Goal: Task Accomplishment & Management: Use online tool/utility

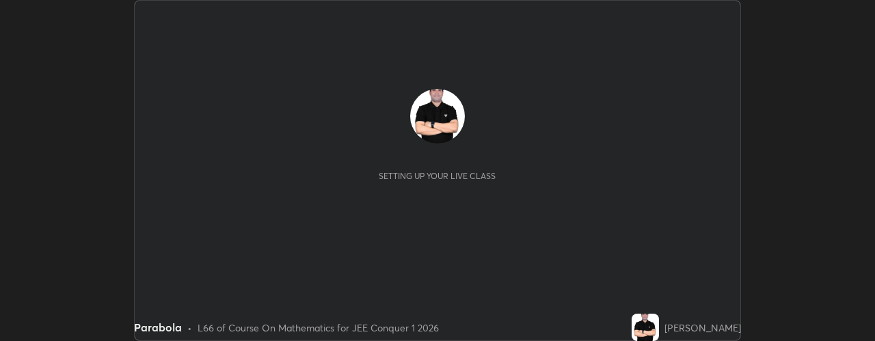
scroll to position [341, 875]
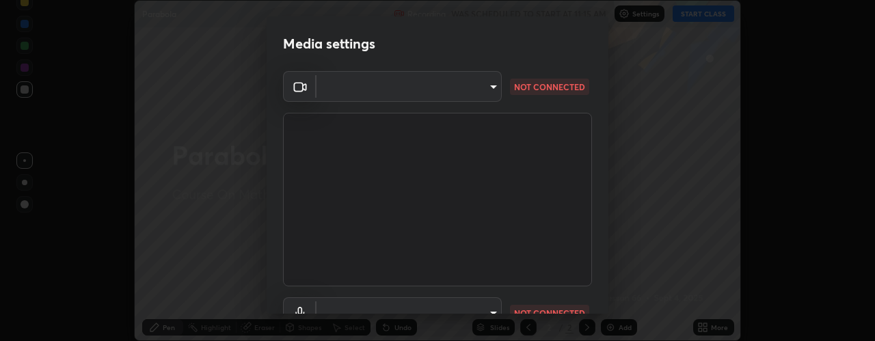
type input "5ef603223675ad3537792c6ebf1b52f50ad41f16ad71dfa7d9e08d698ef233d8"
type input "92559d398418451dfe5857e3f3a6a05cba2c8899f6949406cd11c359989590d4"
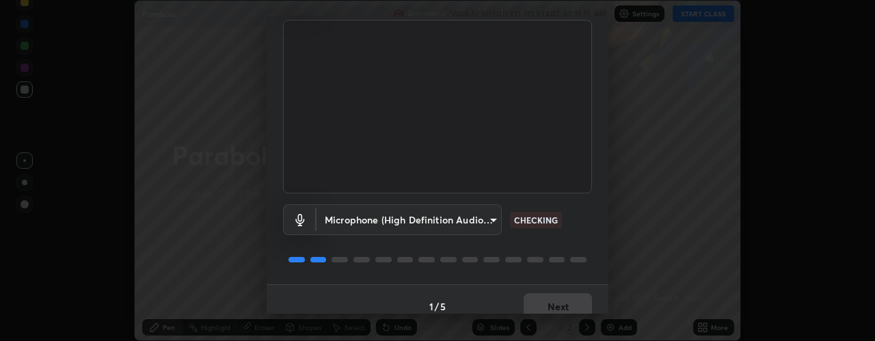
scroll to position [107, 0]
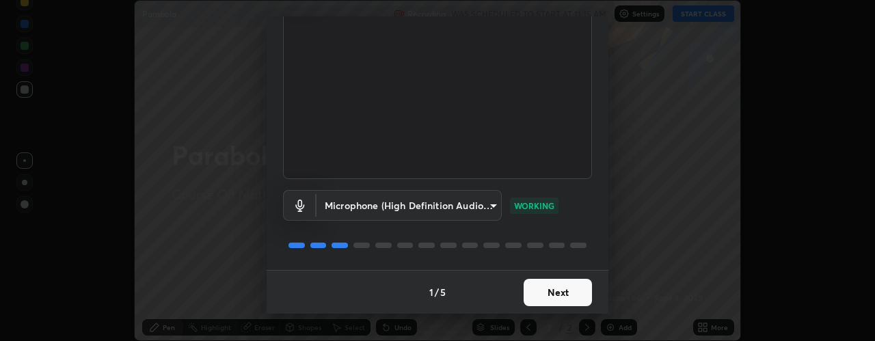
click at [543, 294] on button "Next" at bounding box center [558, 292] width 68 height 27
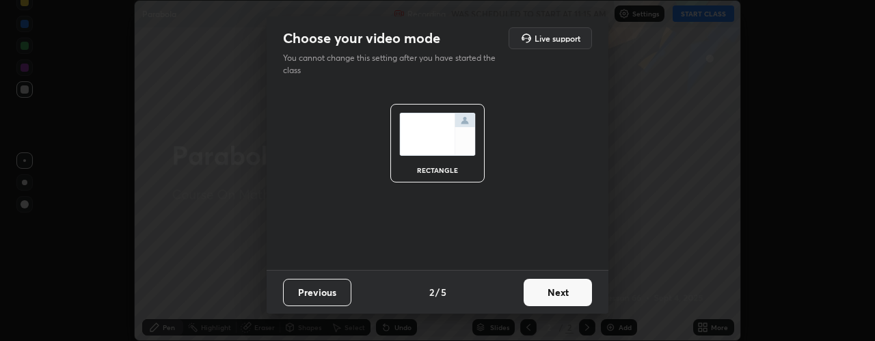
scroll to position [0, 0]
click at [549, 293] on button "Next" at bounding box center [558, 292] width 68 height 27
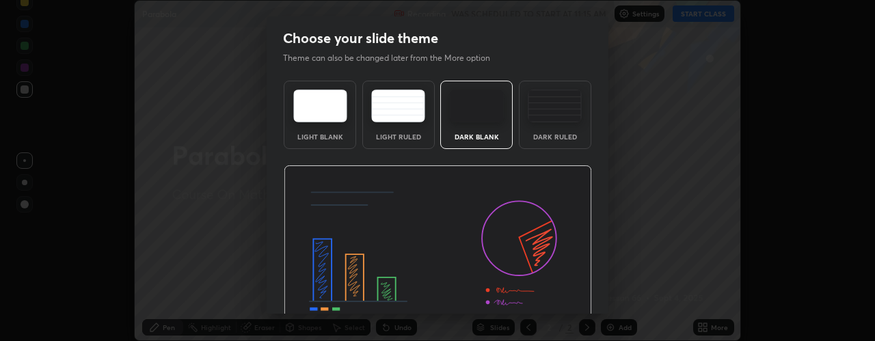
scroll to position [69, 0]
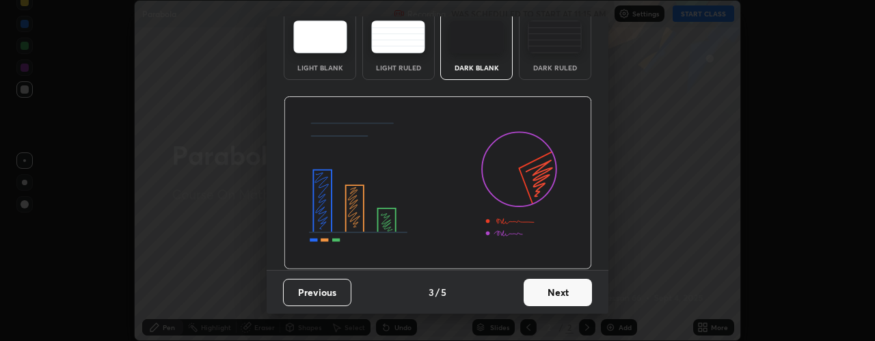
click at [549, 291] on button "Next" at bounding box center [558, 292] width 68 height 27
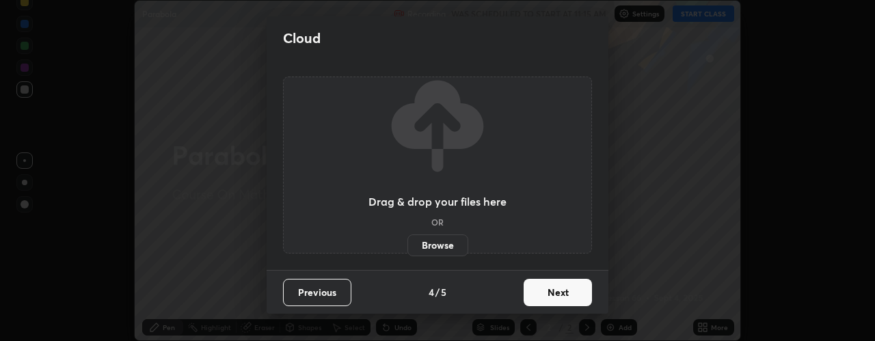
scroll to position [0, 0]
click at [433, 241] on label "Browse" at bounding box center [437, 245] width 61 height 22
click at [407, 241] on input "Browse" at bounding box center [407, 245] width 0 height 22
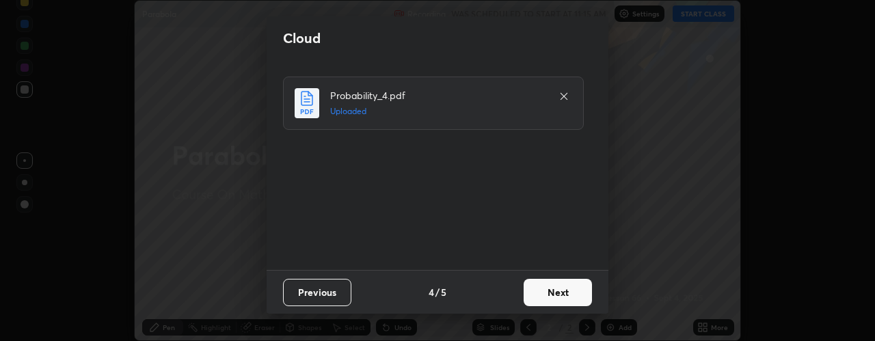
click at [570, 293] on button "Next" at bounding box center [558, 292] width 68 height 27
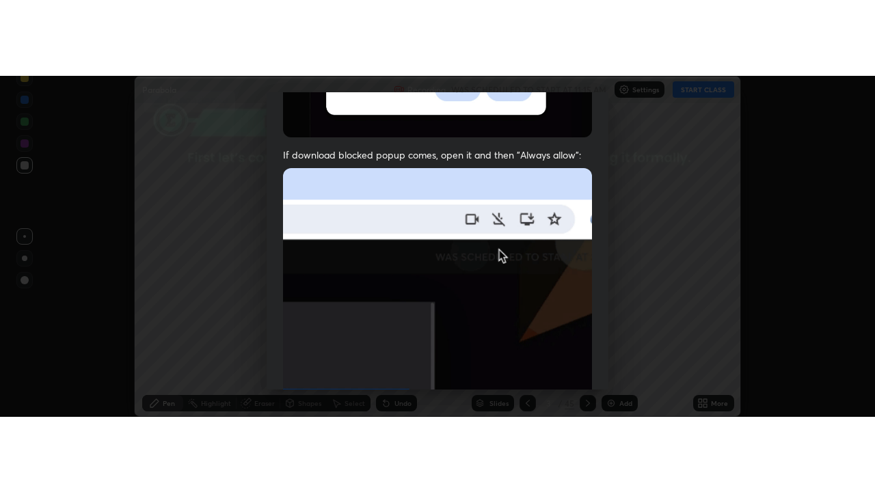
scroll to position [386, 0]
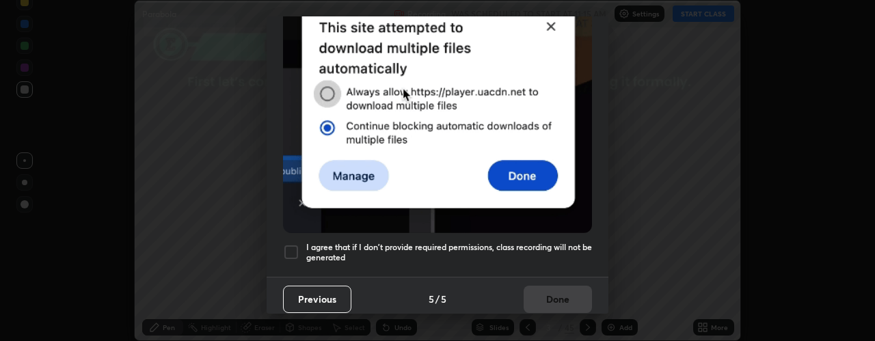
click at [296, 247] on div at bounding box center [291, 252] width 16 height 16
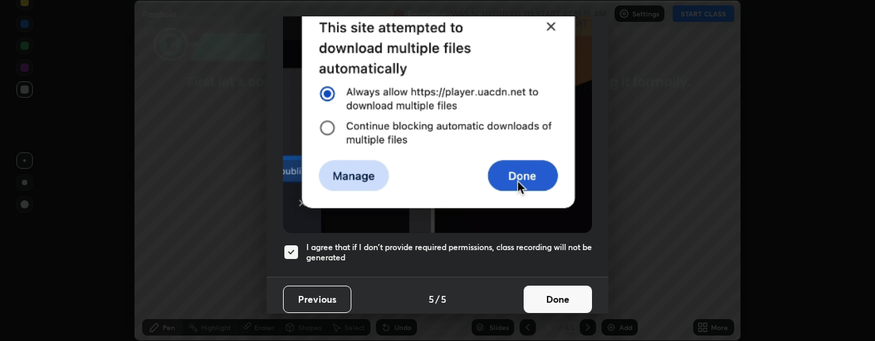
click at [551, 288] on button "Done" at bounding box center [558, 299] width 68 height 27
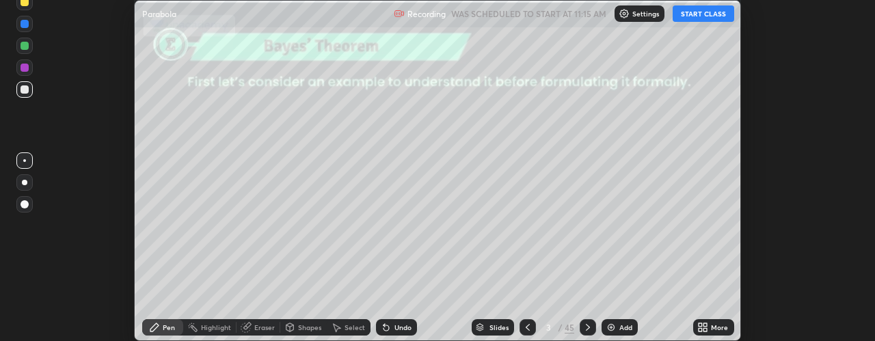
click at [710, 20] on button "START CLASS" at bounding box center [704, 13] width 62 height 16
click at [716, 15] on button "START CLASS" at bounding box center [704, 13] width 62 height 16
click at [704, 332] on icon at bounding box center [704, 329] width 3 height 3
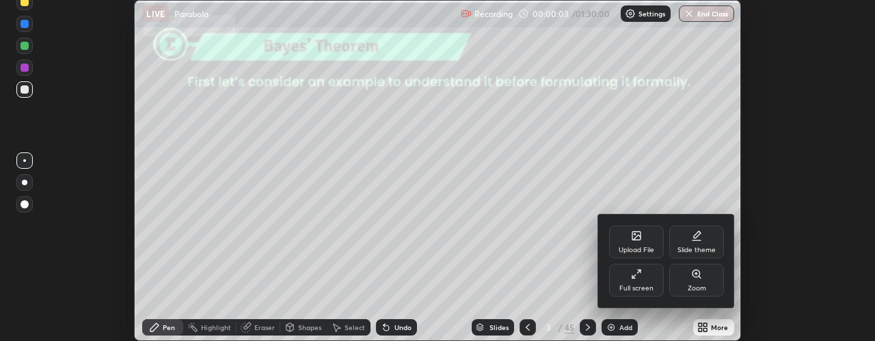
click at [561, 177] on div at bounding box center [437, 170] width 875 height 341
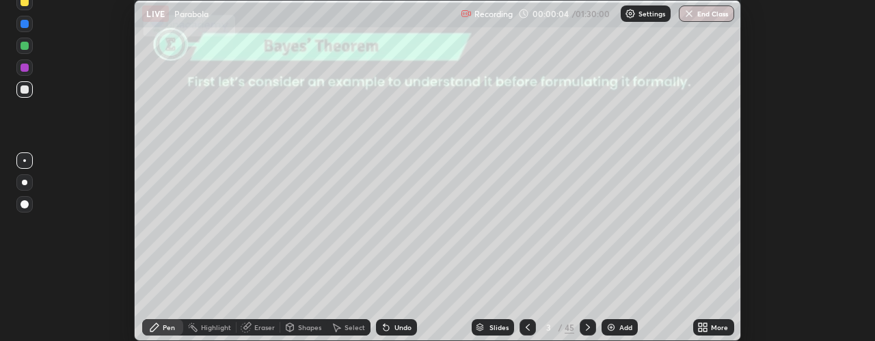
click at [706, 327] on icon at bounding box center [702, 327] width 11 height 11
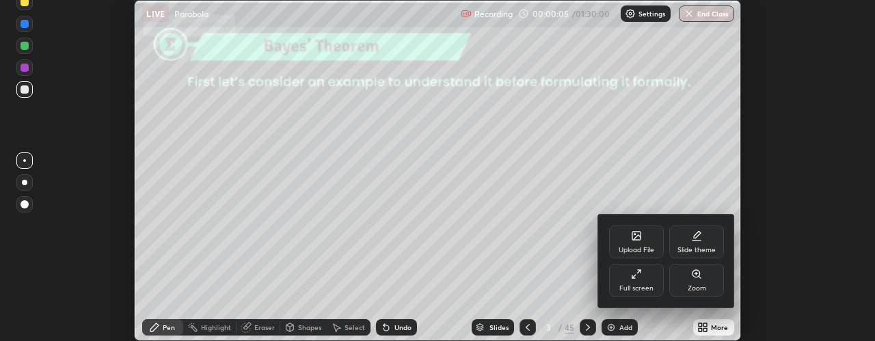
click at [644, 278] on div "Full screen" at bounding box center [636, 280] width 55 height 33
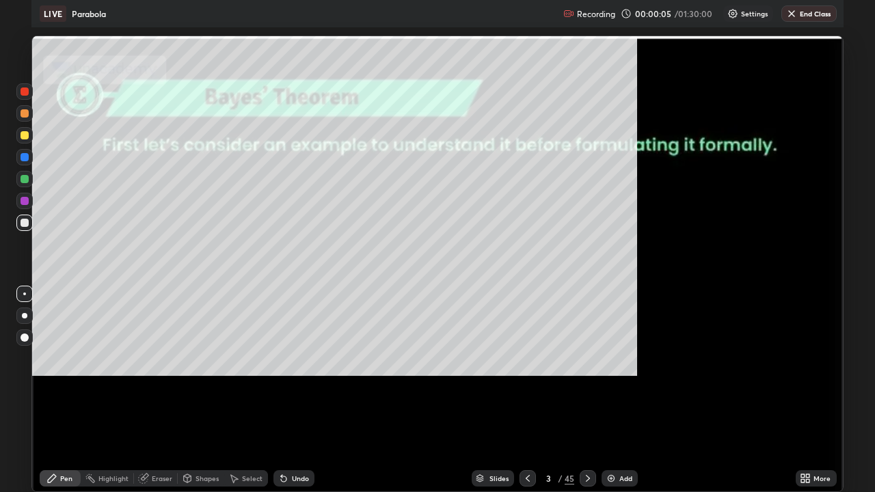
scroll to position [492, 875]
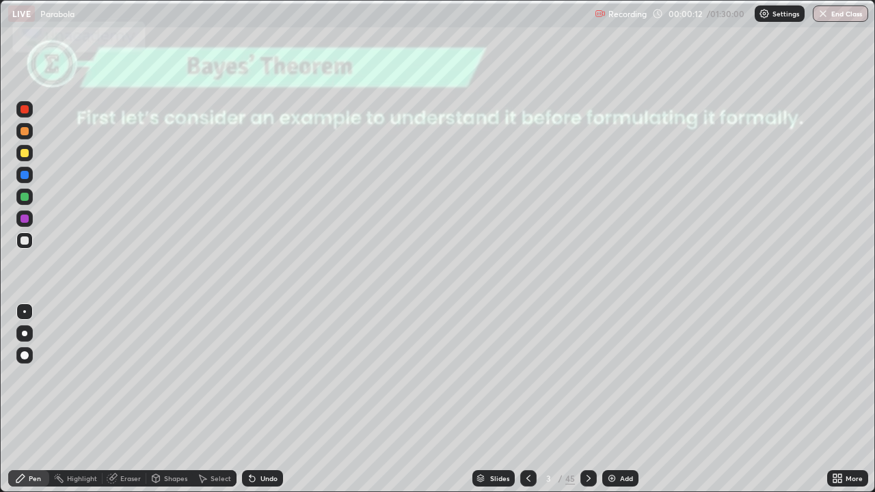
click at [587, 340] on icon at bounding box center [589, 478] width 4 height 7
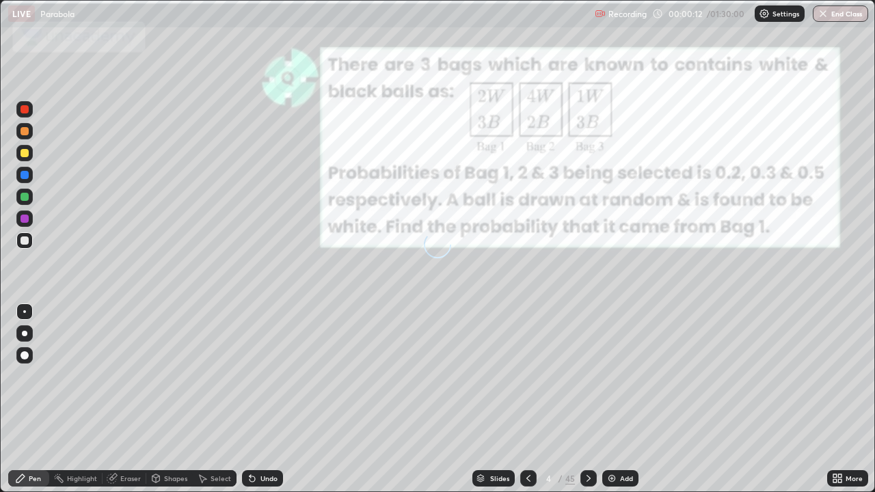
click at [591, 340] on icon at bounding box center [588, 478] width 11 height 11
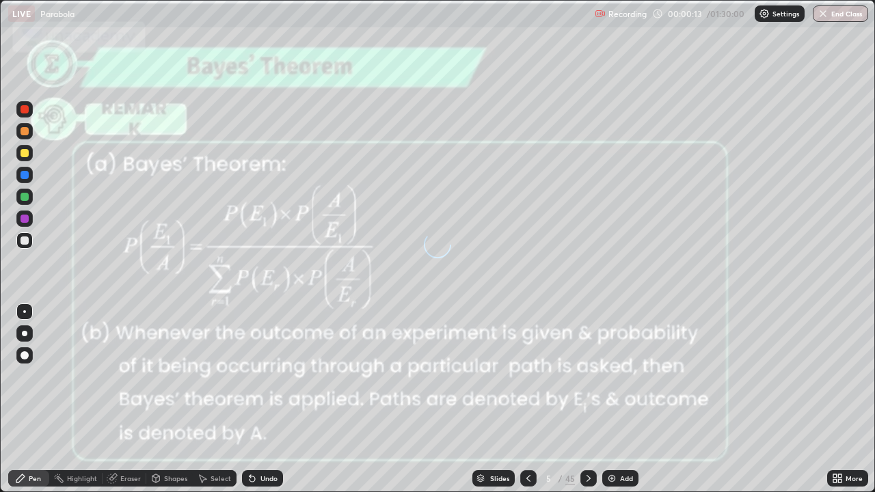
click at [502, 340] on div "Slides" at bounding box center [499, 478] width 19 height 7
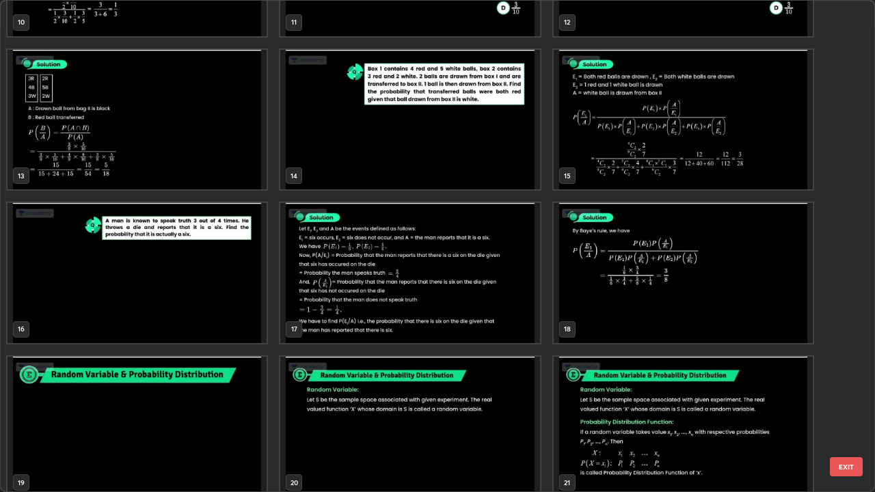
scroll to position [572, 0]
click at [239, 340] on img "grid" at bounding box center [137, 427] width 259 height 140
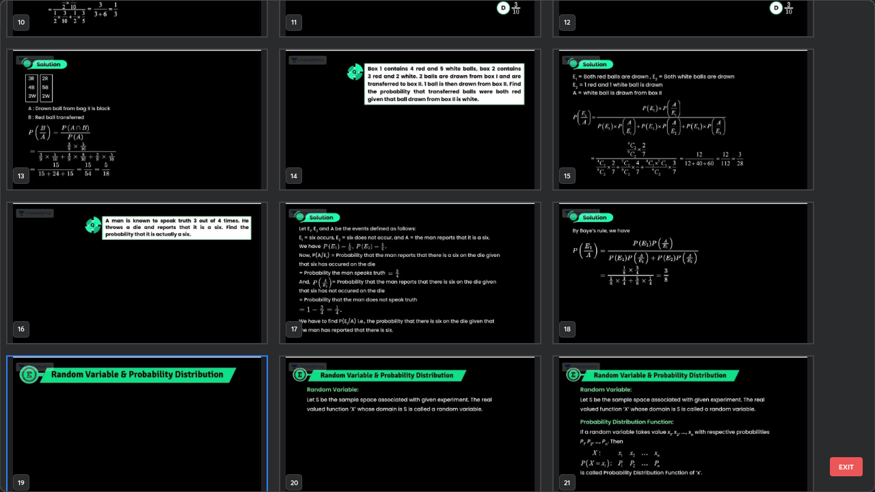
scroll to position [584, 0]
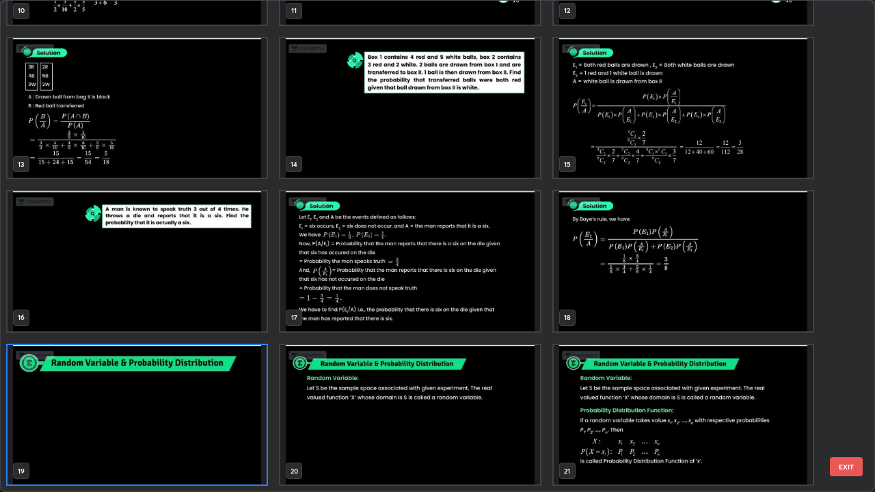
click at [238, 340] on img "grid" at bounding box center [137, 415] width 259 height 140
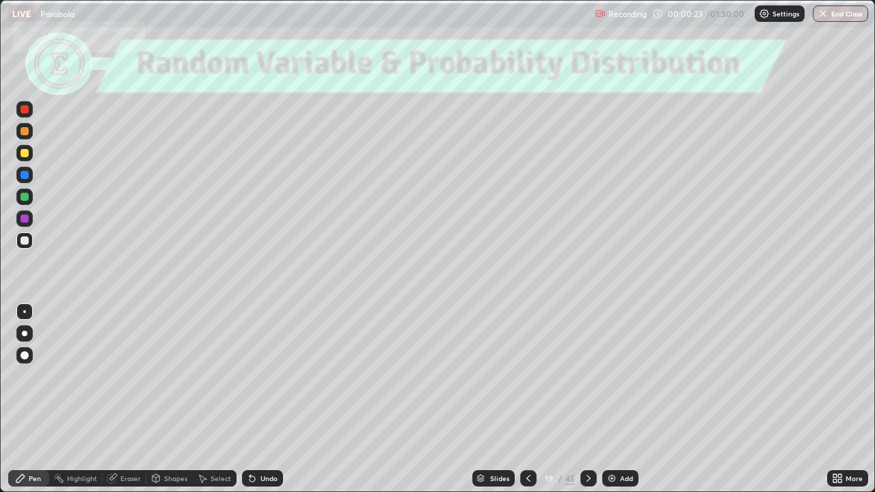
click at [244, 340] on img "grid" at bounding box center [137, 415] width 259 height 140
click at [582, 340] on div at bounding box center [588, 478] width 16 height 16
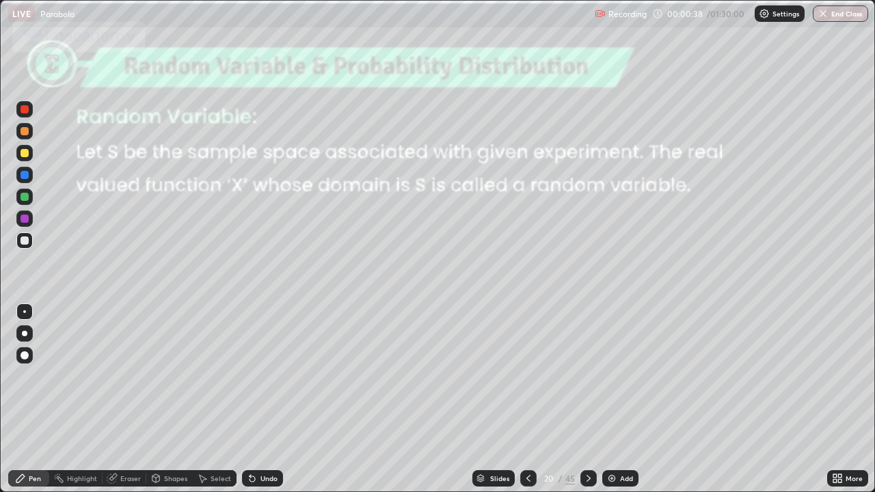
click at [25, 178] on div at bounding box center [25, 175] width 8 height 8
click at [26, 191] on div at bounding box center [24, 197] width 16 height 16
click at [587, 340] on icon at bounding box center [588, 478] width 11 height 11
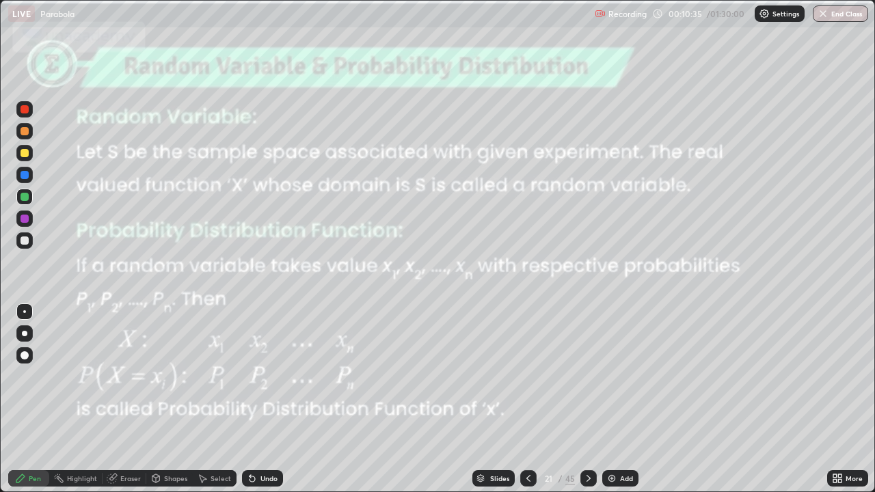
click at [587, 340] on icon at bounding box center [588, 478] width 11 height 11
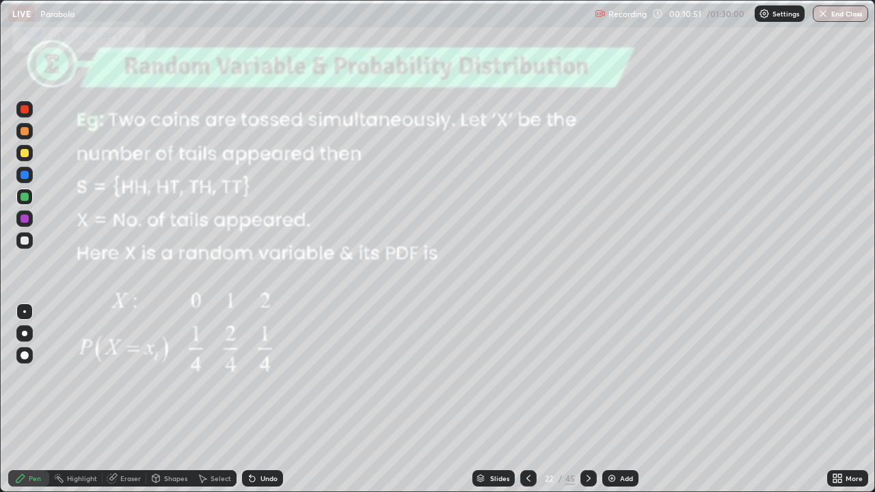
click at [588, 340] on icon at bounding box center [588, 478] width 11 height 11
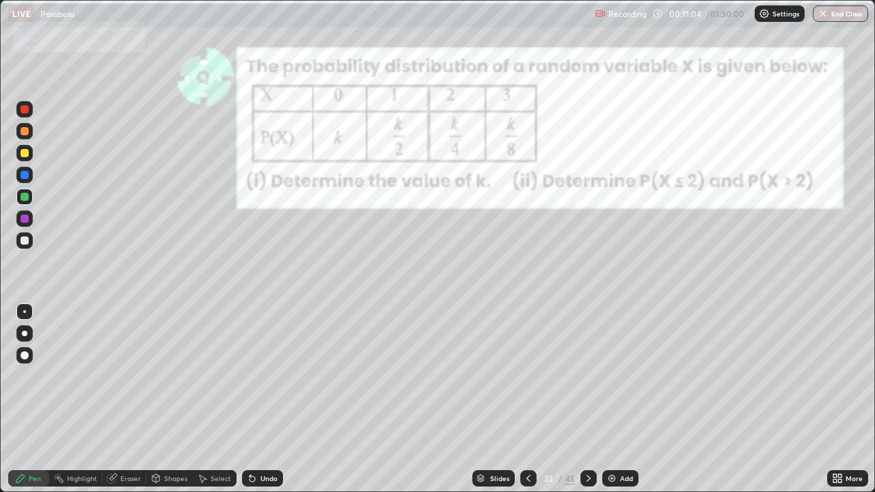
click at [527, 340] on icon at bounding box center [528, 478] width 11 height 11
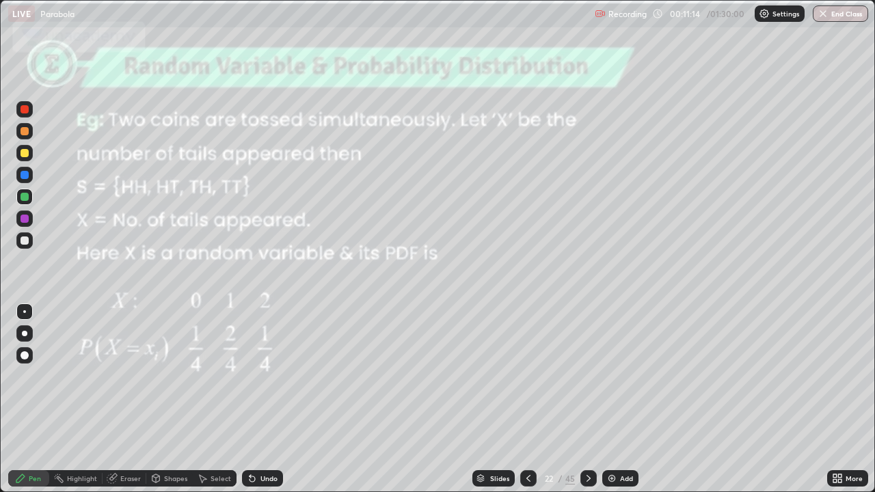
click at [587, 340] on icon at bounding box center [588, 478] width 11 height 11
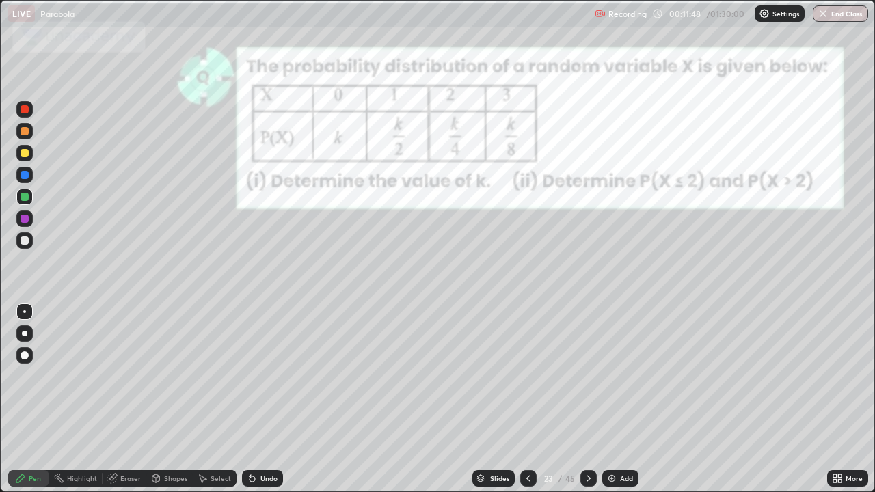
click at [591, 340] on icon at bounding box center [588, 478] width 11 height 11
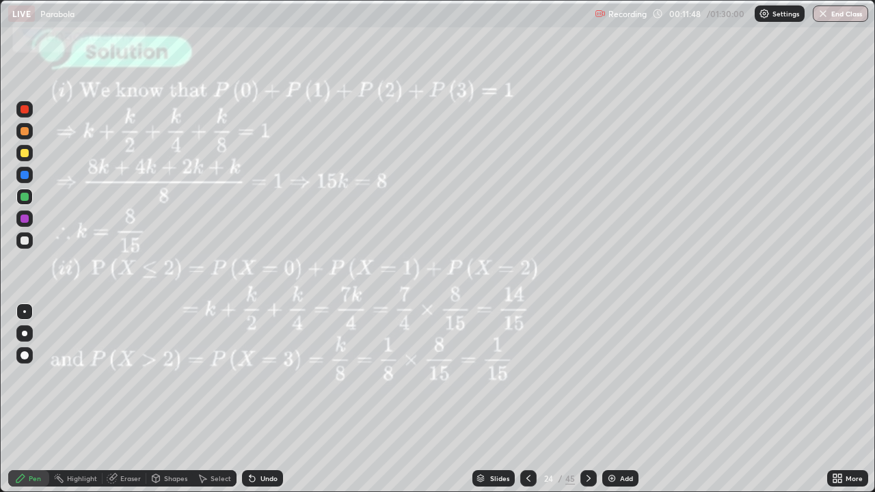
click at [587, 340] on div at bounding box center [588, 478] width 16 height 16
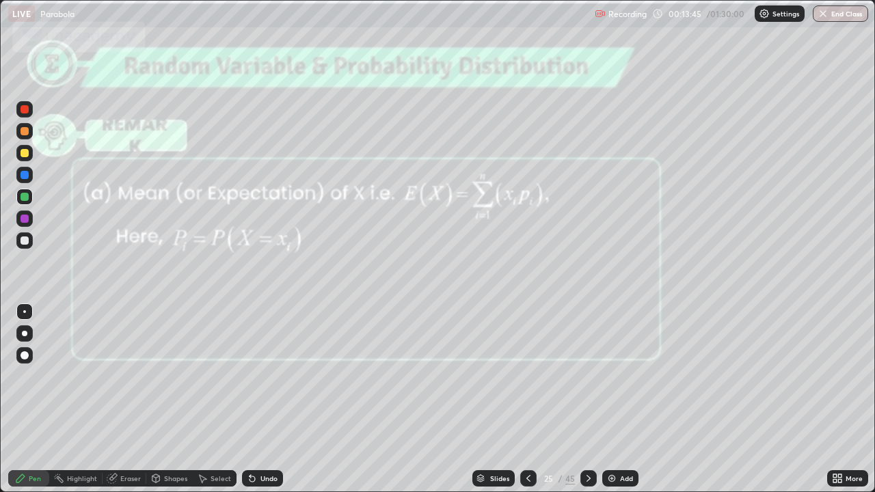
click at [595, 340] on div at bounding box center [588, 478] width 16 height 16
click at [592, 340] on div at bounding box center [588, 478] width 16 height 16
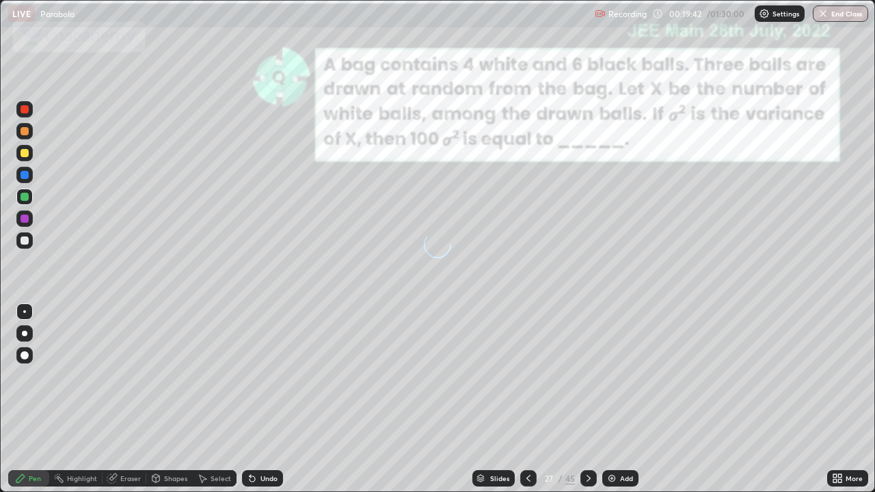
click at [490, 340] on div "Slides" at bounding box center [493, 478] width 42 height 16
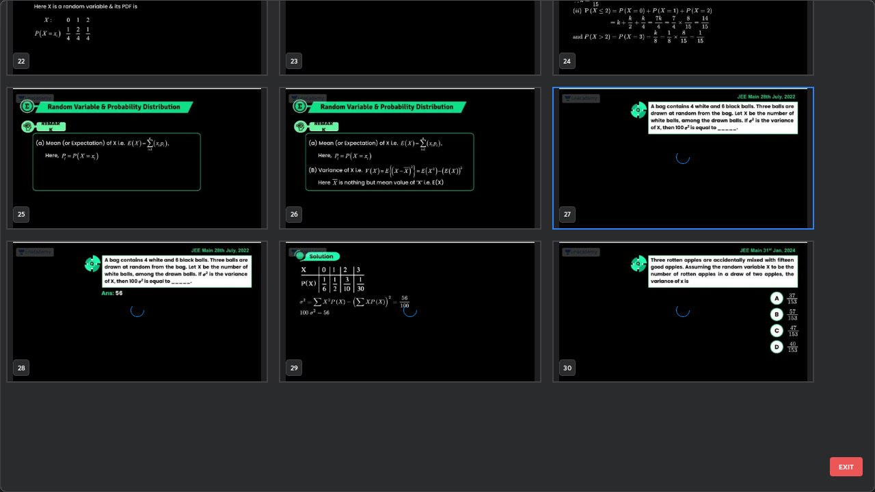
scroll to position [921, 0]
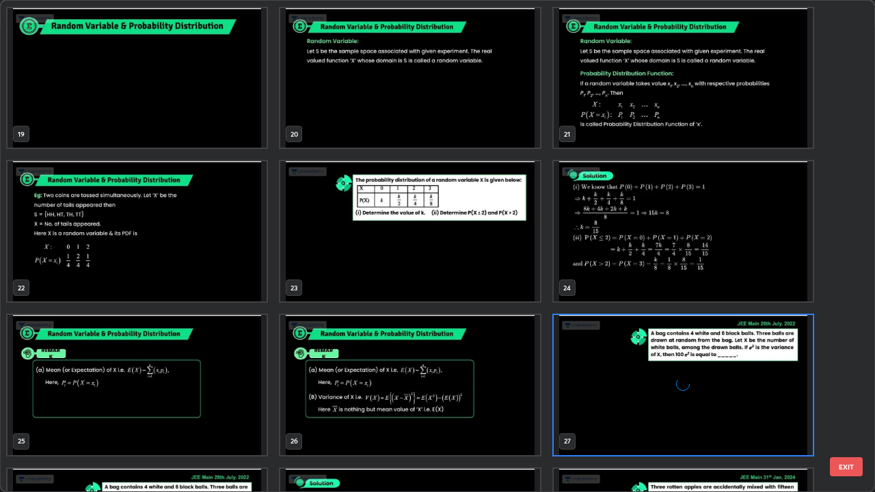
click at [498, 340] on img "grid" at bounding box center [409, 385] width 259 height 140
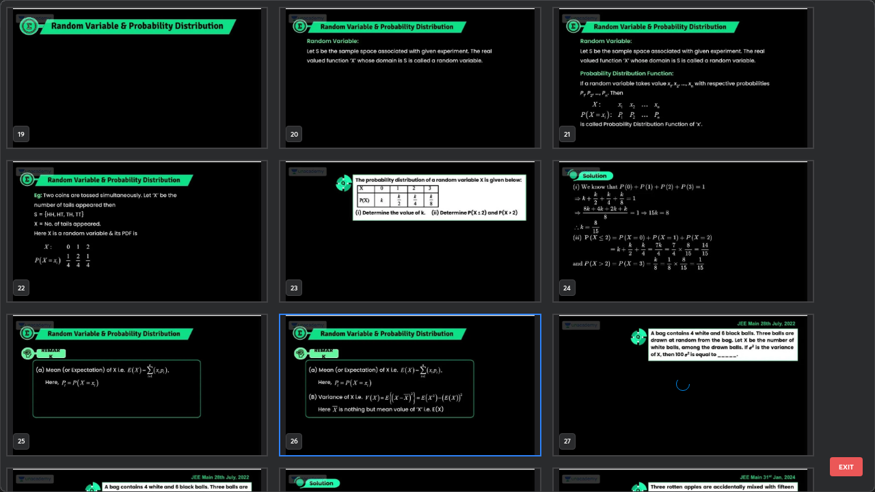
click at [485, 340] on img "grid" at bounding box center [409, 385] width 259 height 140
click at [486, 340] on img "grid" at bounding box center [409, 385] width 259 height 140
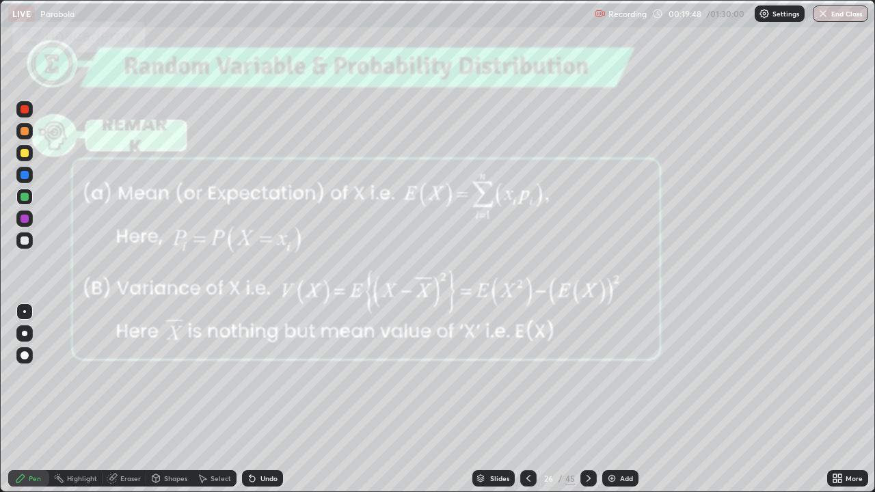
click at [487, 340] on img "grid" at bounding box center [409, 385] width 259 height 140
click at [610, 340] on img at bounding box center [611, 478] width 11 height 11
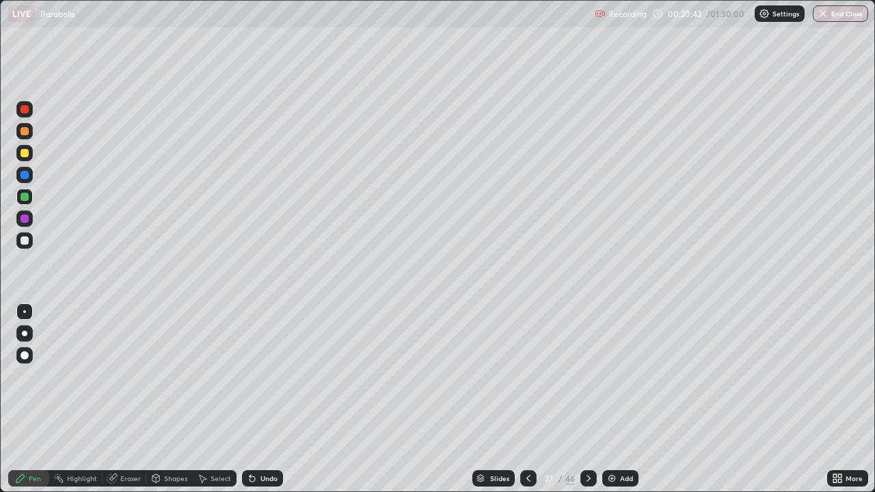
click at [593, 340] on div at bounding box center [588, 478] width 16 height 16
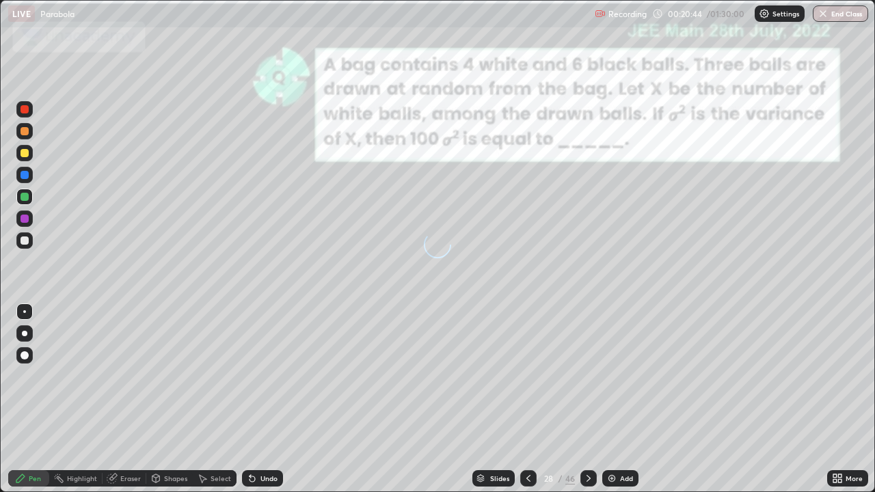
click at [527, 340] on icon at bounding box center [528, 478] width 4 height 7
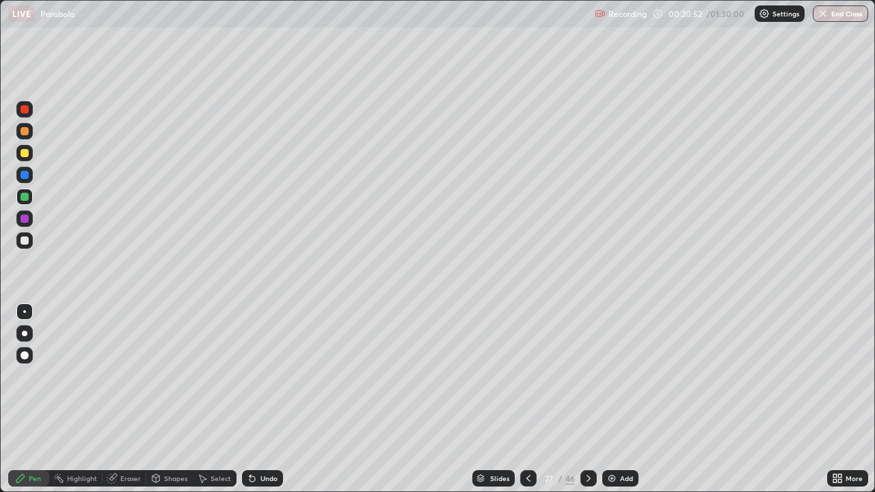
click at [25, 153] on div at bounding box center [25, 153] width 8 height 8
click at [500, 340] on div "Slides" at bounding box center [499, 478] width 19 height 7
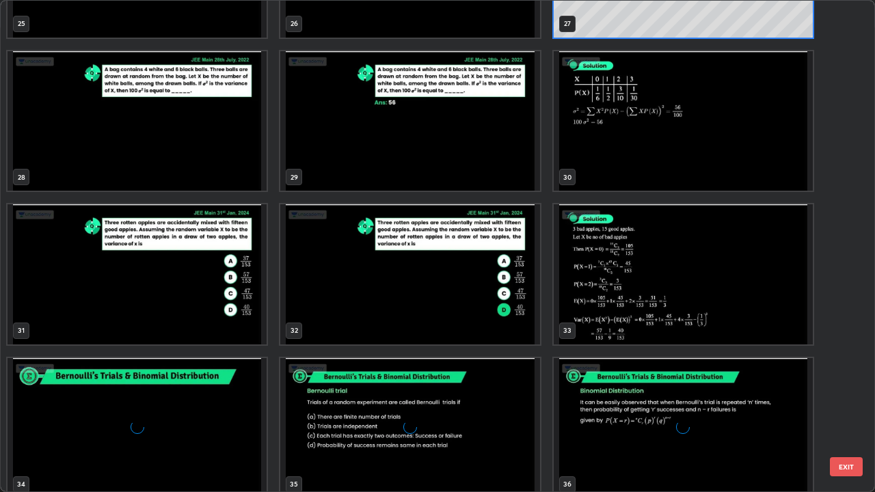
scroll to position [1352, 0]
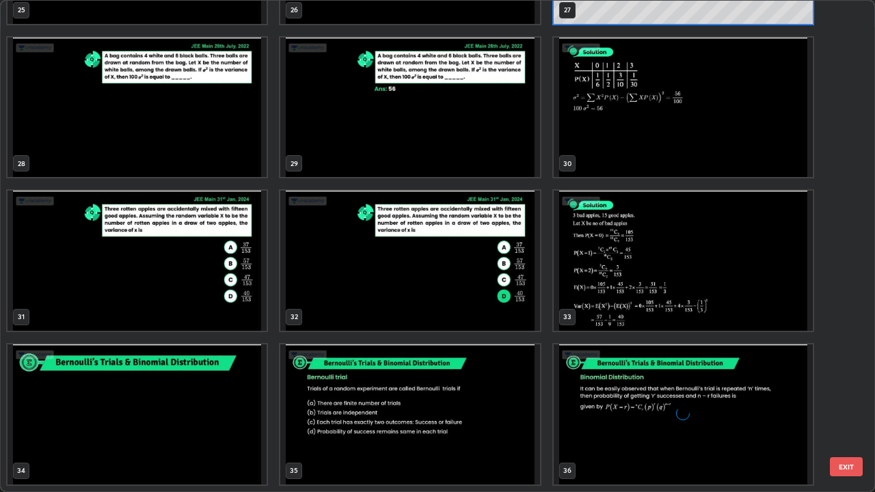
click at [688, 340] on icon "grid" at bounding box center [683, 414] width 14 height 14
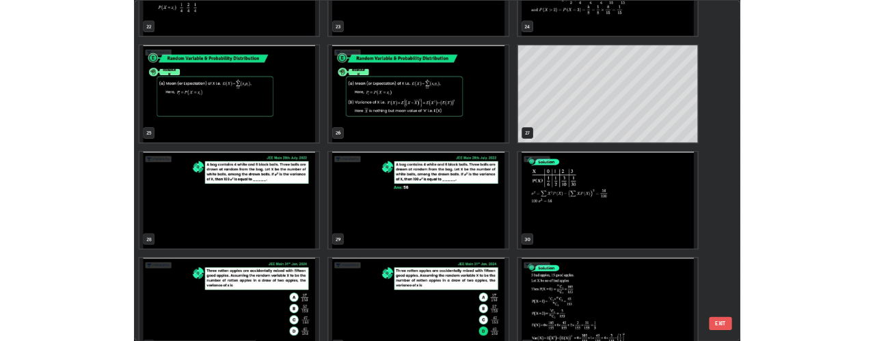
scroll to position [1139, 0]
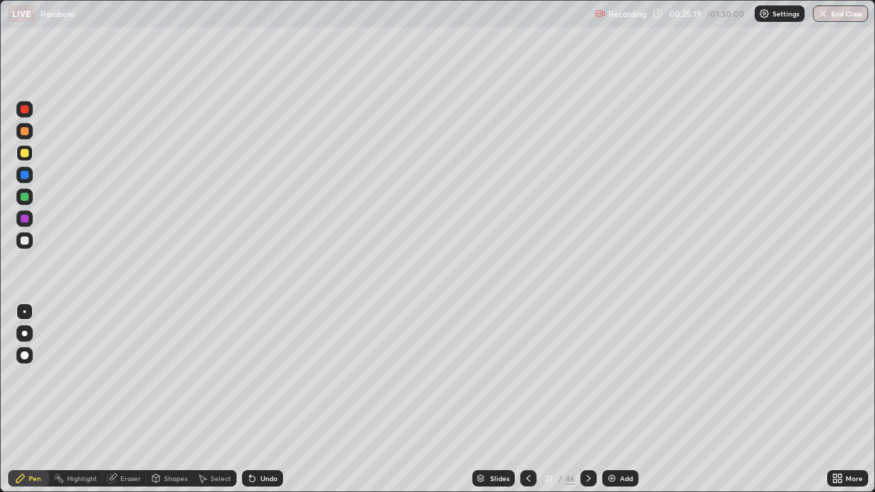
click at [613, 340] on img at bounding box center [611, 478] width 11 height 11
click at [171, 340] on div "Shapes" at bounding box center [175, 478] width 23 height 7
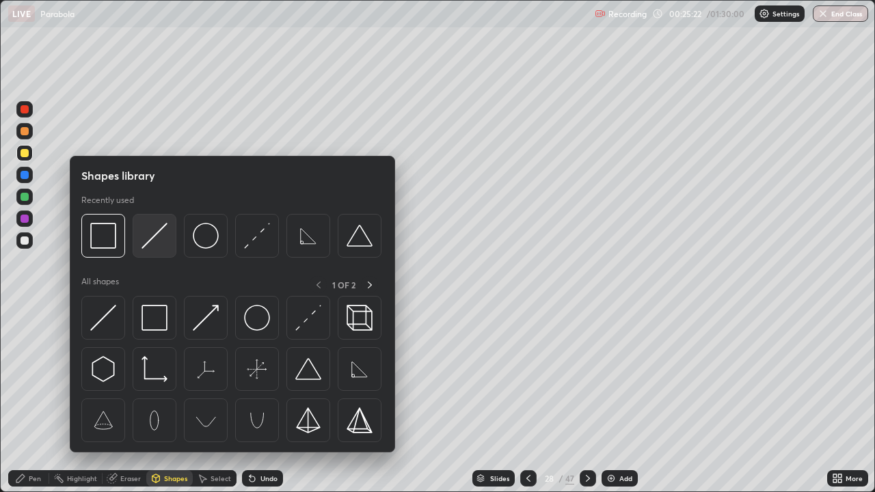
click at [161, 235] on img at bounding box center [155, 236] width 26 height 26
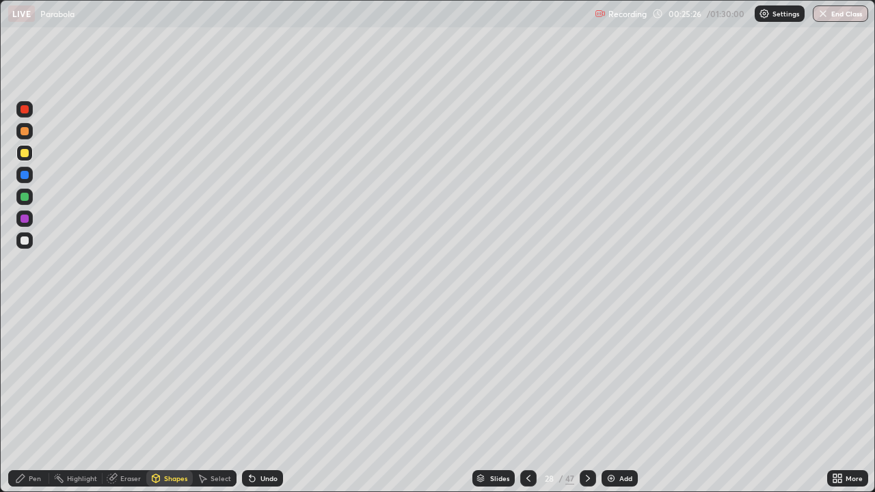
click at [256, 340] on div "Undo" at bounding box center [262, 478] width 41 height 16
click at [165, 340] on div "Shapes" at bounding box center [175, 478] width 23 height 7
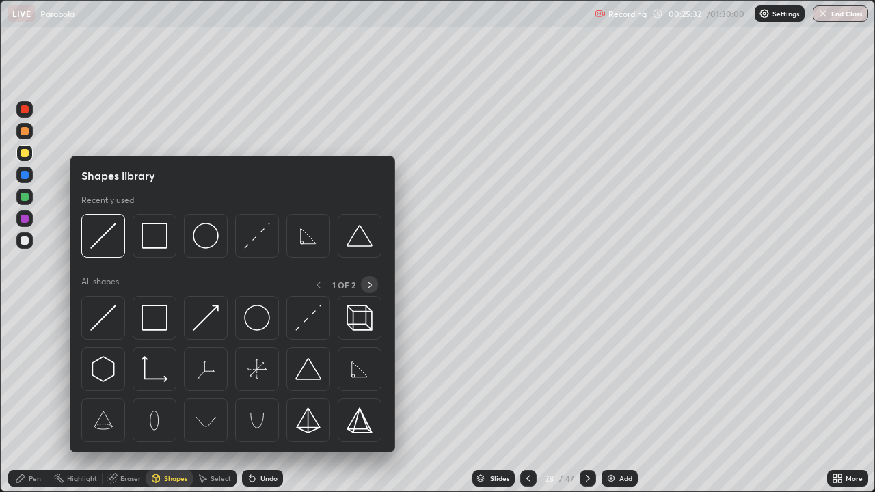
click at [369, 284] on icon at bounding box center [369, 285] width 11 height 11
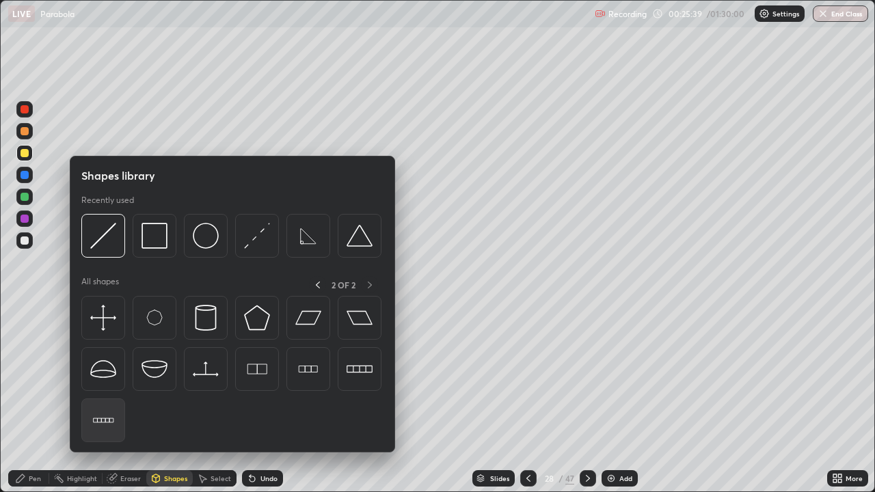
click at [124, 340] on div at bounding box center [103, 421] width 44 height 44
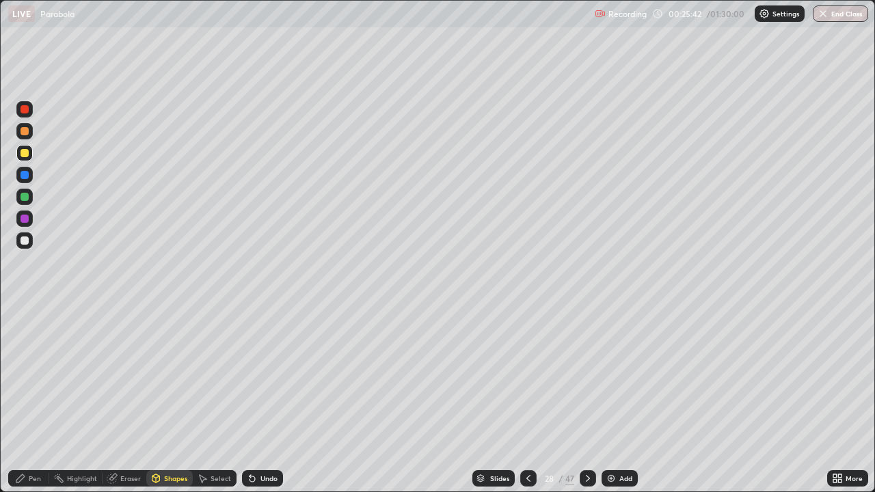
click at [170, 340] on div "Shapes" at bounding box center [169, 478] width 46 height 16
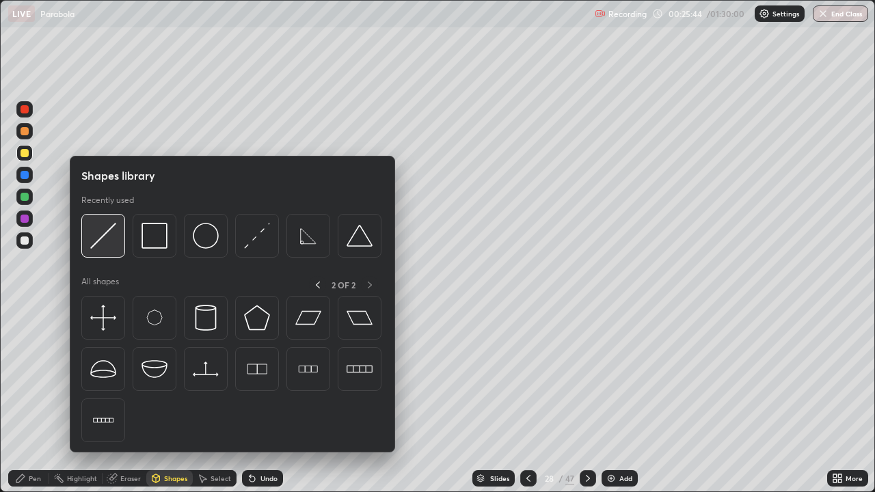
click at [113, 243] on img at bounding box center [103, 236] width 26 height 26
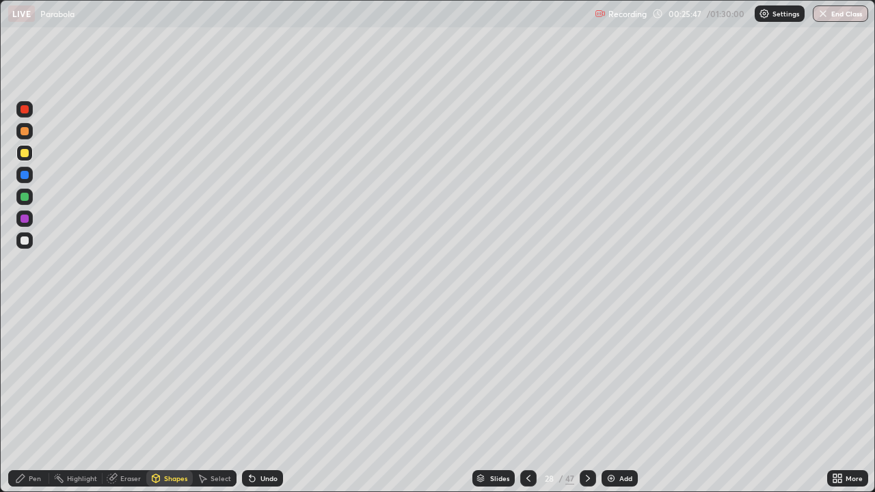
click at [270, 340] on div "Undo" at bounding box center [268, 478] width 17 height 7
click at [179, 340] on div "Shapes" at bounding box center [175, 478] width 23 height 7
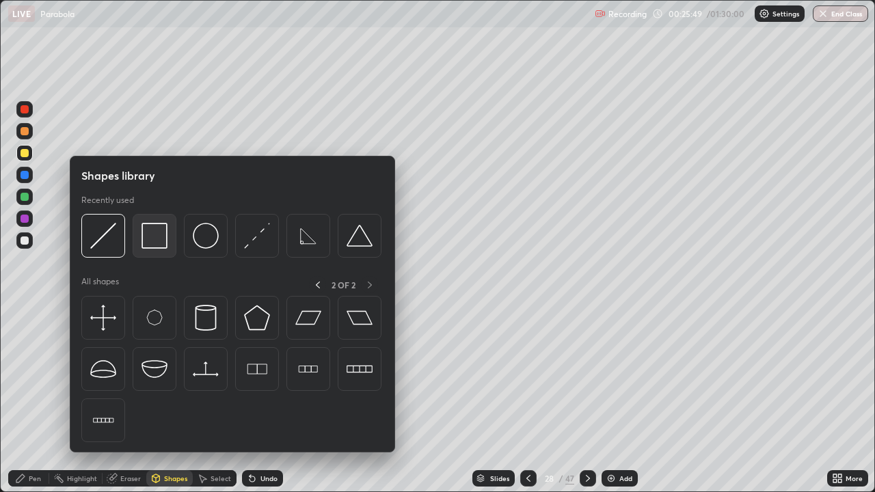
click at [159, 243] on img at bounding box center [155, 236] width 26 height 26
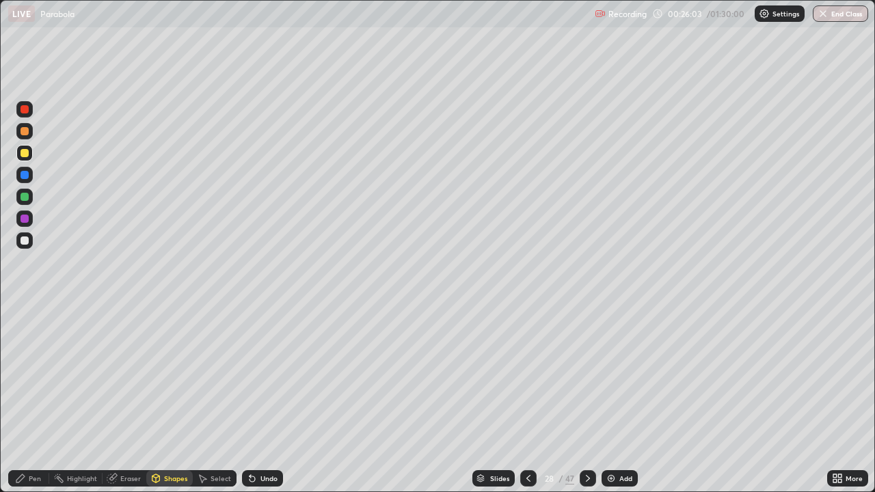
click at [25, 199] on div at bounding box center [25, 197] width 8 height 8
click at [172, 340] on div "Shapes" at bounding box center [175, 478] width 23 height 7
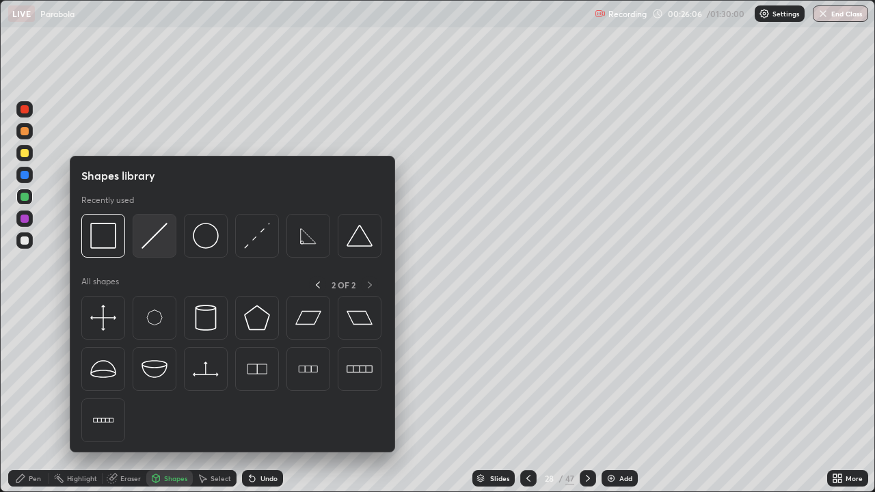
click at [150, 239] on img at bounding box center [155, 236] width 26 height 26
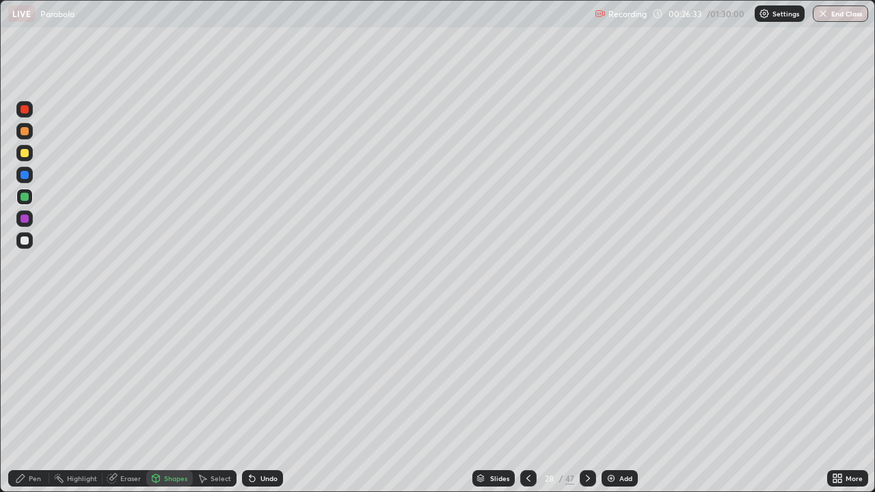
click at [122, 340] on div "Eraser" at bounding box center [130, 478] width 21 height 7
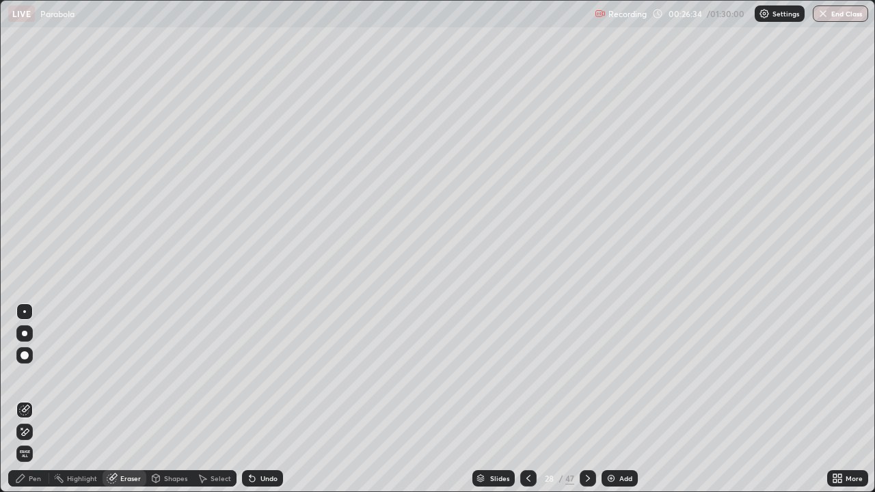
click at [28, 340] on icon at bounding box center [24, 433] width 11 height 12
click at [163, 340] on div "Shapes" at bounding box center [169, 478] width 46 height 16
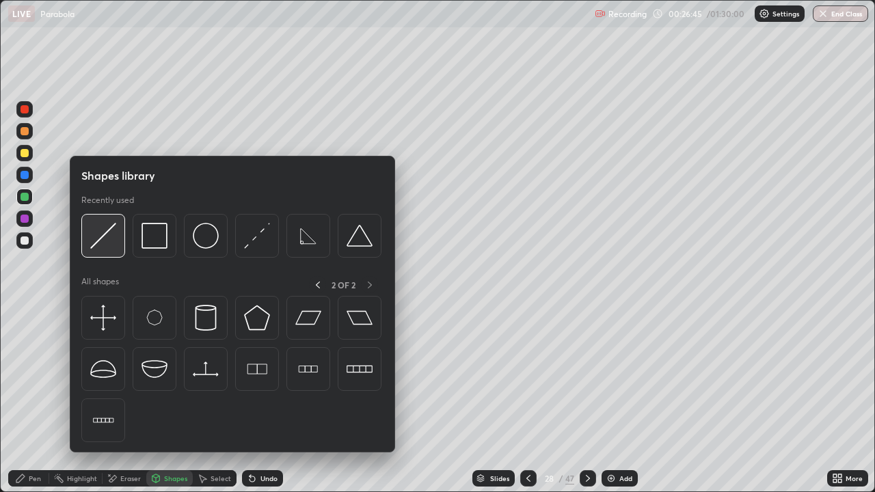
click at [111, 239] on img at bounding box center [103, 236] width 26 height 26
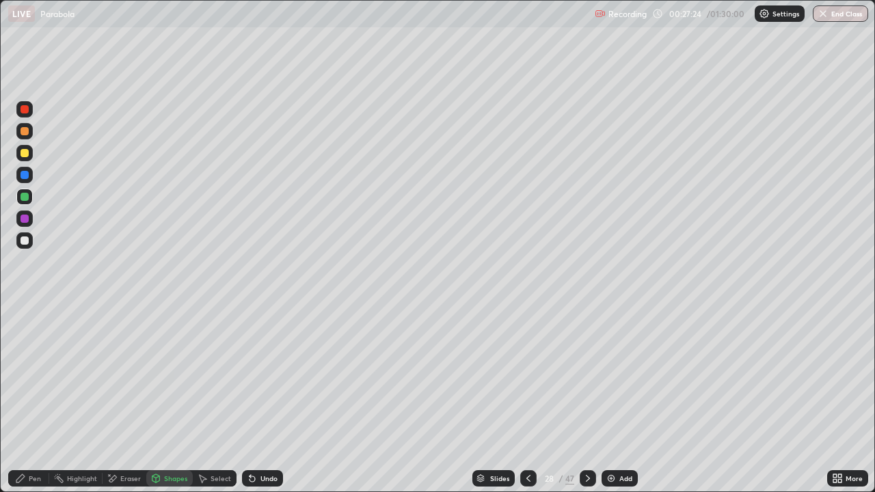
click at [36, 340] on div "Pen" at bounding box center [35, 478] width 12 height 7
click at [27, 153] on div at bounding box center [25, 153] width 8 height 8
click at [29, 152] on div at bounding box center [24, 153] width 16 height 16
click at [130, 340] on div "Eraser" at bounding box center [130, 478] width 21 height 7
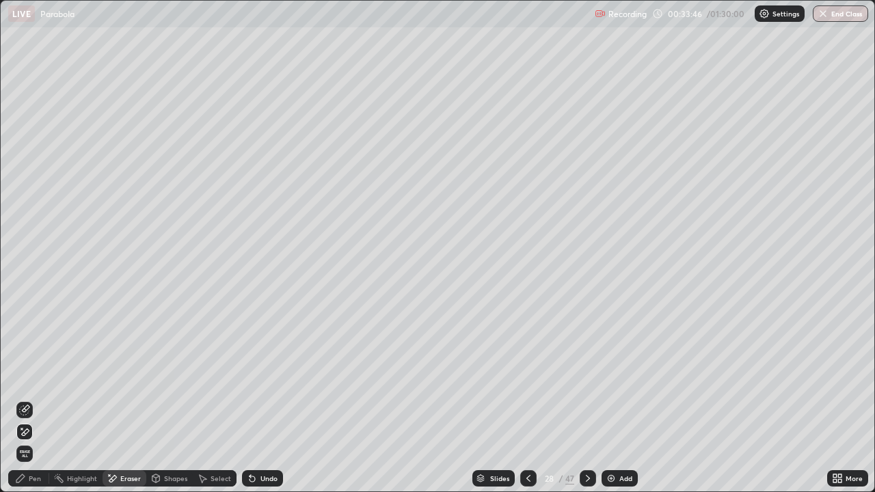
click at [41, 340] on div "Pen" at bounding box center [28, 478] width 41 height 16
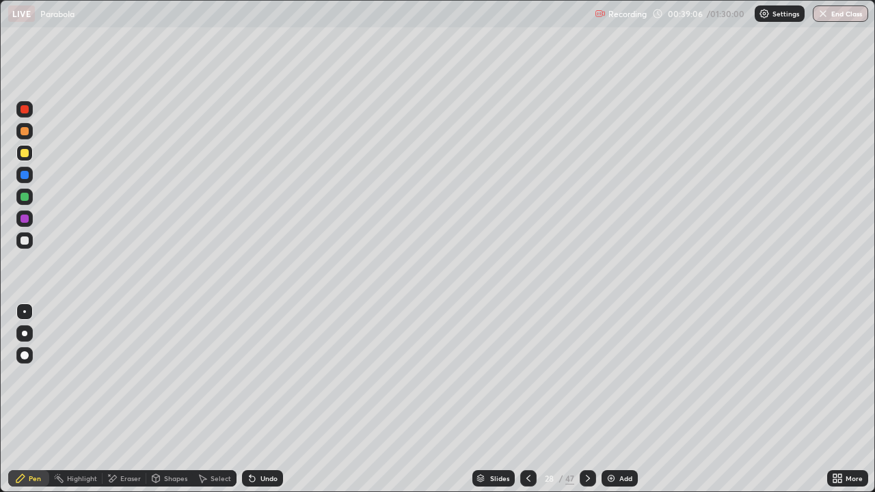
click at [586, 340] on icon at bounding box center [588, 478] width 4 height 7
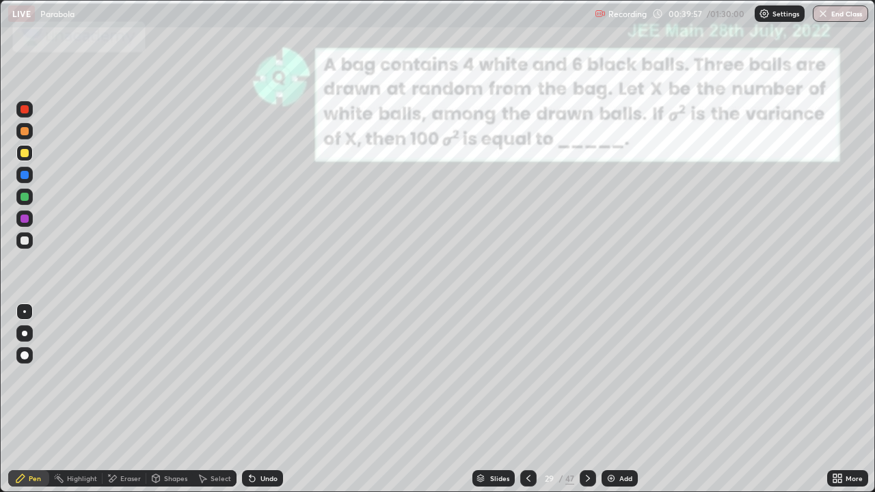
click at [171, 340] on div "Shapes" at bounding box center [175, 478] width 23 height 7
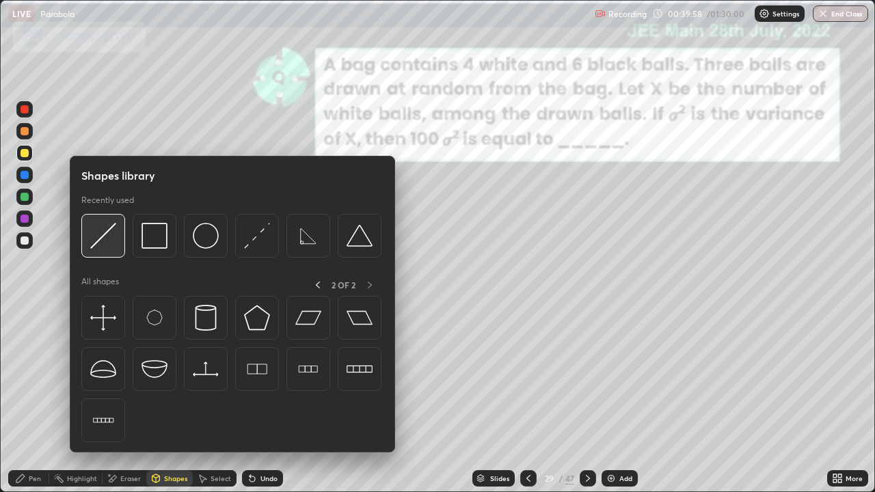
click at [115, 234] on img at bounding box center [103, 236] width 26 height 26
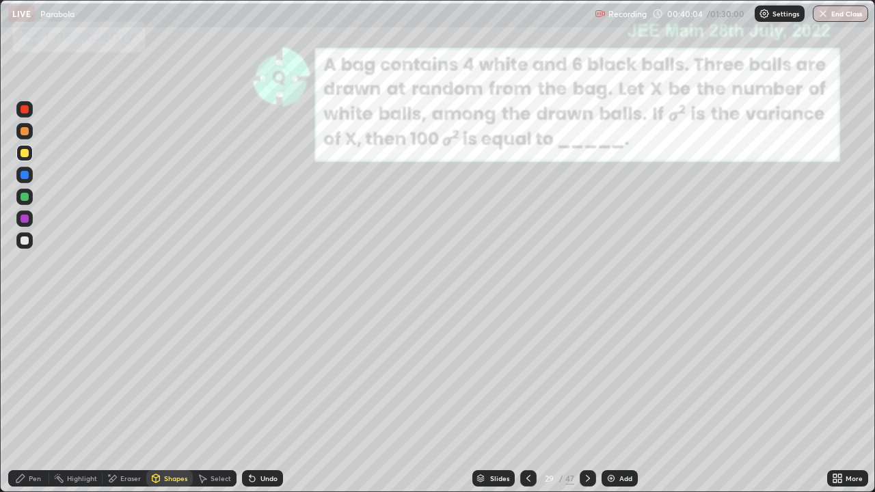
click at [27, 176] on div at bounding box center [25, 175] width 8 height 8
click at [25, 340] on div "Pen" at bounding box center [28, 478] width 41 height 16
click at [589, 340] on icon at bounding box center [587, 478] width 11 height 11
click at [587, 340] on icon at bounding box center [587, 478] width 11 height 11
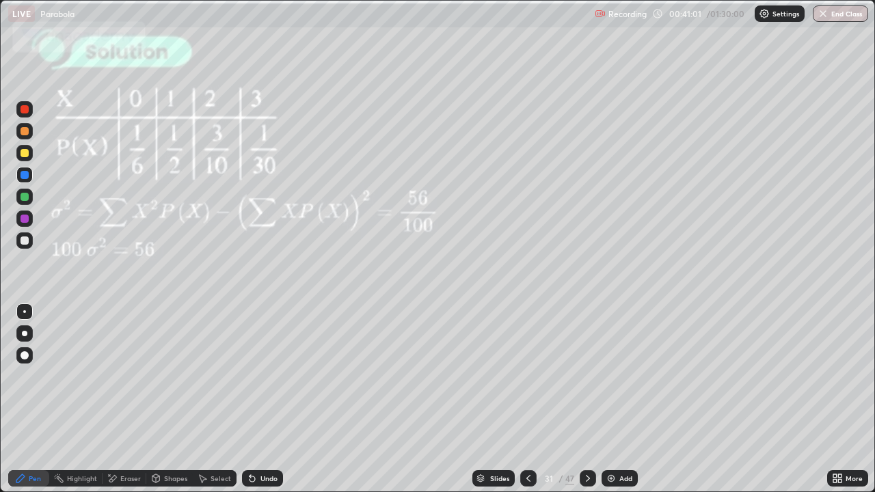
click at [530, 340] on div at bounding box center [528, 478] width 16 height 27
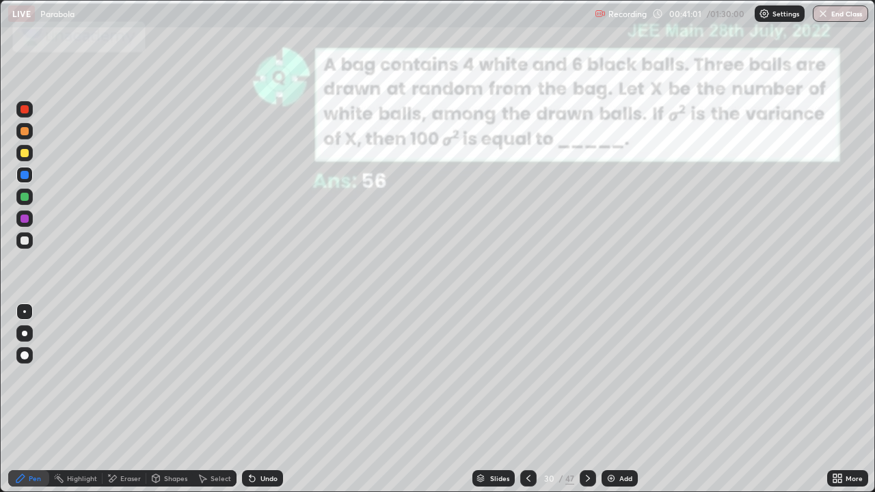
click at [531, 340] on div at bounding box center [528, 478] width 16 height 27
click at [594, 340] on div at bounding box center [588, 478] width 16 height 16
click at [530, 340] on div at bounding box center [528, 478] width 16 height 16
click at [31, 199] on div at bounding box center [24, 197] width 16 height 16
click at [583, 340] on icon at bounding box center [587, 478] width 11 height 11
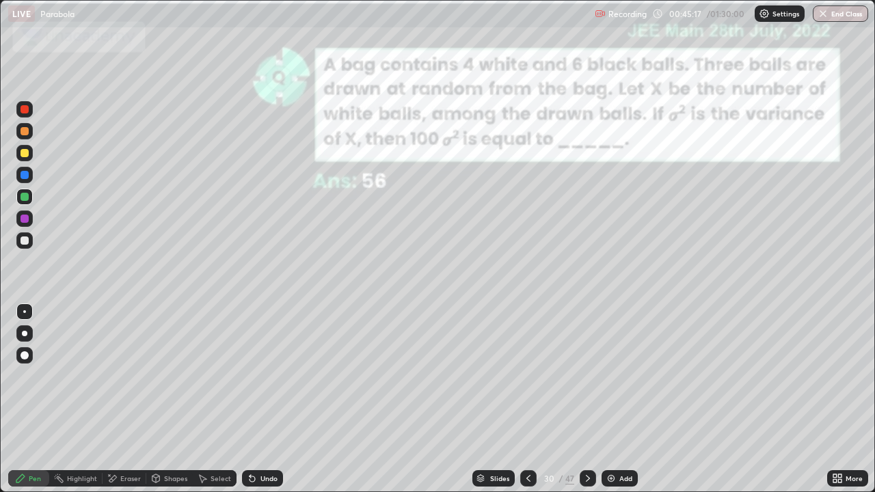
click at [587, 340] on icon at bounding box center [588, 478] width 4 height 7
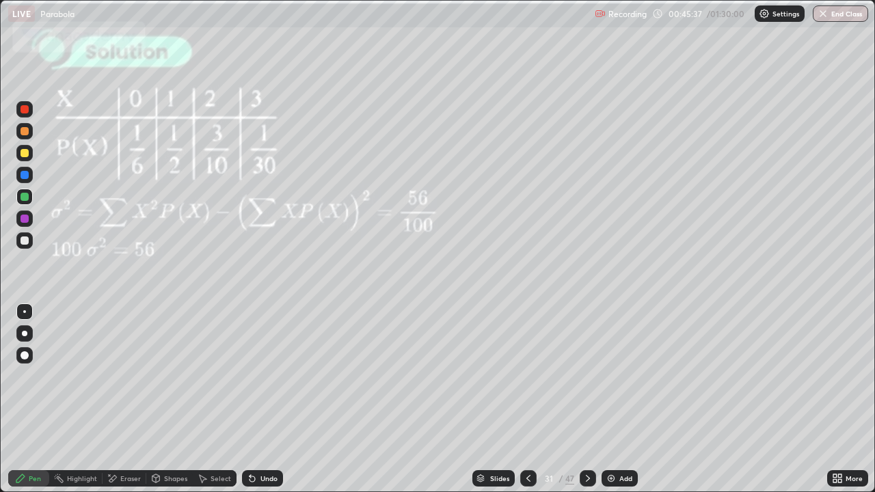
click at [535, 340] on div at bounding box center [528, 478] width 16 height 16
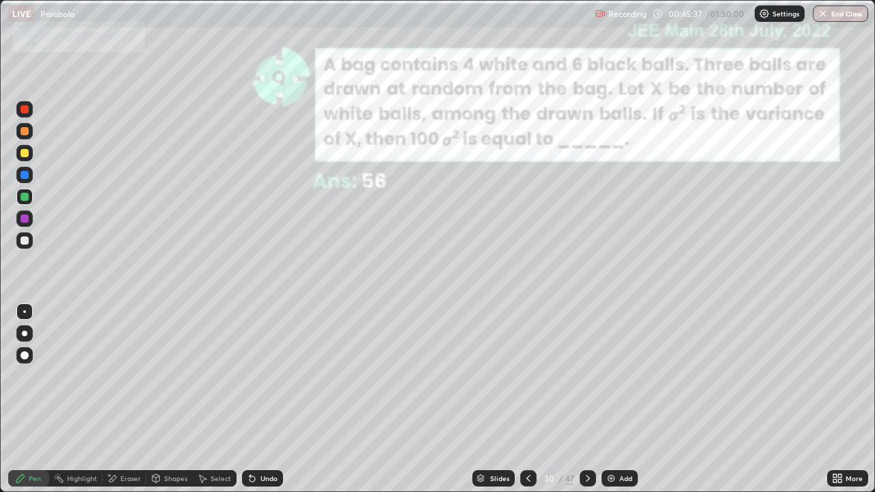
click at [527, 340] on icon at bounding box center [528, 478] width 11 height 11
click at [534, 340] on div at bounding box center [528, 478] width 16 height 16
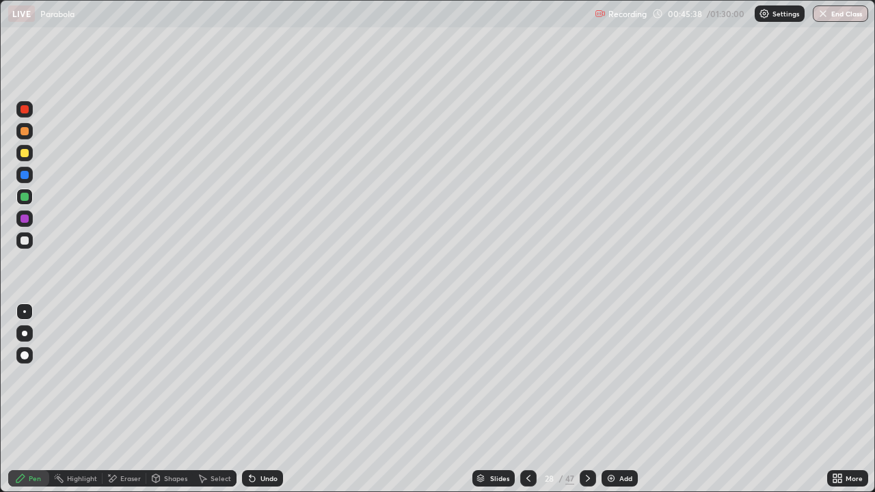
click at [585, 340] on icon at bounding box center [587, 478] width 11 height 11
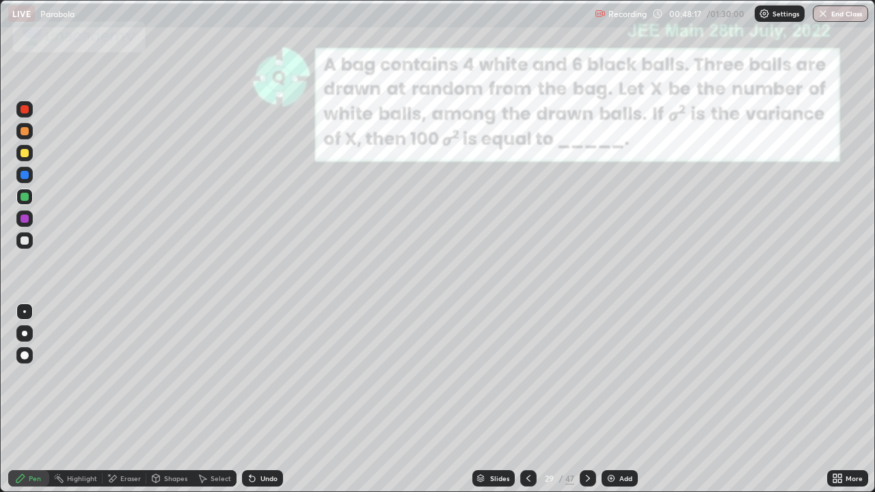
click at [125, 340] on div "Eraser" at bounding box center [130, 478] width 21 height 7
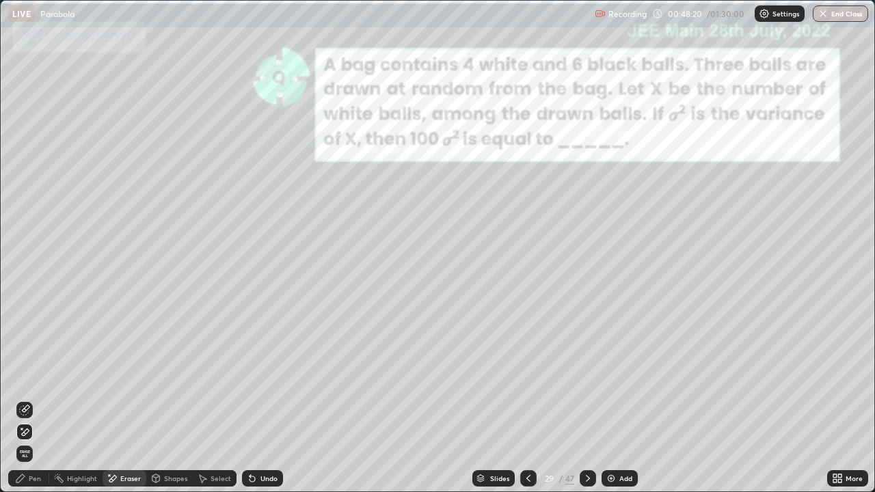
click at [29, 340] on div "Pen" at bounding box center [35, 478] width 12 height 7
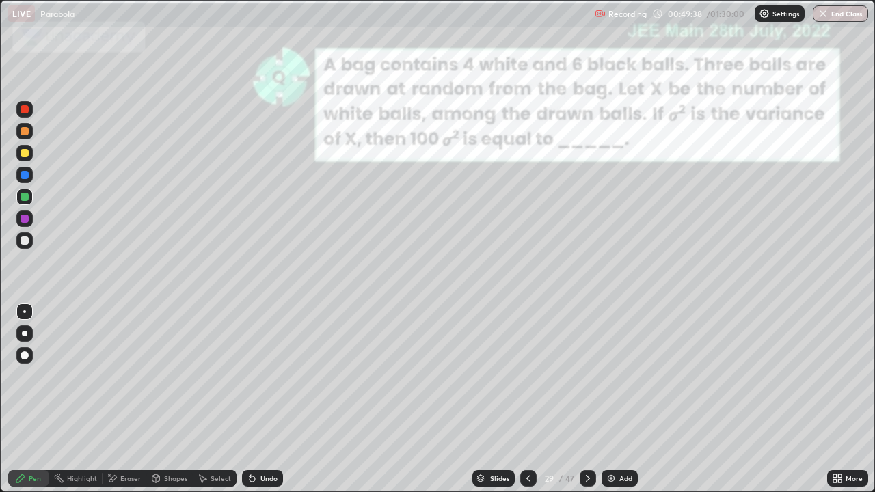
click at [26, 107] on div at bounding box center [25, 109] width 8 height 8
click at [587, 340] on icon at bounding box center [587, 478] width 11 height 11
click at [591, 340] on icon at bounding box center [587, 478] width 11 height 11
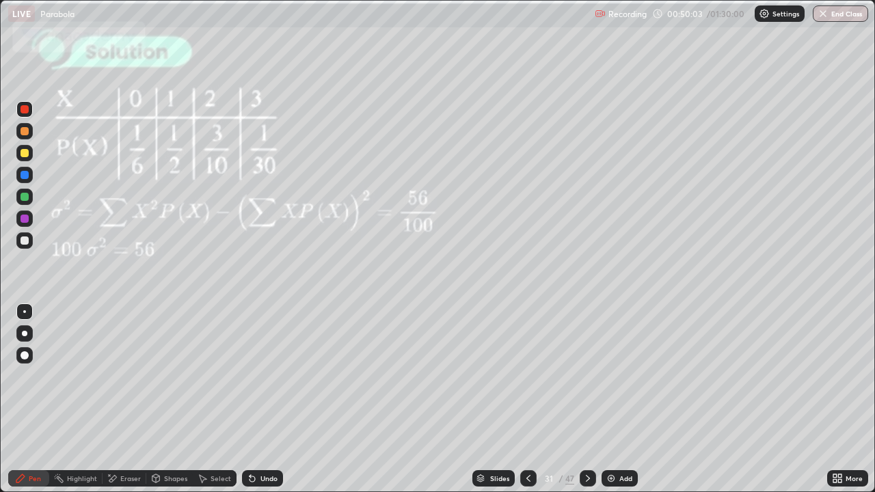
click at [527, 340] on icon at bounding box center [528, 478] width 11 height 11
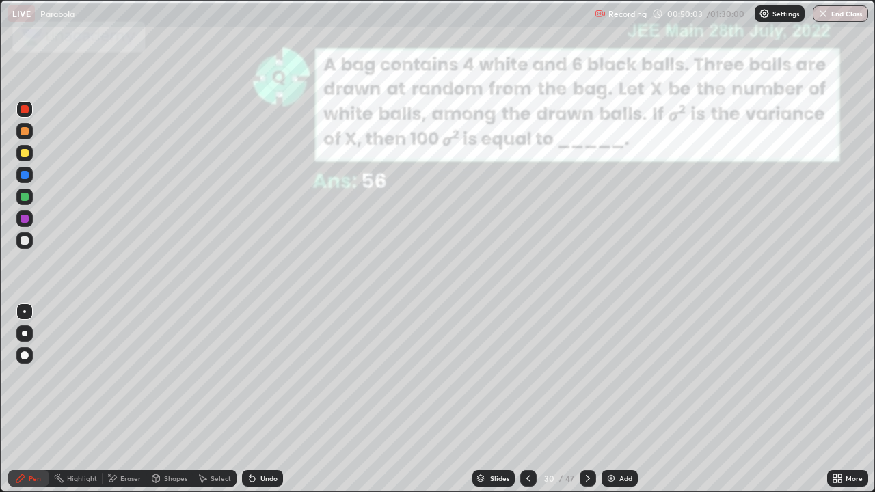
click at [529, 340] on icon at bounding box center [528, 478] width 11 height 11
click at [592, 340] on icon at bounding box center [587, 478] width 11 height 11
click at [587, 340] on icon at bounding box center [587, 478] width 11 height 11
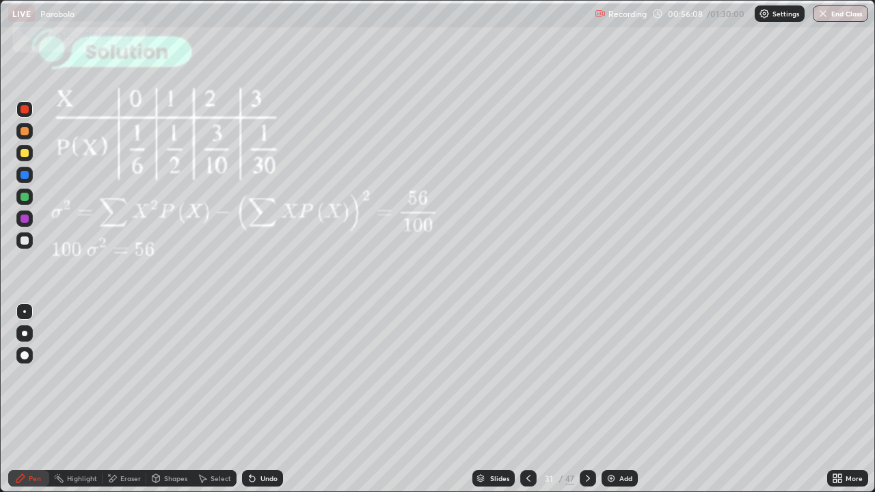
click at [527, 340] on icon at bounding box center [528, 478] width 11 height 11
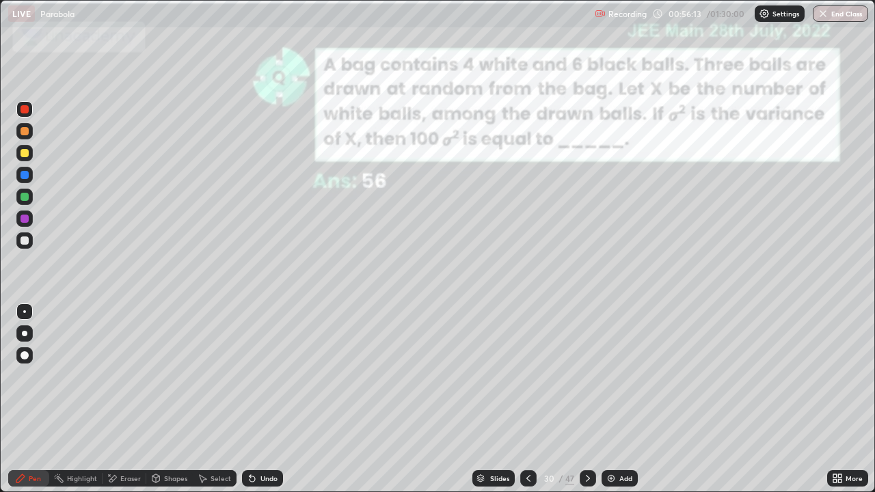
click at [32, 117] on div at bounding box center [24, 109] width 16 height 22
click at [527, 340] on icon at bounding box center [528, 478] width 11 height 11
click at [587, 340] on icon at bounding box center [587, 478] width 11 height 11
click at [590, 340] on icon at bounding box center [587, 478] width 11 height 11
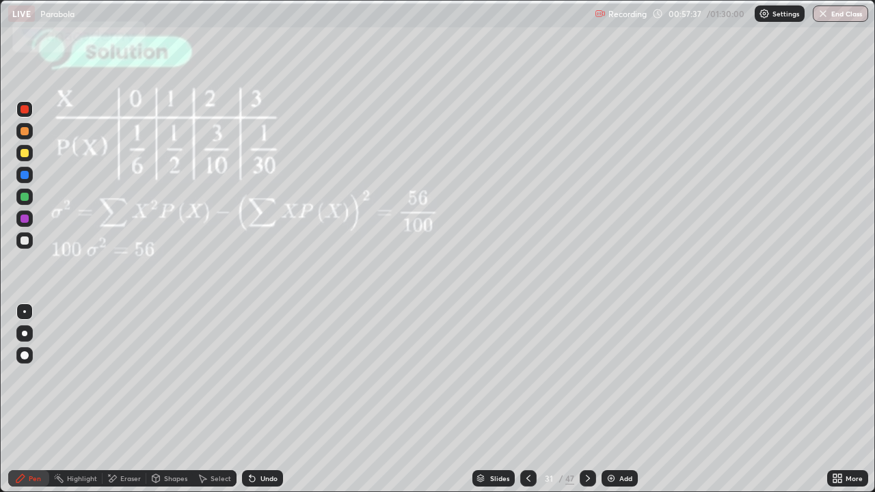
click at [529, 340] on icon at bounding box center [528, 478] width 4 height 7
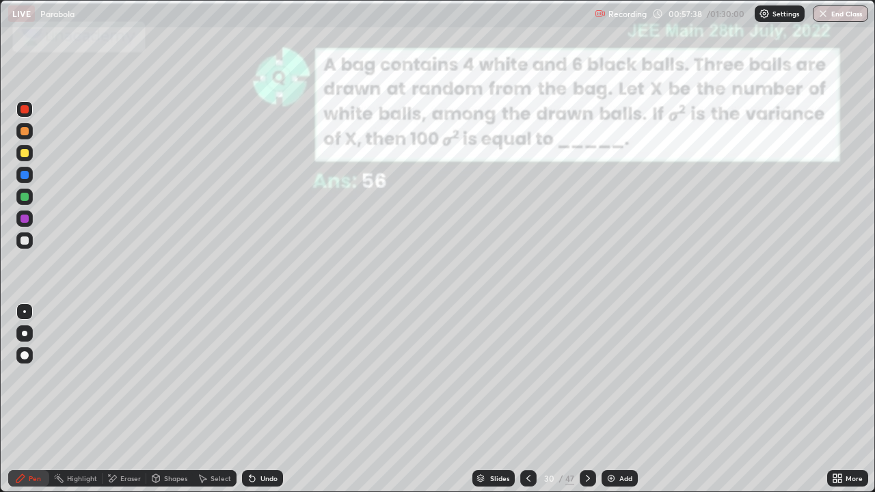
click at [530, 340] on icon at bounding box center [528, 478] width 11 height 11
click at [588, 340] on icon at bounding box center [587, 478] width 11 height 11
click at [584, 340] on icon at bounding box center [587, 478] width 11 height 11
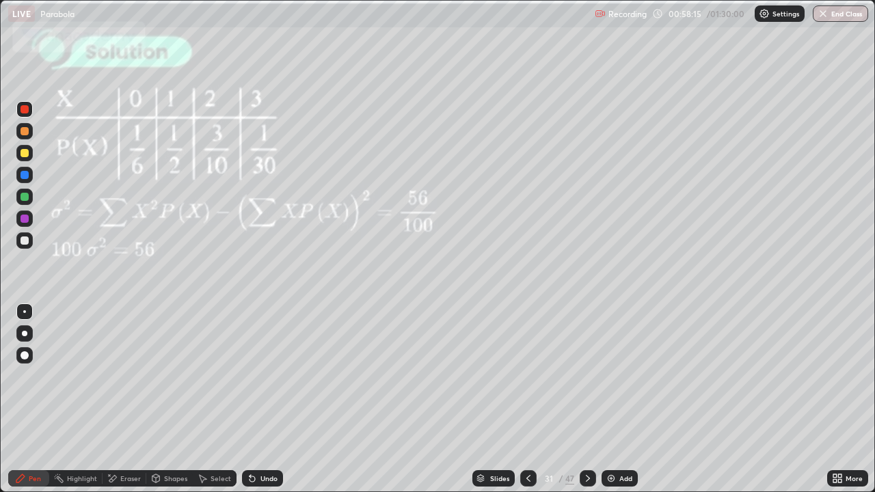
click at [587, 340] on icon at bounding box center [587, 478] width 11 height 11
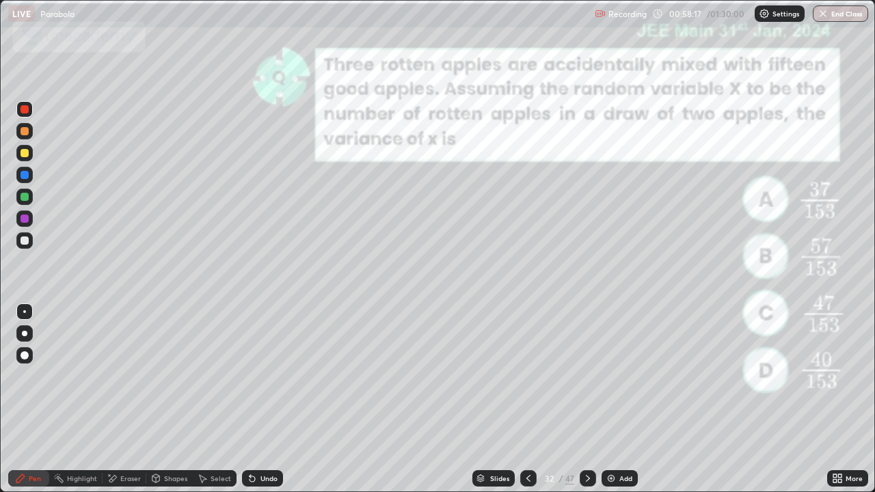
click at [588, 340] on icon at bounding box center [587, 478] width 11 height 11
click at [584, 340] on icon at bounding box center [587, 478] width 11 height 11
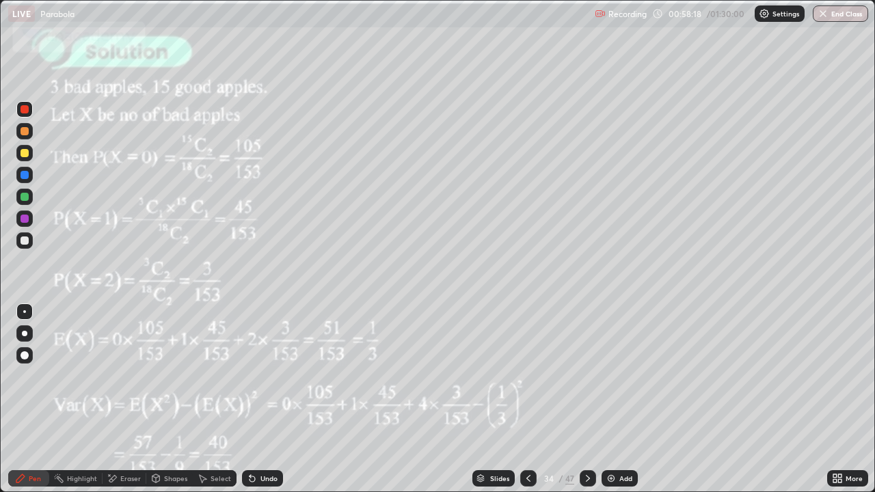
click at [587, 340] on div at bounding box center [588, 478] width 16 height 16
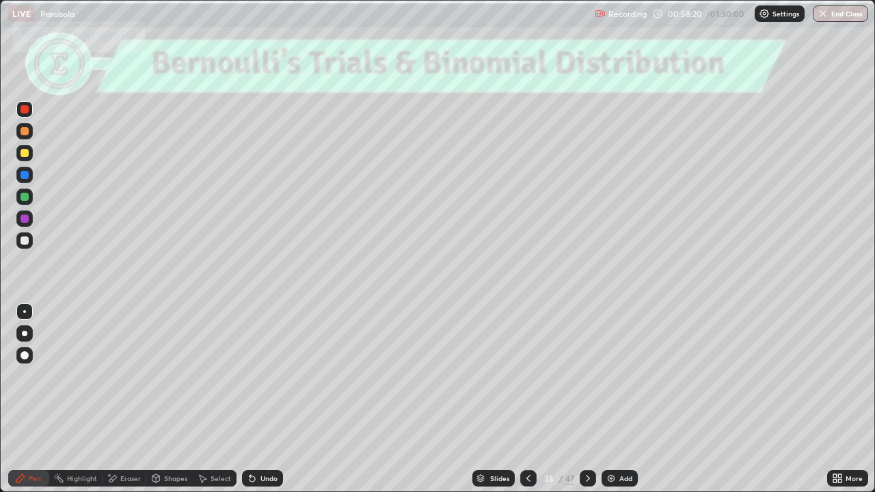
click at [530, 340] on icon at bounding box center [528, 478] width 11 height 11
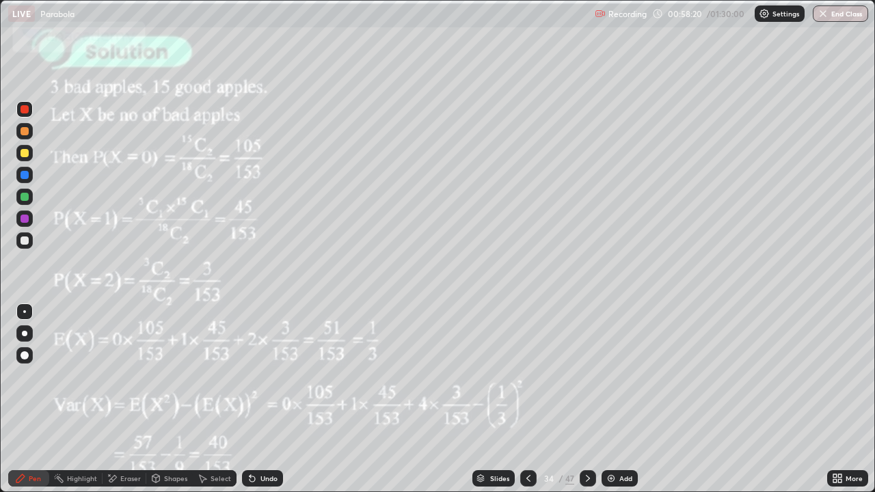
click at [528, 340] on div at bounding box center [528, 478] width 16 height 27
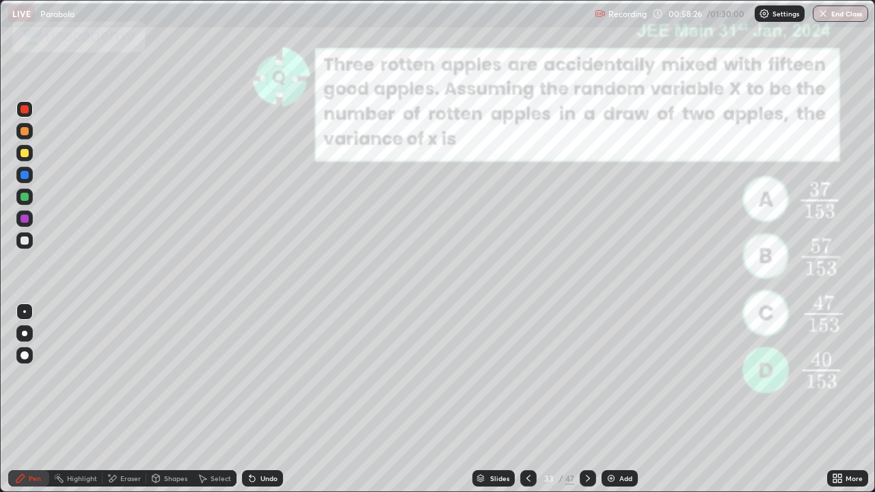
click at [588, 340] on icon at bounding box center [587, 478] width 11 height 11
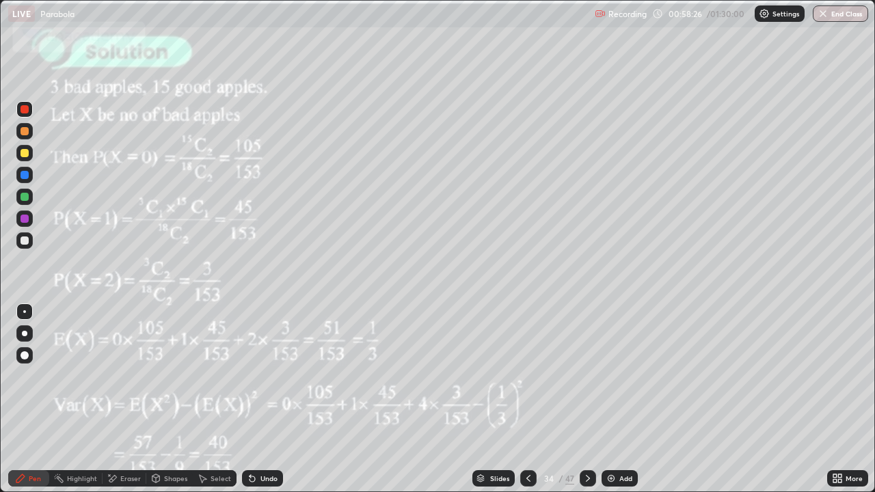
click at [587, 340] on icon at bounding box center [587, 478] width 11 height 11
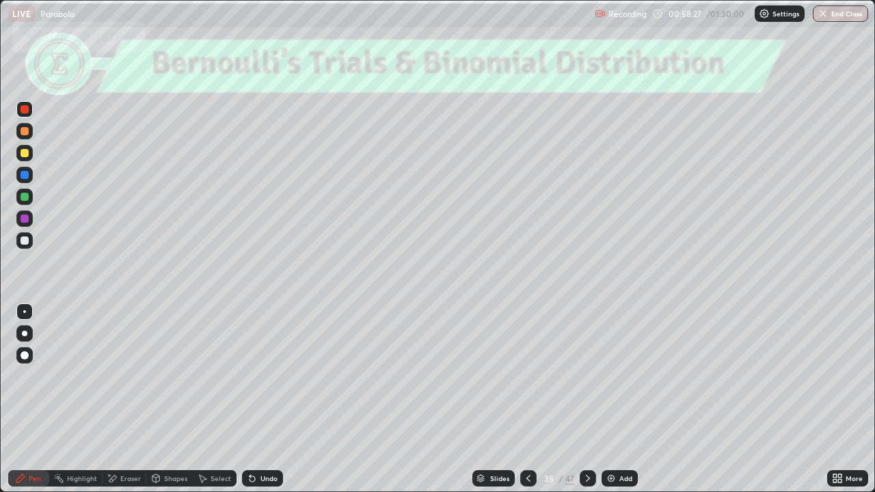
click at [589, 340] on icon at bounding box center [587, 478] width 11 height 11
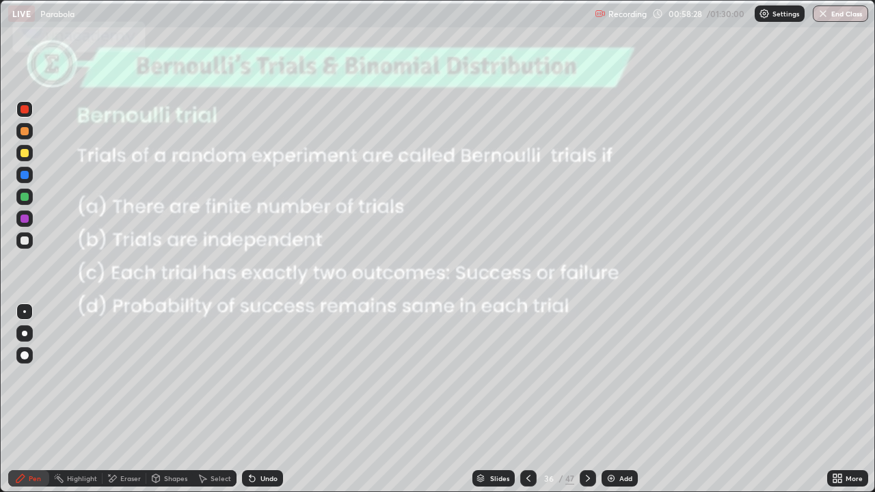
click at [532, 340] on div at bounding box center [528, 478] width 16 height 16
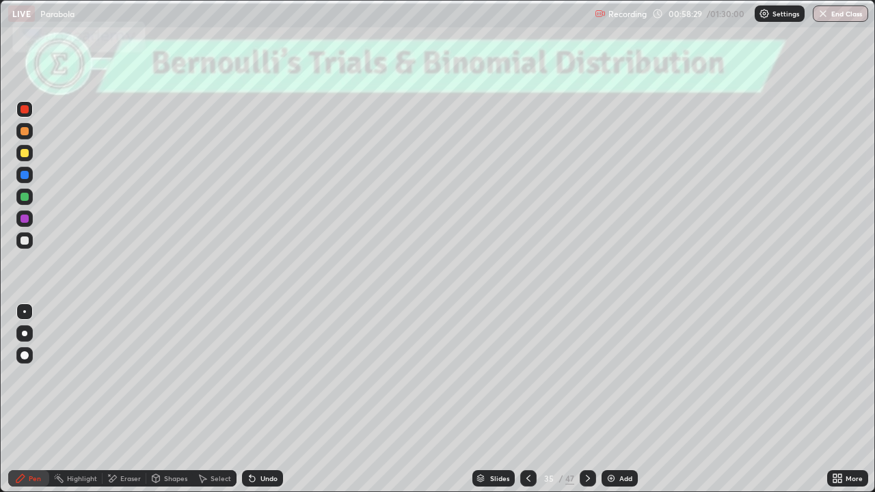
click at [528, 340] on div at bounding box center [528, 478] width 16 height 27
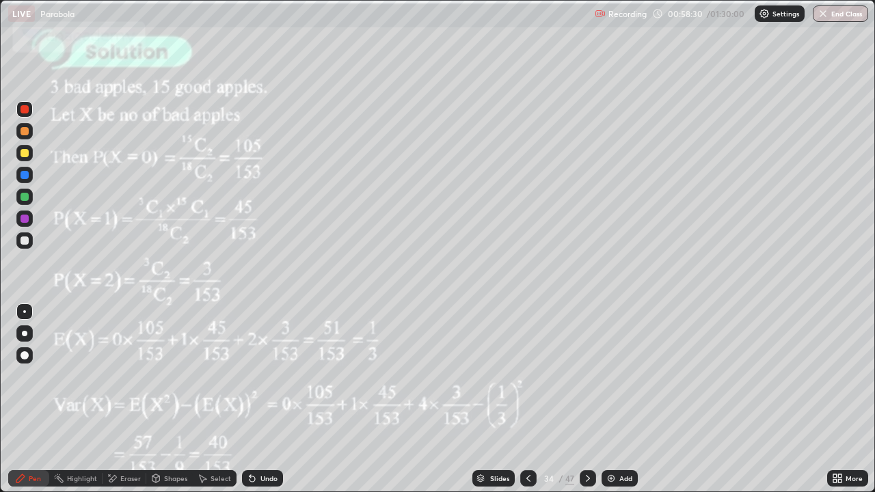
click at [531, 340] on div at bounding box center [528, 478] width 16 height 27
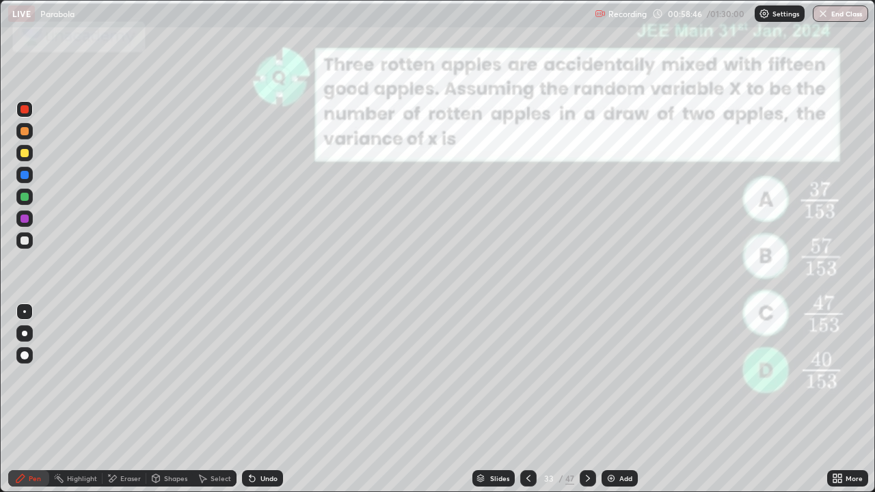
click at [587, 340] on icon at bounding box center [587, 478] width 11 height 11
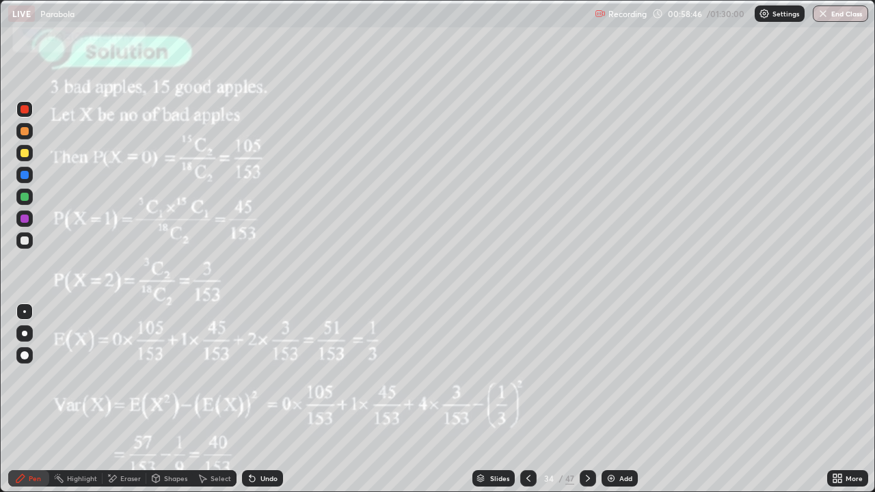
click at [587, 340] on icon at bounding box center [587, 478] width 11 height 11
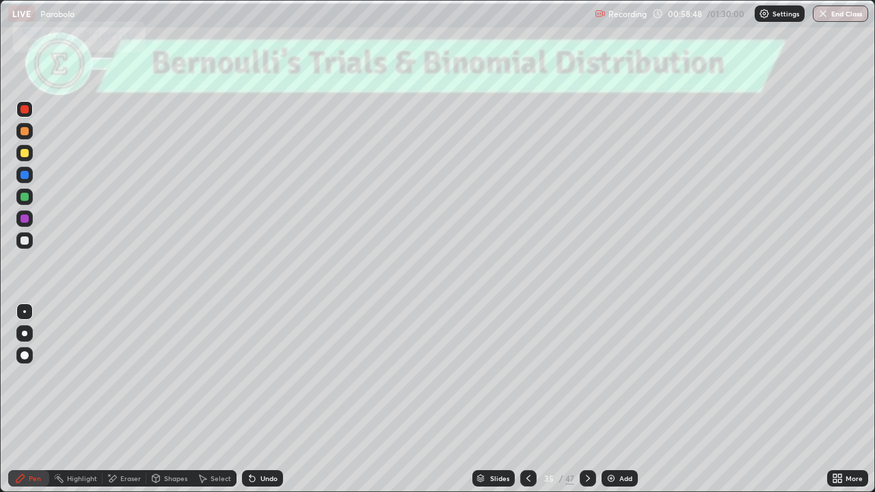
click at [584, 340] on div at bounding box center [588, 478] width 16 height 16
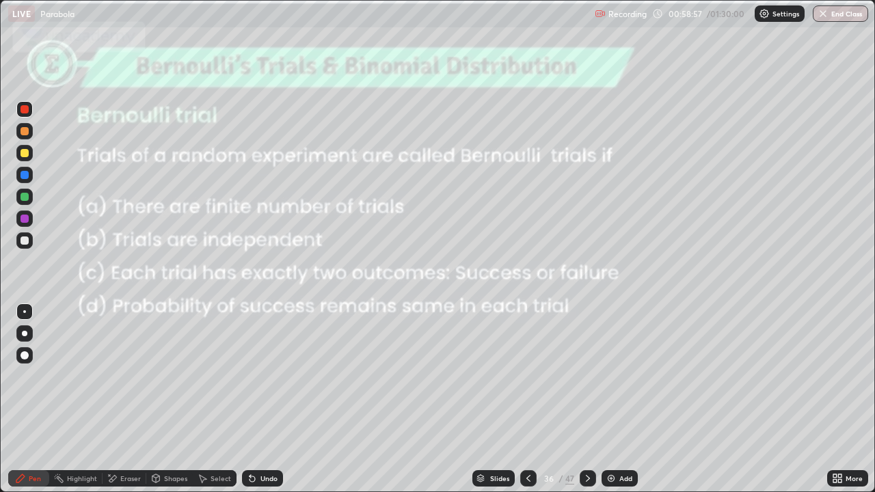
click at [588, 340] on icon at bounding box center [587, 478] width 11 height 11
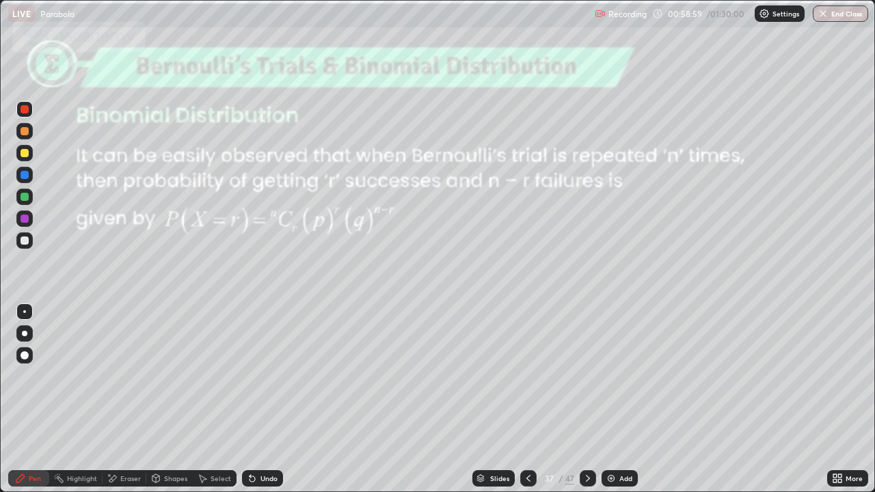
click at [588, 340] on icon at bounding box center [587, 478] width 11 height 11
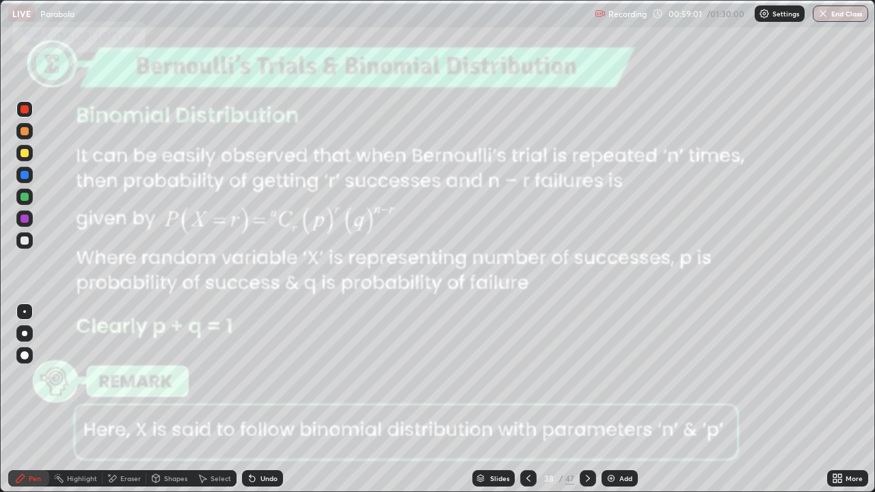
click at [591, 340] on div at bounding box center [588, 478] width 16 height 16
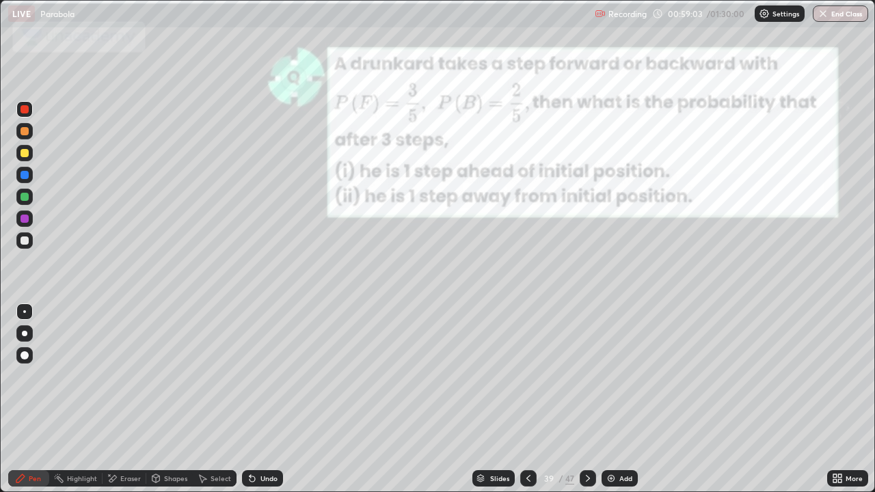
click at [591, 340] on icon at bounding box center [587, 478] width 11 height 11
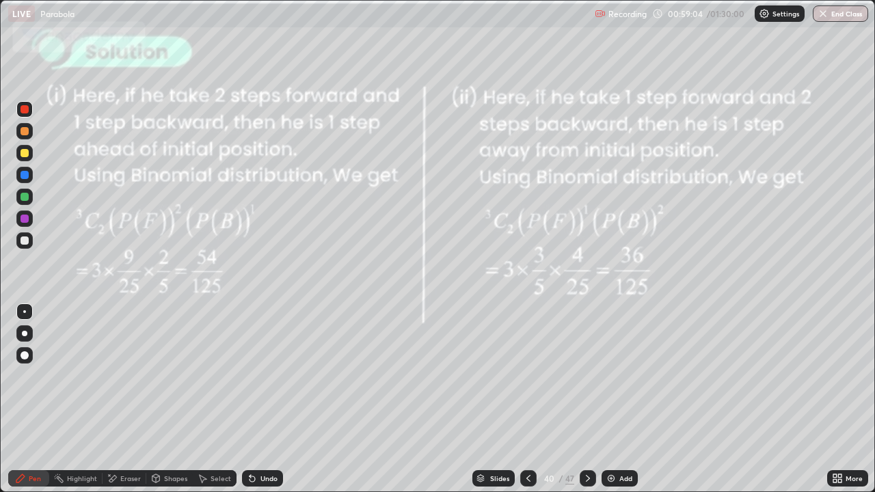
click at [587, 340] on icon at bounding box center [587, 478] width 11 height 11
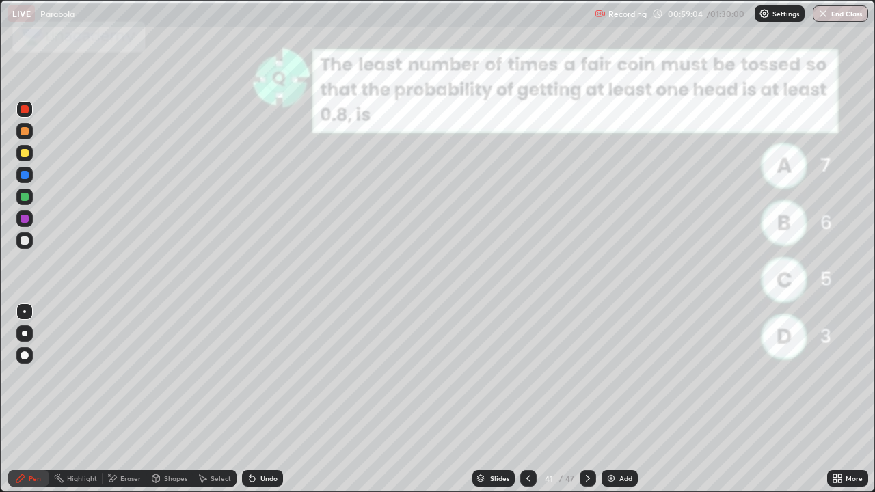
click at [593, 340] on div at bounding box center [588, 478] width 16 height 16
click at [530, 340] on icon at bounding box center [528, 478] width 11 height 11
click at [584, 340] on icon at bounding box center [587, 478] width 11 height 11
click at [586, 340] on icon at bounding box center [588, 478] width 4 height 7
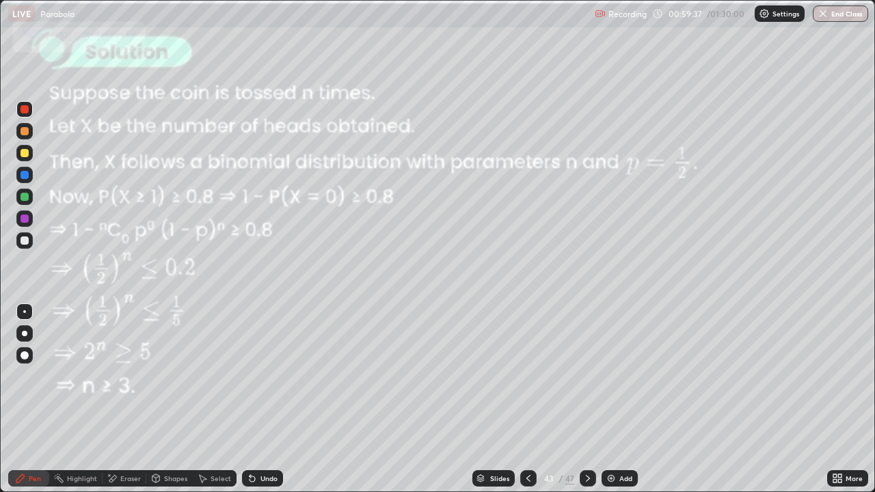
click at [586, 340] on icon at bounding box center [587, 478] width 11 height 11
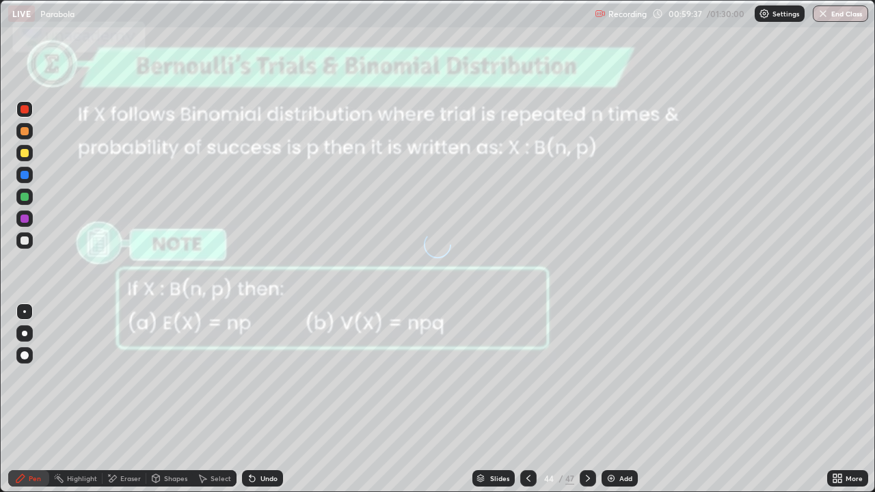
click at [588, 340] on icon at bounding box center [587, 478] width 11 height 11
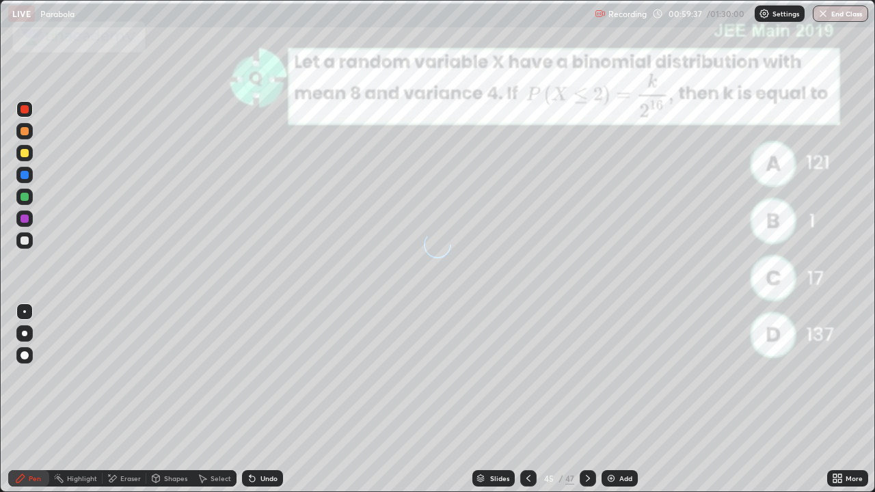
click at [587, 340] on icon at bounding box center [588, 478] width 4 height 7
click at [587, 340] on icon at bounding box center [587, 478] width 11 height 11
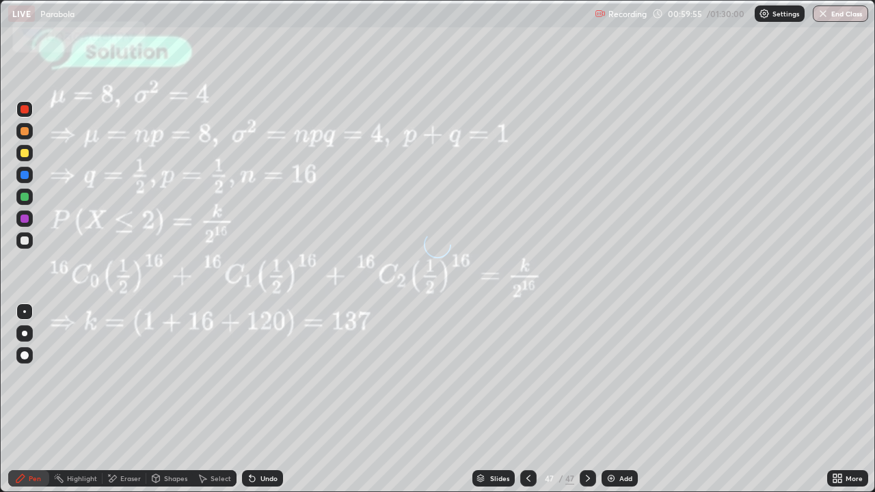
click at [588, 340] on icon at bounding box center [587, 478] width 11 height 11
click at [839, 340] on icon at bounding box center [839, 475] width 3 height 3
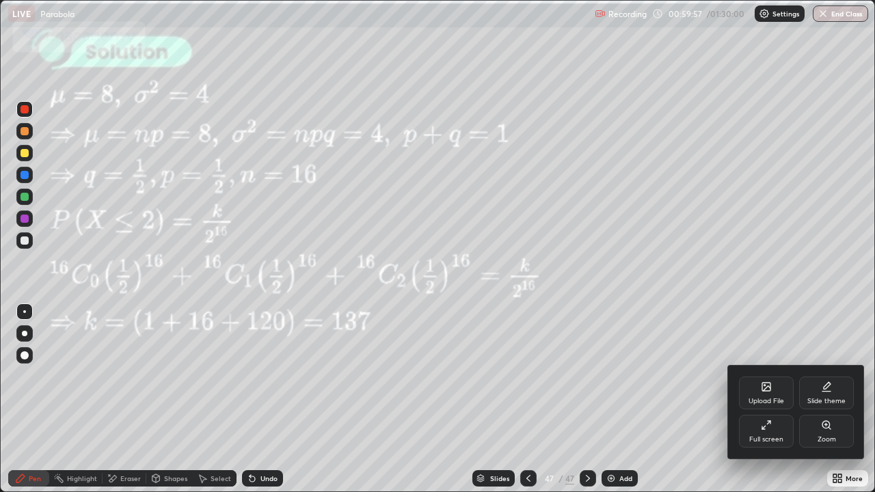
click at [770, 340] on div "Upload File" at bounding box center [766, 393] width 55 height 33
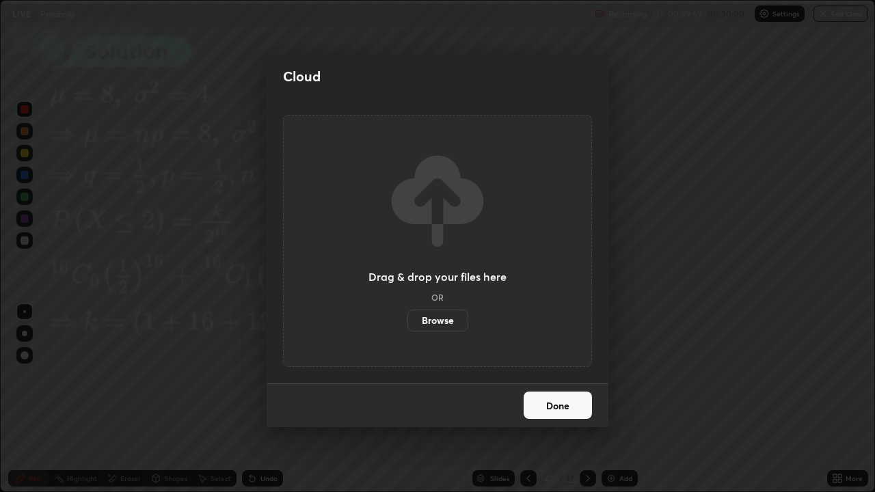
click at [450, 319] on label "Browse" at bounding box center [437, 321] width 61 height 22
click at [407, 319] on input "Browse" at bounding box center [407, 321] width 0 height 22
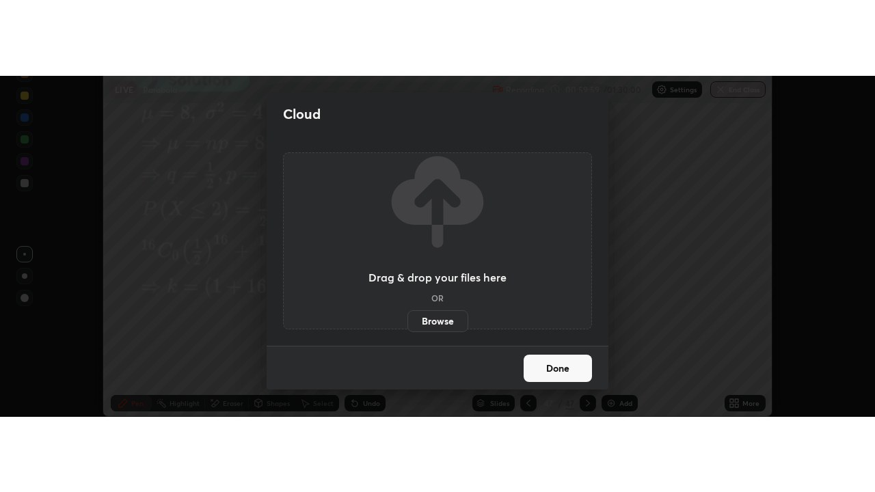
scroll to position [68019, 67485]
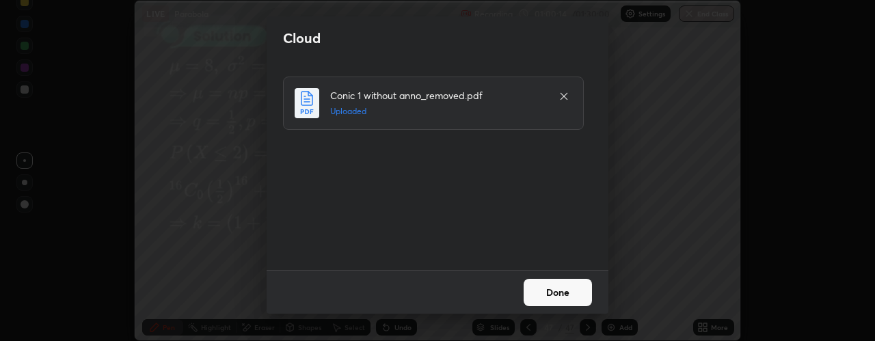
click at [552, 291] on button "Done" at bounding box center [558, 292] width 68 height 27
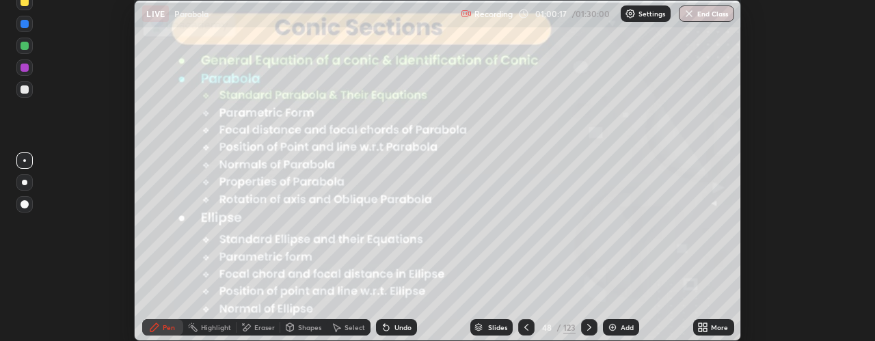
click at [701, 323] on icon at bounding box center [700, 324] width 3 height 3
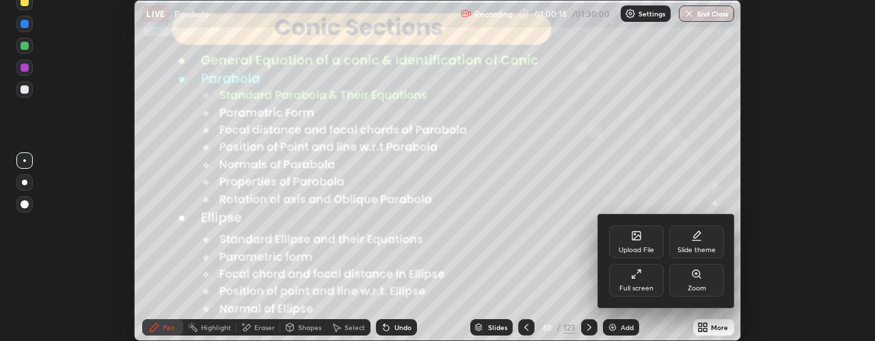
click at [645, 277] on div "Full screen" at bounding box center [636, 280] width 55 height 33
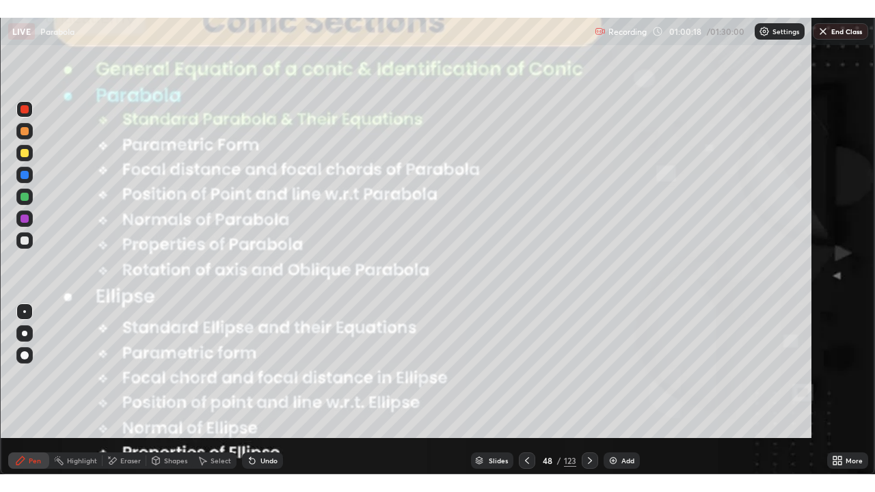
scroll to position [492, 875]
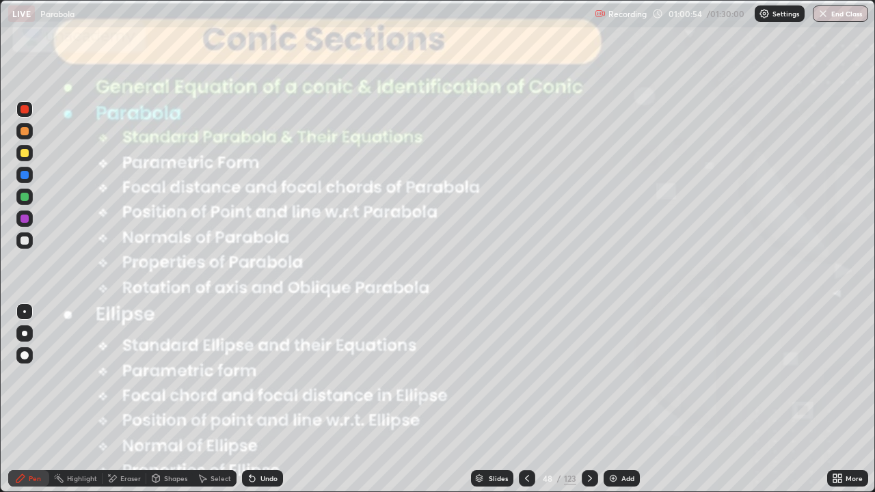
click at [588, 340] on icon at bounding box center [589, 478] width 11 height 11
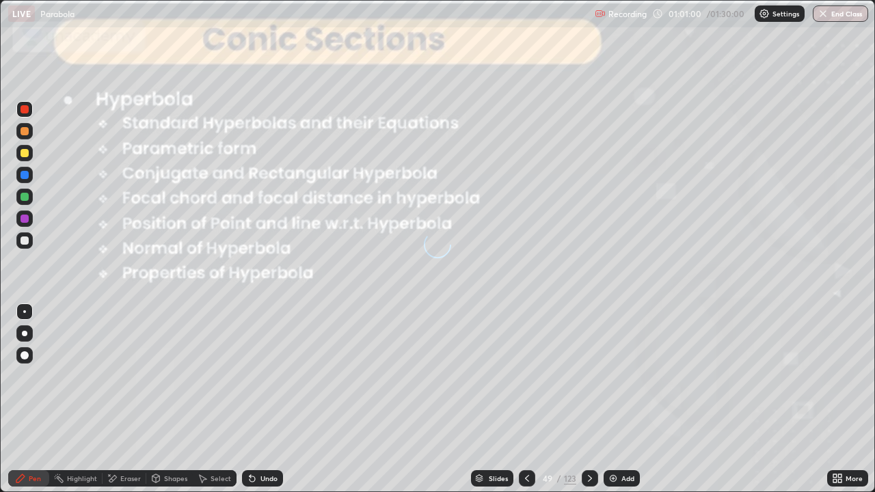
click at [616, 340] on img at bounding box center [613, 478] width 11 height 11
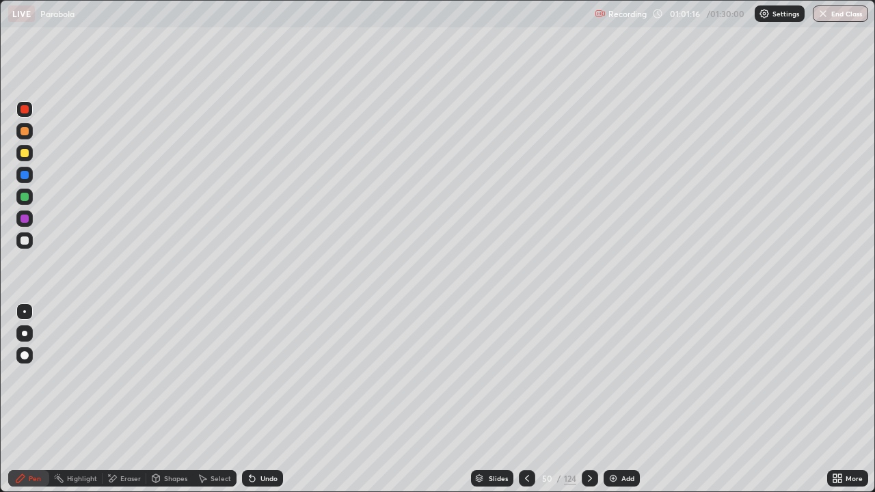
click at [263, 340] on div "Undo" at bounding box center [262, 478] width 41 height 16
click at [262, 340] on div "Undo" at bounding box center [262, 478] width 41 height 16
click at [263, 340] on div "Undo" at bounding box center [262, 478] width 41 height 16
click at [31, 196] on div at bounding box center [24, 197] width 16 height 16
click at [250, 340] on icon at bounding box center [250, 475] width 1 height 1
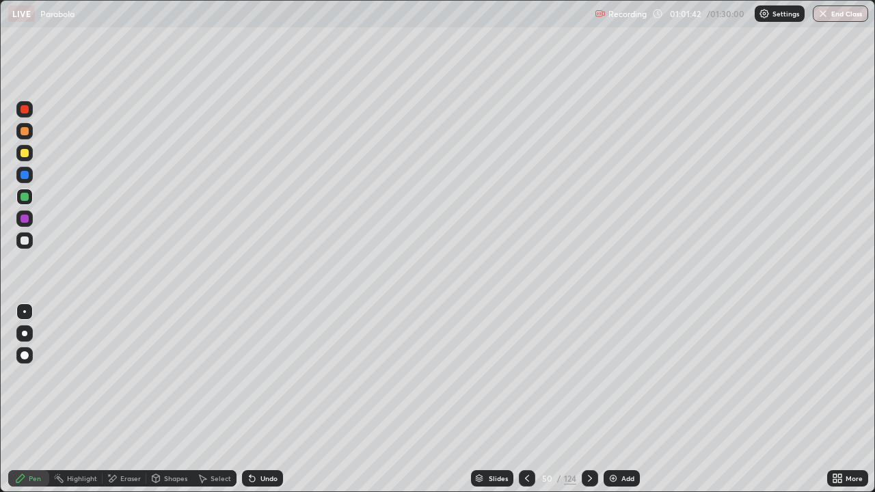
click at [250, 340] on icon at bounding box center [250, 475] width 1 height 1
click at [272, 340] on div "Undo" at bounding box center [268, 478] width 17 height 7
click at [268, 340] on div "Undo" at bounding box center [268, 478] width 17 height 7
click at [271, 340] on div "Undo" at bounding box center [268, 478] width 17 height 7
click at [589, 340] on icon at bounding box center [589, 478] width 11 height 11
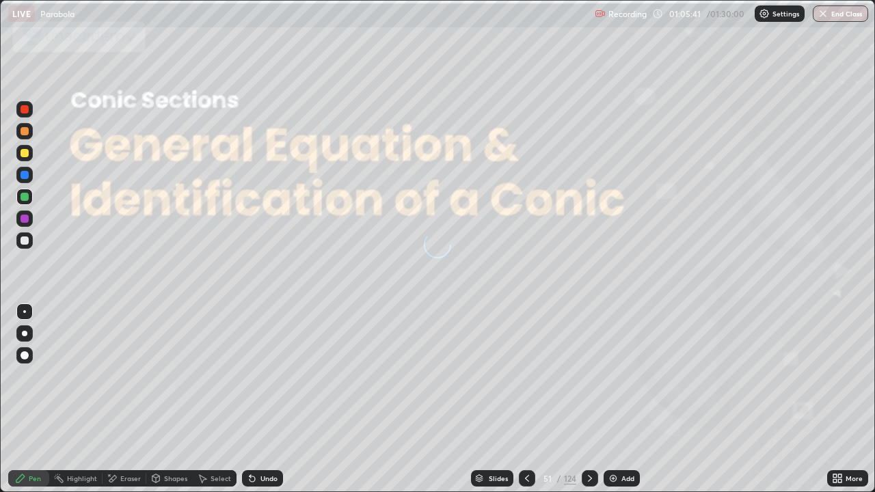
click at [616, 340] on img at bounding box center [613, 478] width 11 height 11
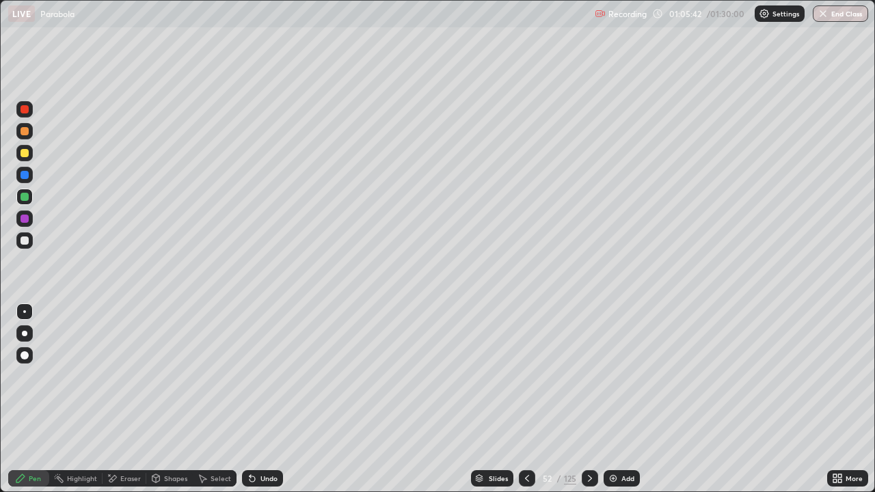
click at [543, 340] on div "52" at bounding box center [548, 478] width 14 height 8
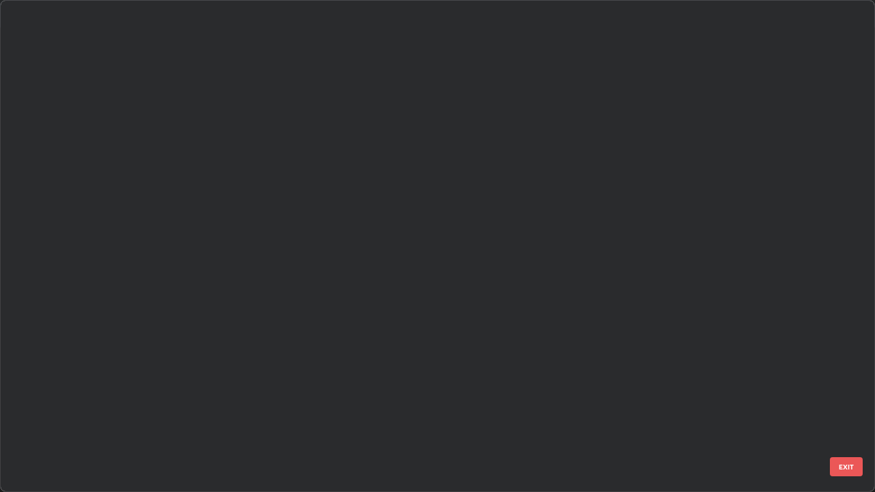
scroll to position [487, 867]
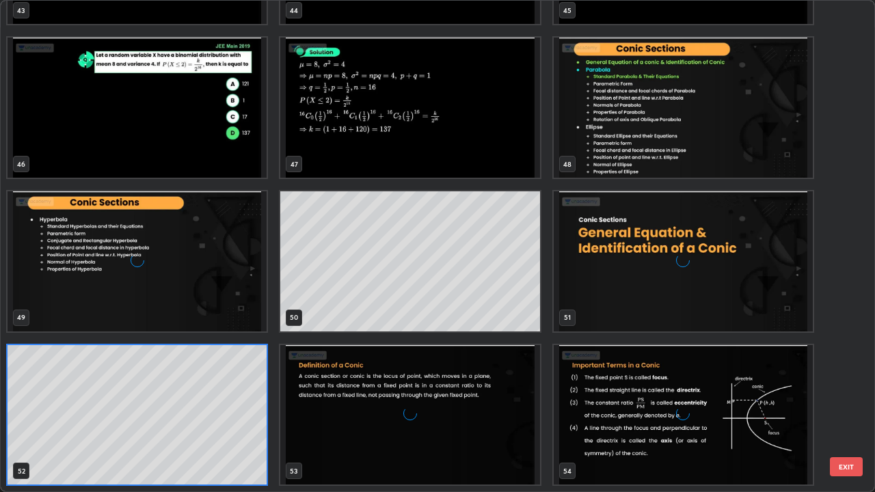
click at [838, 340] on button "EXIT" at bounding box center [846, 466] width 33 height 19
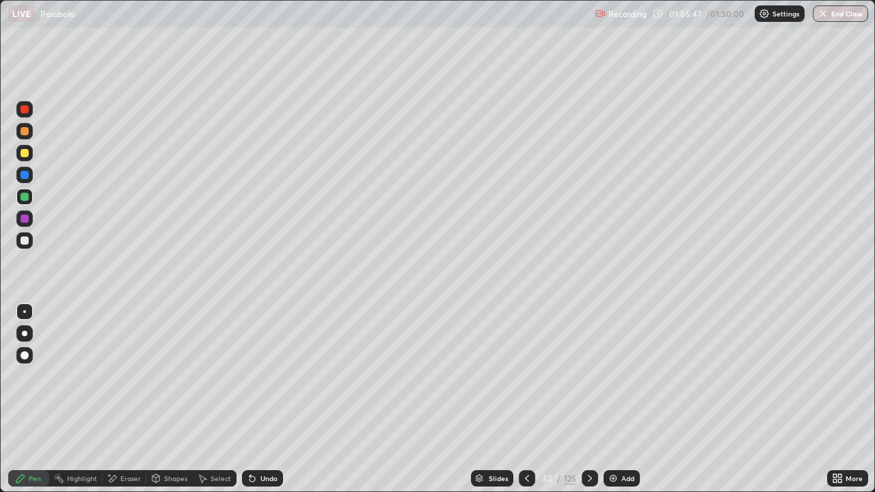
click at [785, 16] on p "Settings" at bounding box center [785, 13] width 27 height 7
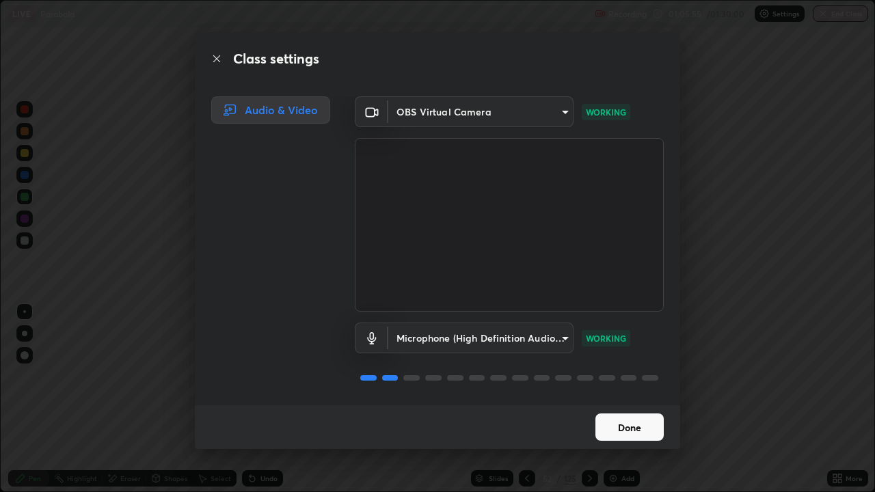
click at [649, 340] on button "Done" at bounding box center [629, 427] width 68 height 27
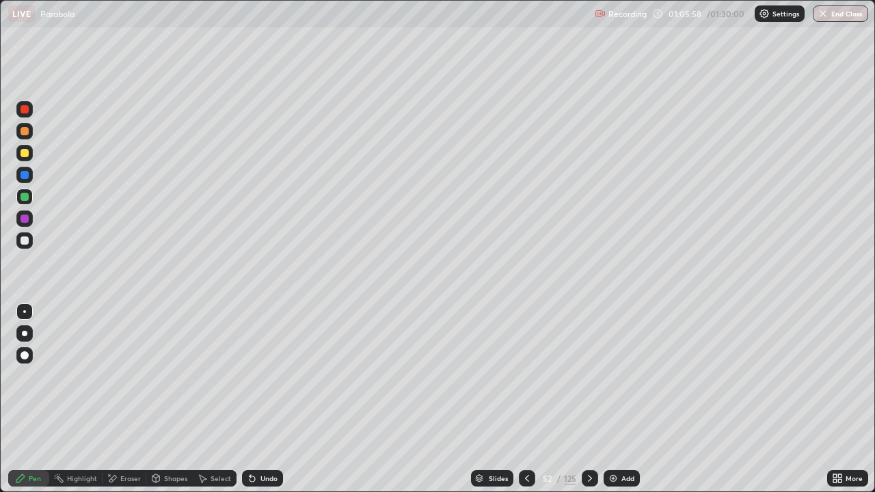
click at [592, 340] on icon at bounding box center [589, 478] width 11 height 11
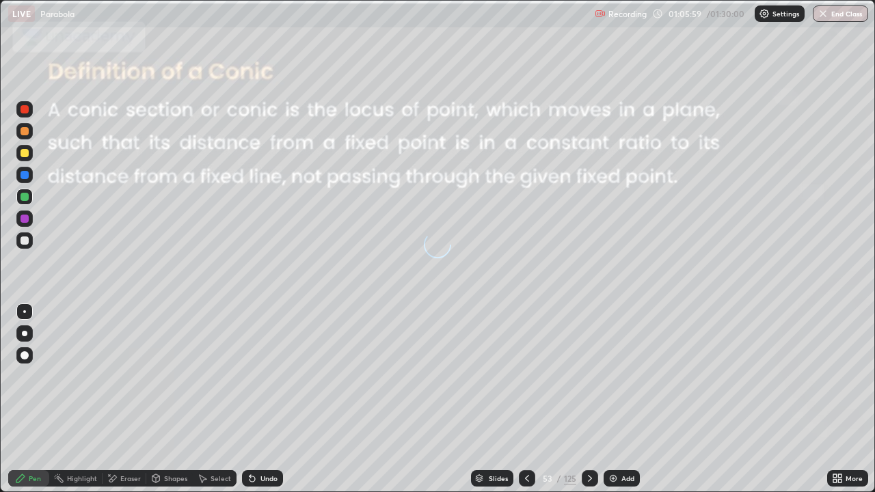
click at [526, 340] on icon at bounding box center [527, 478] width 11 height 11
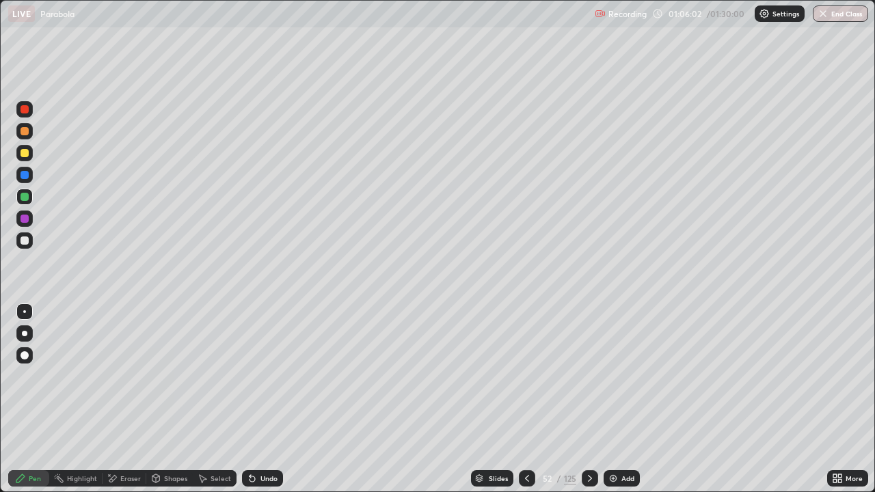
click at [25, 153] on div at bounding box center [25, 153] width 8 height 8
click at [172, 340] on div "Shapes" at bounding box center [175, 478] width 23 height 7
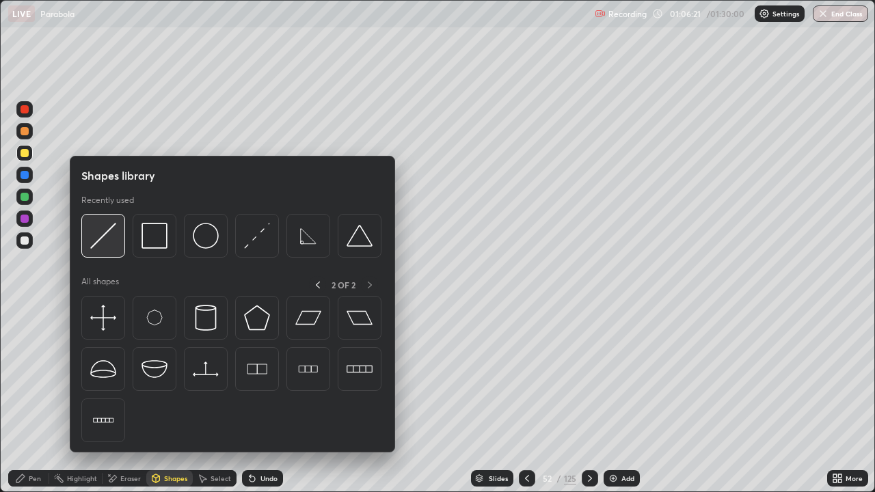
click at [108, 234] on img at bounding box center [103, 236] width 26 height 26
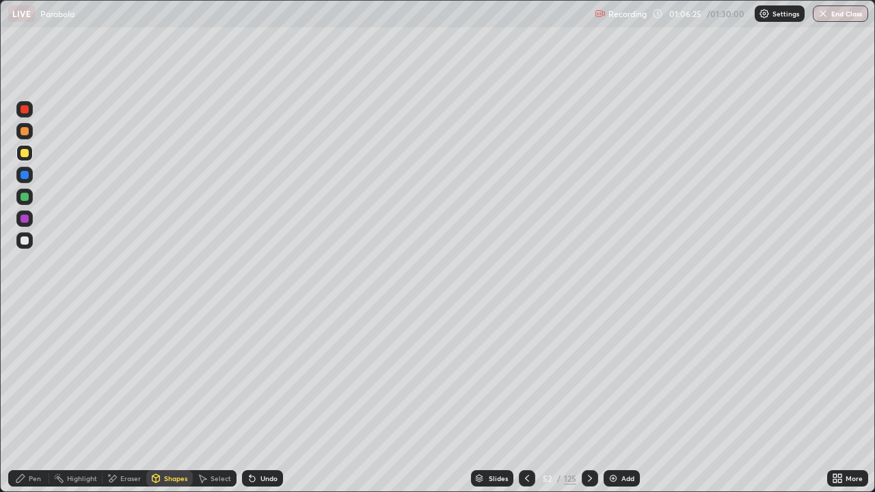
click at [33, 340] on div "Pen" at bounding box center [28, 478] width 41 height 16
click at [26, 175] on div at bounding box center [25, 175] width 8 height 8
click at [32, 109] on div at bounding box center [24, 109] width 16 height 16
click at [615, 340] on img at bounding box center [613, 478] width 11 height 11
click at [170, 340] on div "Shapes" at bounding box center [175, 478] width 23 height 7
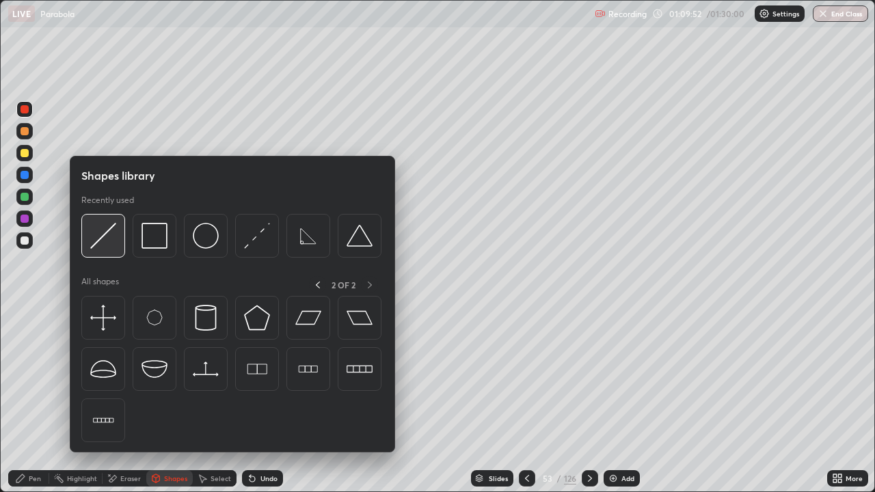
click at [107, 244] on img at bounding box center [103, 236] width 26 height 26
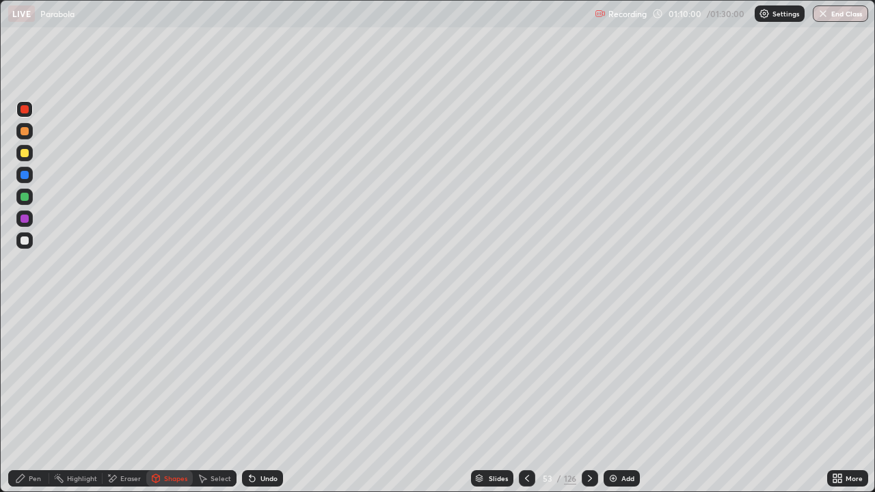
click at [28, 156] on div at bounding box center [24, 153] width 16 height 16
click at [254, 340] on div "Undo" at bounding box center [262, 478] width 41 height 16
click at [35, 340] on div "Pen" at bounding box center [35, 478] width 12 height 7
click at [250, 340] on icon at bounding box center [252, 478] width 5 height 5
click at [250, 340] on icon at bounding box center [250, 475] width 1 height 1
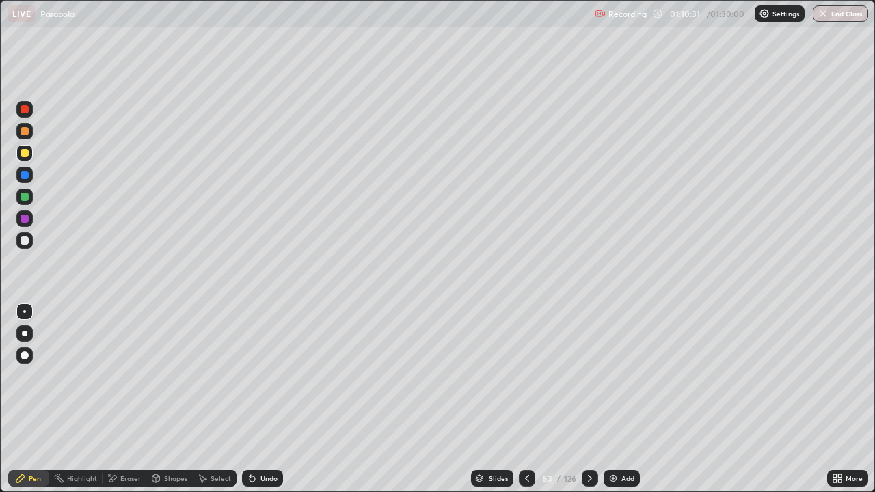
click at [255, 340] on div "Undo" at bounding box center [262, 478] width 41 height 16
click at [269, 340] on div "Undo" at bounding box center [268, 478] width 17 height 7
click at [270, 340] on div "Undo" at bounding box center [268, 478] width 17 height 7
click at [265, 340] on div "Undo" at bounding box center [268, 478] width 17 height 7
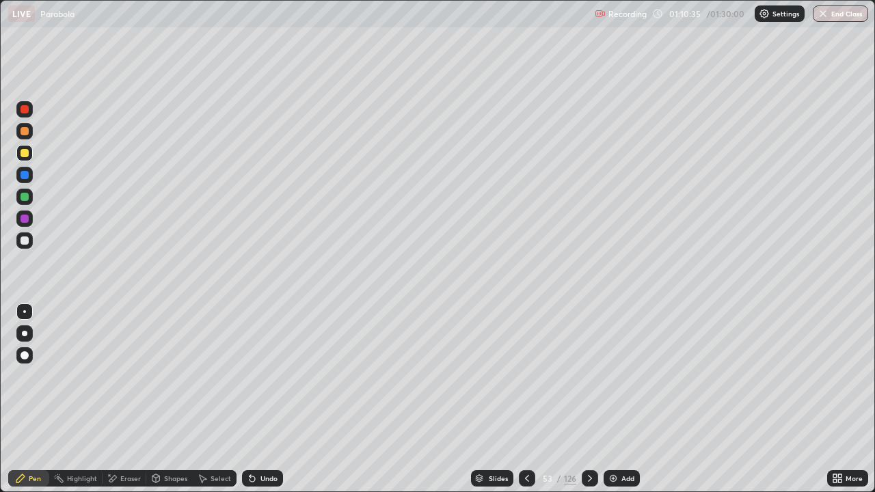
click at [170, 340] on div "Shapes" at bounding box center [175, 478] width 23 height 7
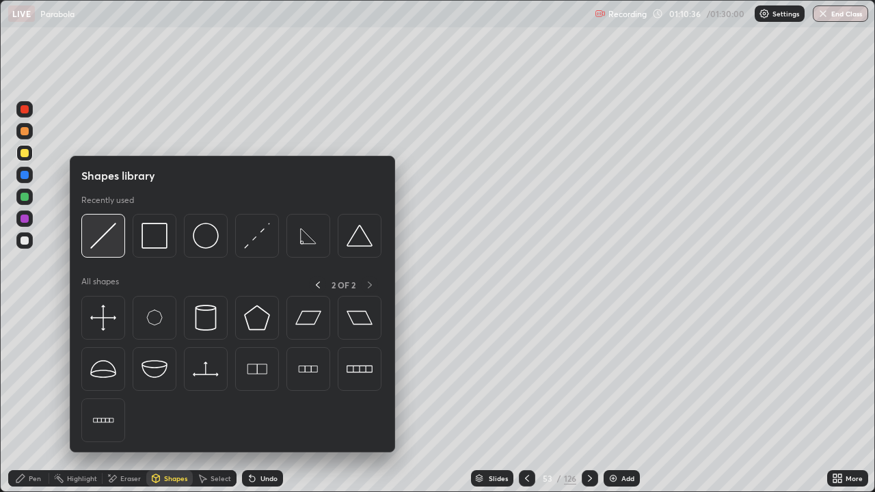
click at [103, 240] on img at bounding box center [103, 236] width 26 height 26
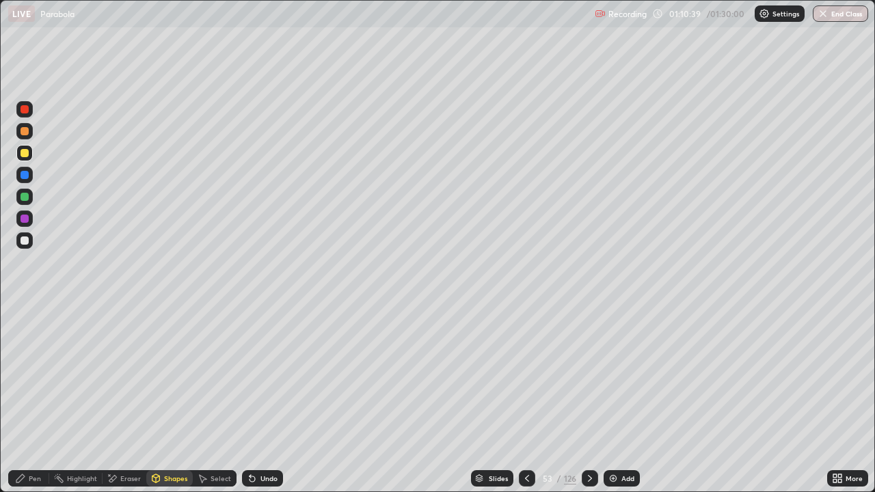
click at [37, 340] on div "Pen" at bounding box center [35, 478] width 12 height 7
click at [29, 114] on div at bounding box center [24, 109] width 16 height 16
click at [26, 151] on div at bounding box center [25, 153] width 8 height 8
click at [31, 178] on div at bounding box center [24, 175] width 16 height 16
click at [26, 199] on div at bounding box center [25, 197] width 8 height 8
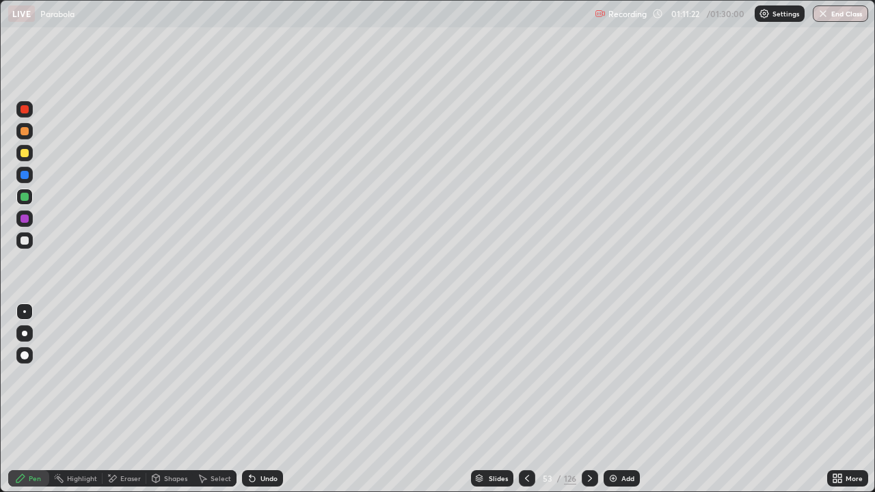
click at [27, 176] on div at bounding box center [25, 175] width 8 height 8
click at [25, 109] on div at bounding box center [25, 109] width 8 height 8
click at [592, 340] on icon at bounding box center [589, 478] width 11 height 11
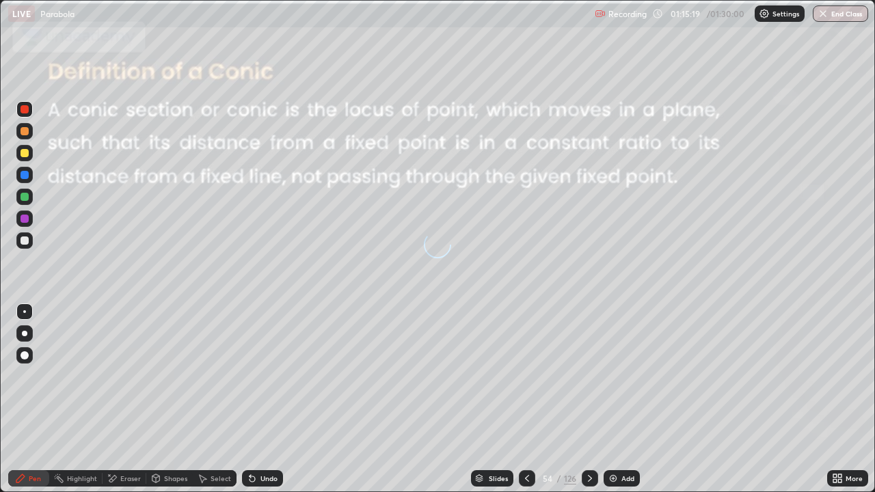
click at [505, 340] on div "Slides" at bounding box center [498, 478] width 19 height 7
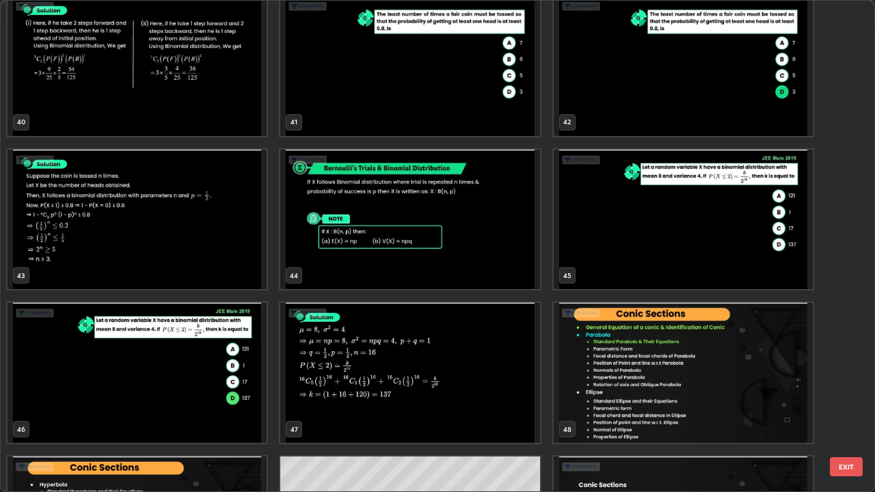
scroll to position [2138, 0]
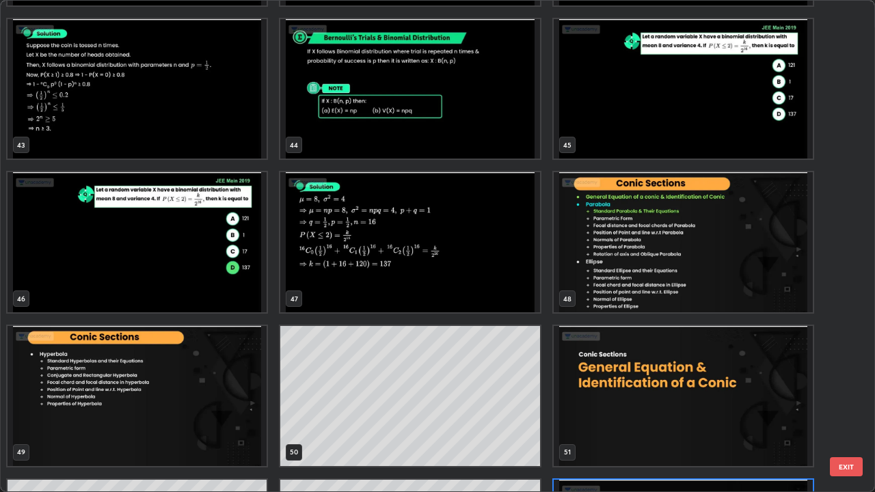
click at [683, 340] on img "grid" at bounding box center [683, 396] width 259 height 140
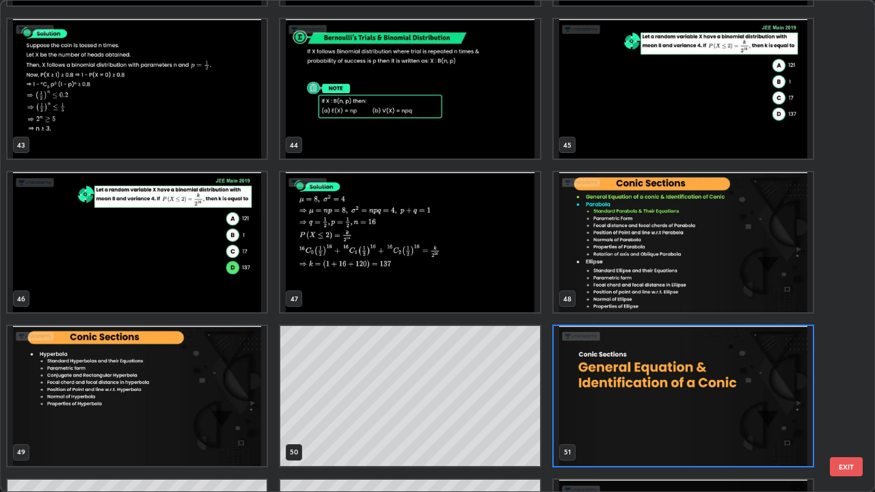
click at [685, 340] on img "grid" at bounding box center [683, 396] width 259 height 140
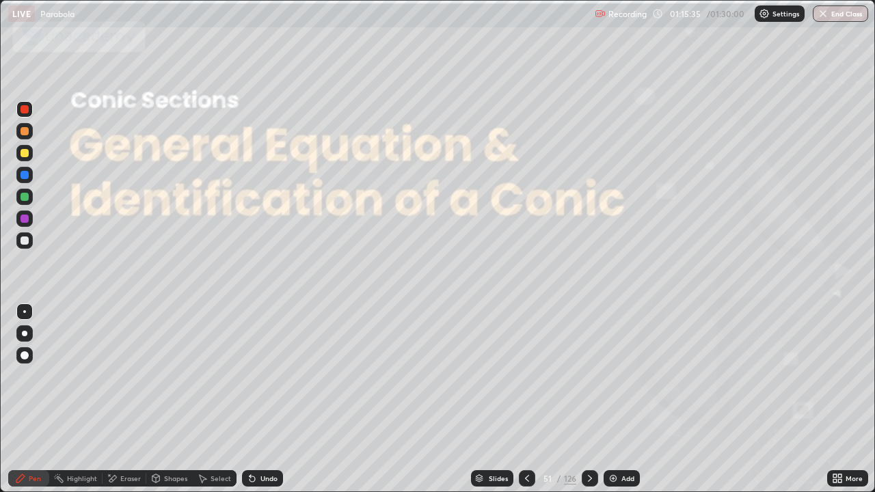
click at [593, 340] on icon at bounding box center [589, 478] width 11 height 11
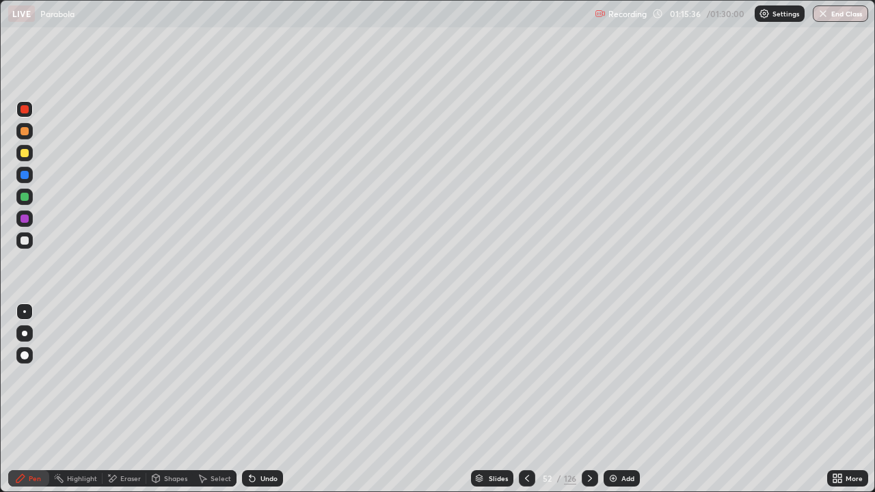
click at [588, 340] on icon at bounding box center [590, 478] width 4 height 7
click at [593, 340] on icon at bounding box center [589, 478] width 11 height 11
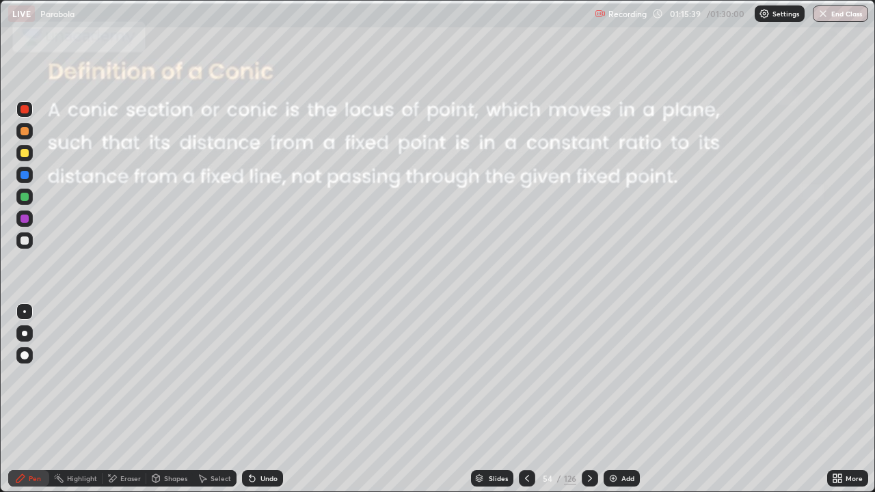
click at [589, 340] on icon at bounding box center [589, 478] width 11 height 11
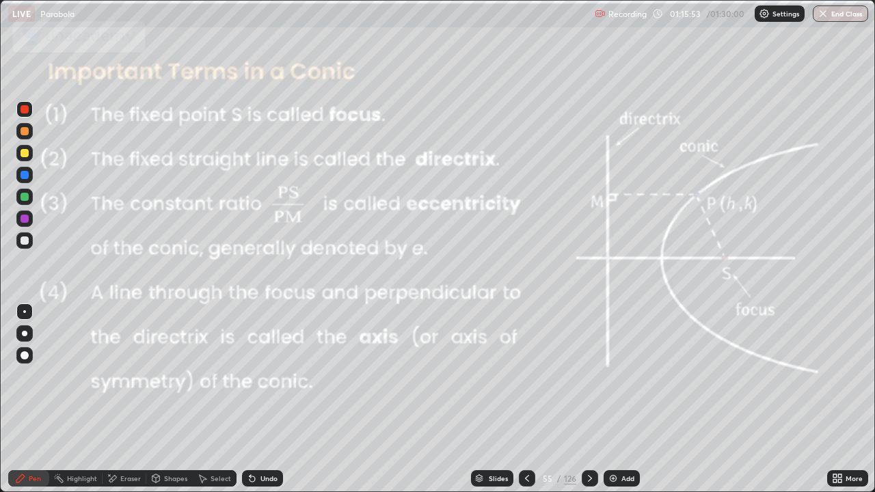
click at [504, 340] on div "Slides" at bounding box center [498, 478] width 19 height 7
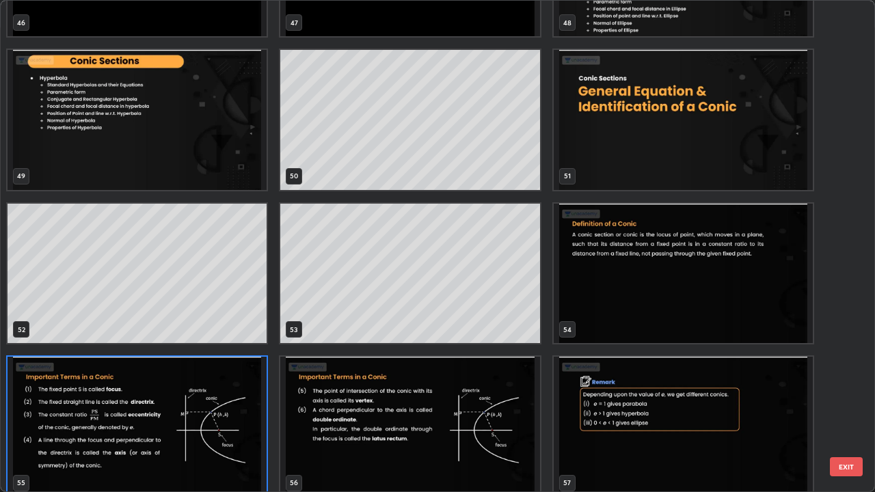
scroll to position [2414, 0]
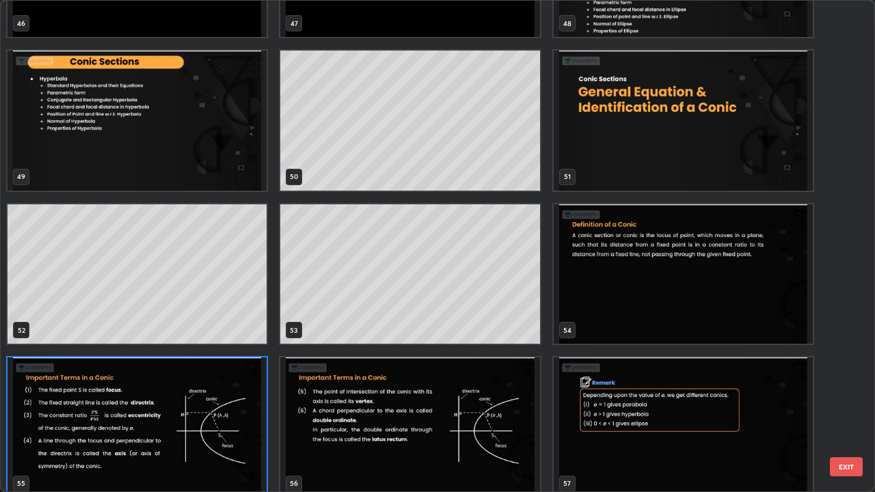
click at [250, 340] on img "grid" at bounding box center [137, 428] width 259 height 140
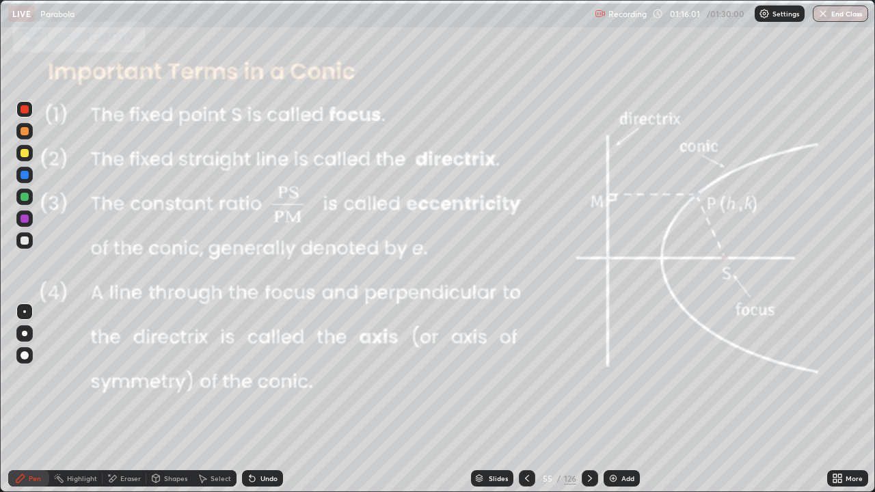
click at [245, 340] on img "grid" at bounding box center [137, 428] width 259 height 140
click at [498, 340] on div "Slides" at bounding box center [498, 478] width 19 height 7
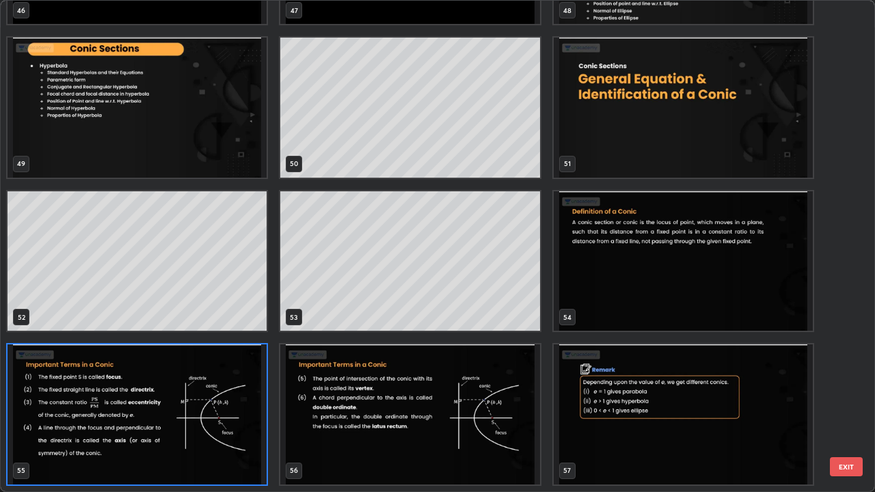
scroll to position [487, 867]
click at [608, 340] on img "grid" at bounding box center [683, 415] width 259 height 140
click at [612, 340] on img "grid" at bounding box center [683, 415] width 259 height 140
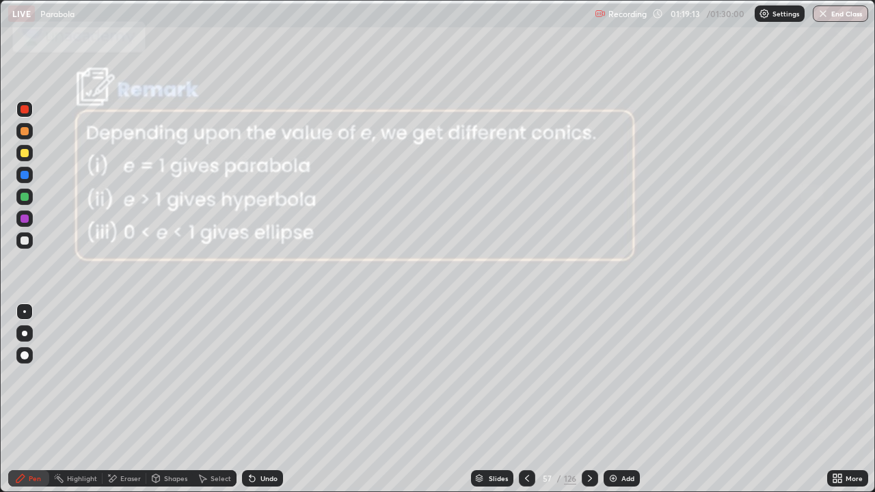
click at [525, 340] on icon at bounding box center [527, 478] width 11 height 11
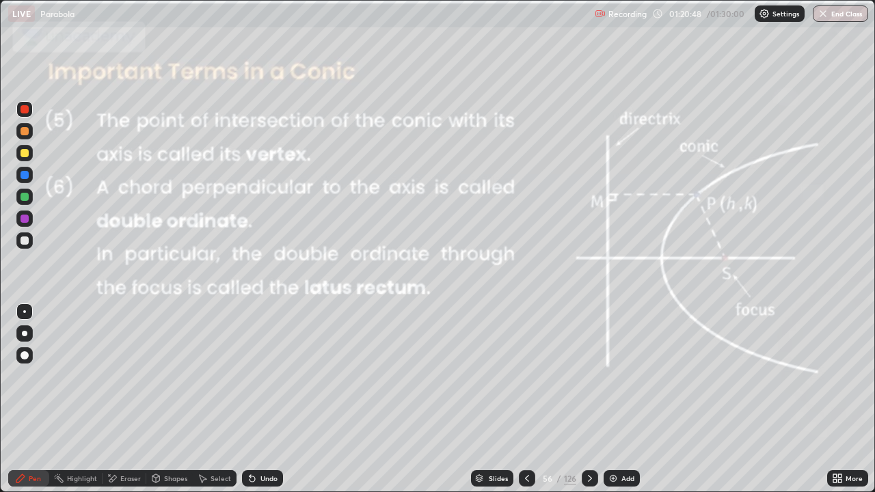
click at [133, 340] on div "Eraser" at bounding box center [130, 478] width 21 height 7
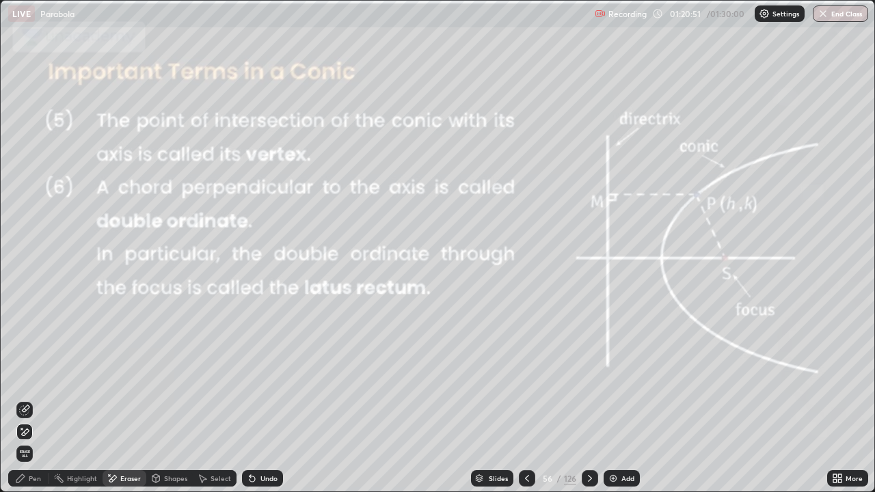
click at [38, 340] on div "Pen" at bounding box center [35, 478] width 12 height 7
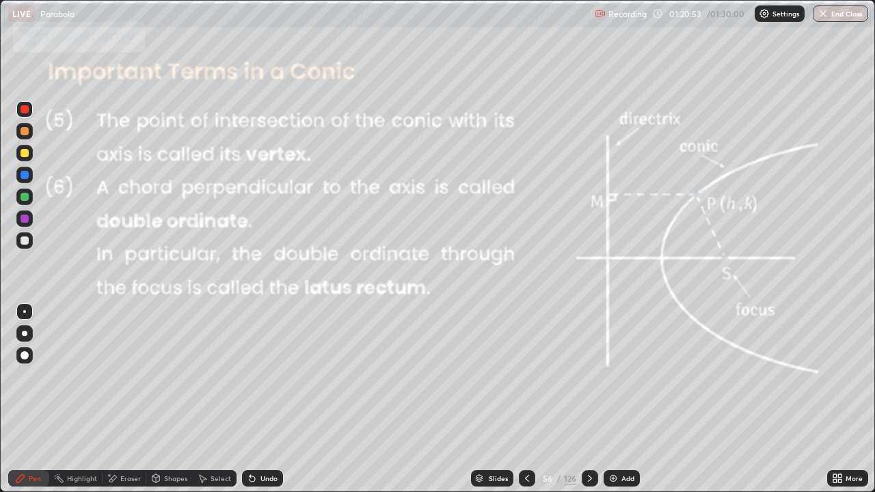
click at [31, 157] on div at bounding box center [24, 153] width 16 height 16
click at [501, 340] on div "Slides" at bounding box center [498, 478] width 19 height 7
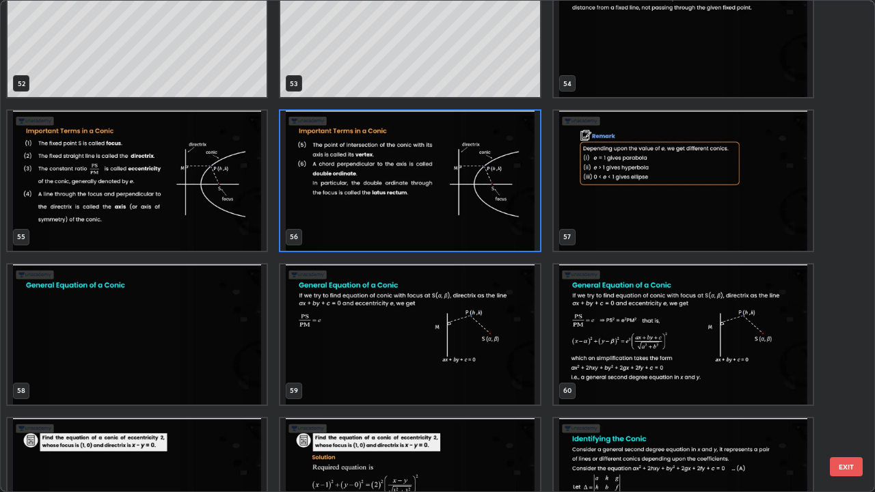
scroll to position [2660, 0]
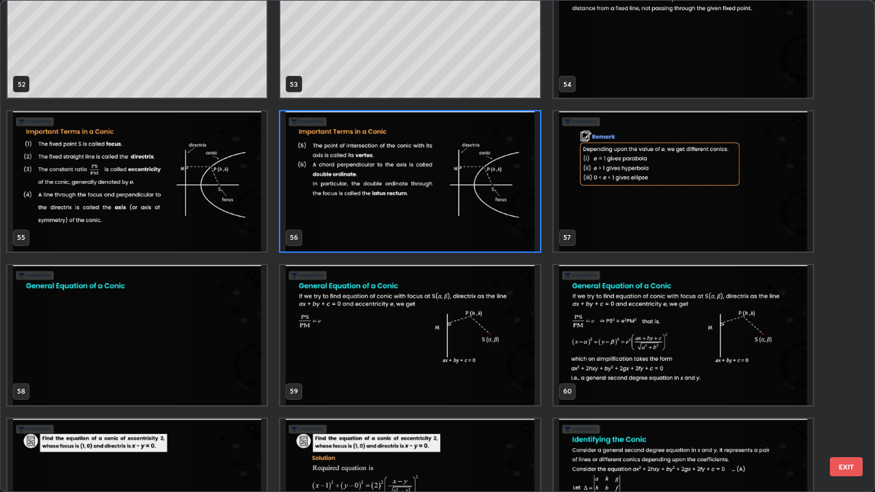
click at [621, 204] on img "grid" at bounding box center [683, 181] width 259 height 140
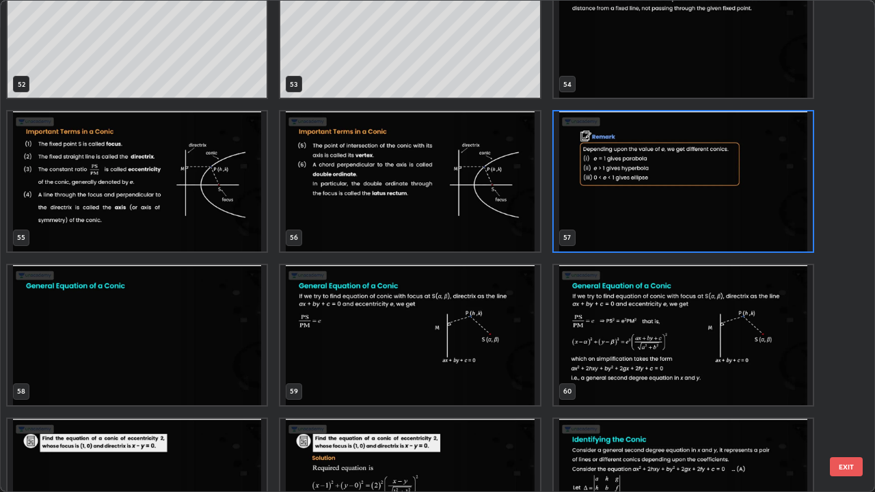
click at [617, 204] on img "grid" at bounding box center [683, 181] width 259 height 140
click at [615, 204] on img "grid" at bounding box center [683, 181] width 259 height 140
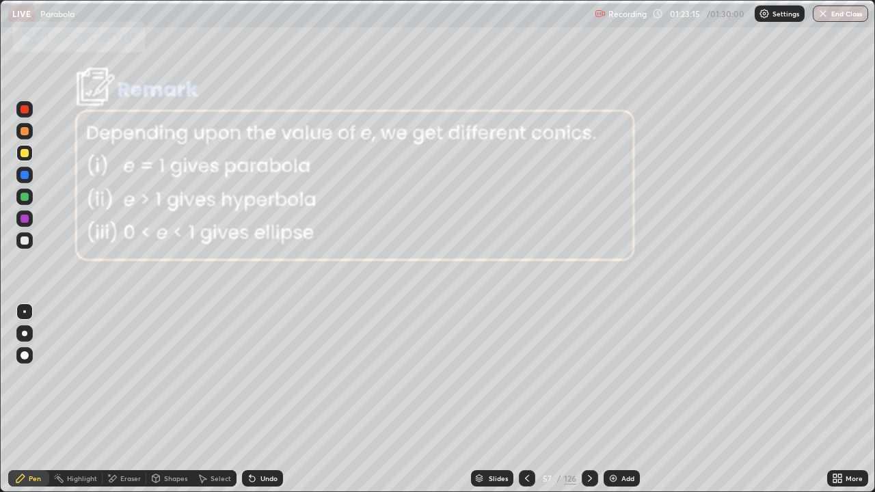
click at [589, 340] on icon at bounding box center [589, 478] width 11 height 11
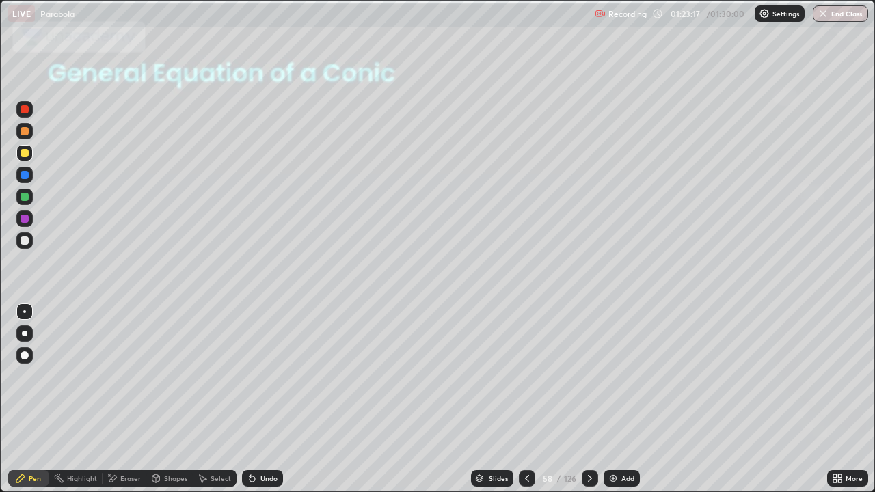
click at [494, 340] on div "Slides" at bounding box center [492, 478] width 42 height 16
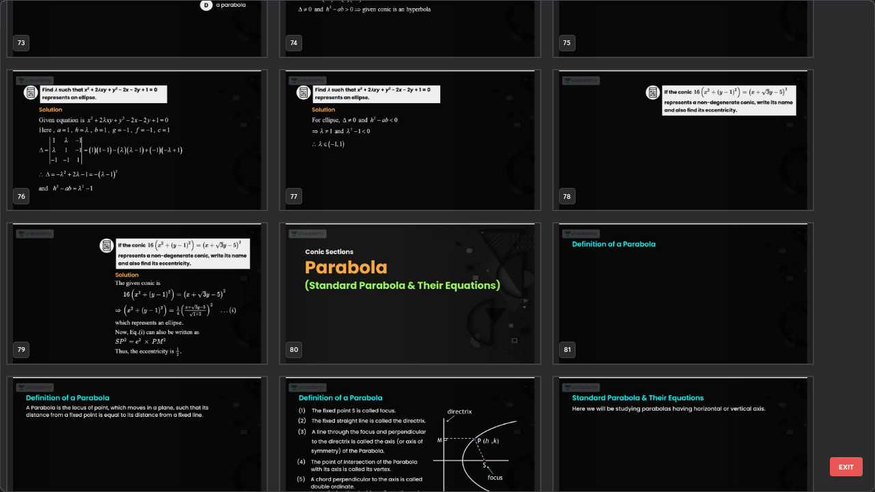
scroll to position [3777, 0]
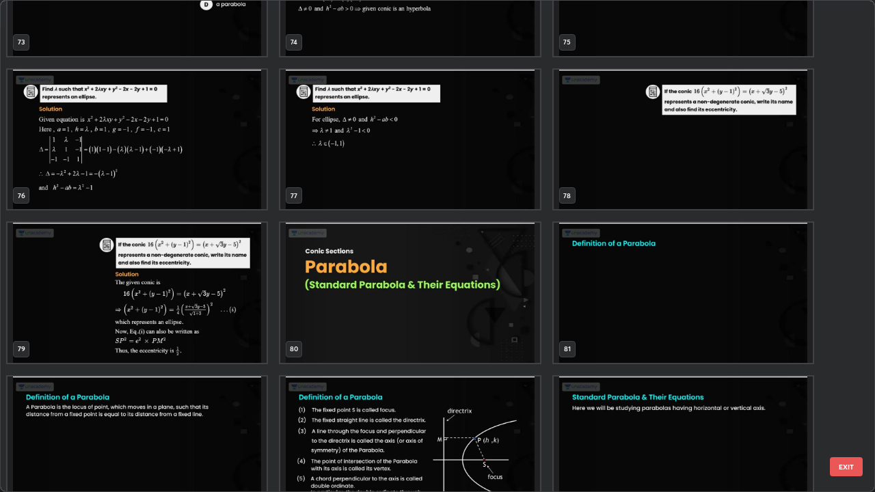
click at [497, 340] on img "grid" at bounding box center [409, 447] width 259 height 140
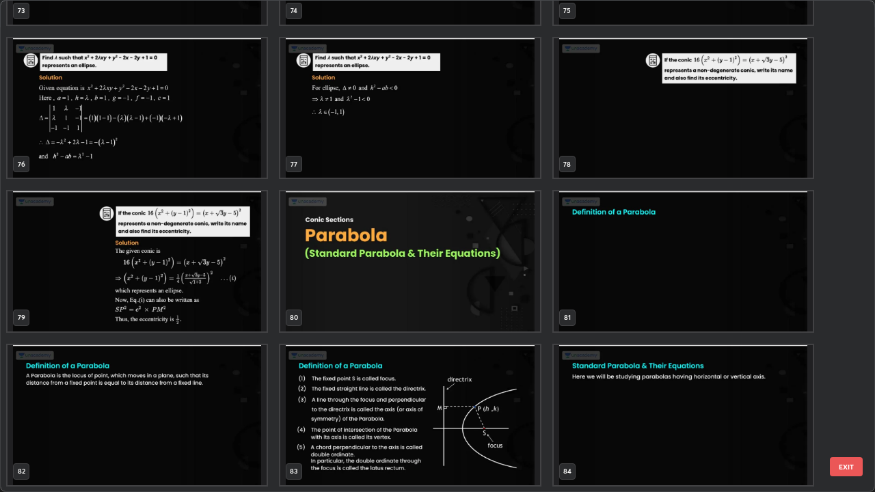
click at [494, 340] on div "70 71 72 73 74 75 76 77 78 79 80 81 82 83 84" at bounding box center [426, 246] width 850 height 491
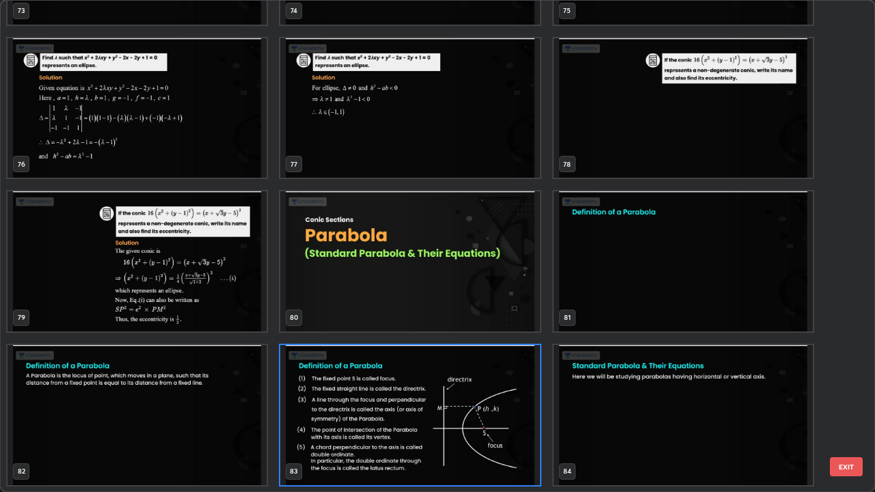
click at [488, 340] on img "grid" at bounding box center [409, 415] width 259 height 140
click at [491, 340] on img "grid" at bounding box center [409, 415] width 259 height 140
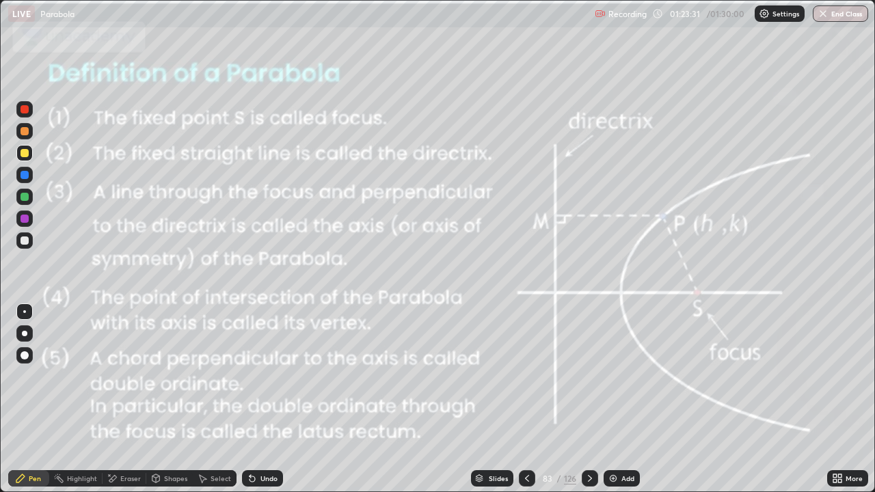
click at [589, 340] on icon at bounding box center [589, 478] width 11 height 11
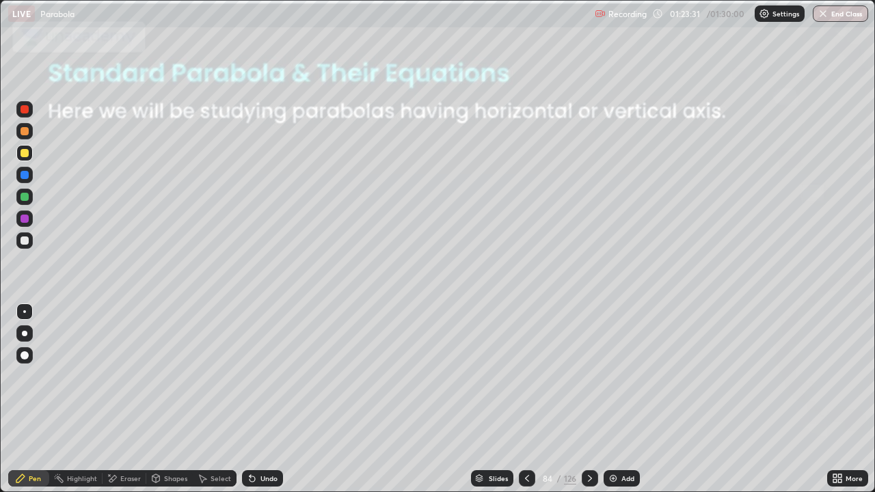
click at [592, 340] on div at bounding box center [590, 478] width 16 height 27
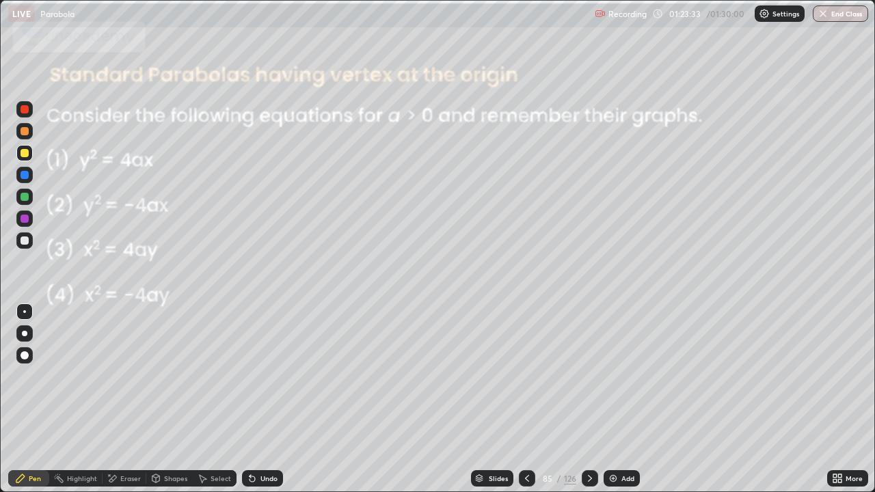
click at [526, 340] on div at bounding box center [527, 478] width 16 height 27
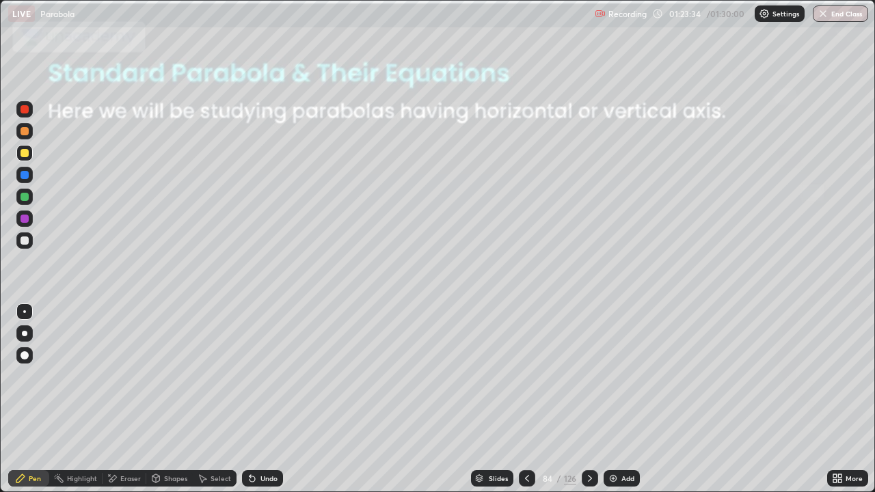
click at [588, 340] on icon at bounding box center [589, 478] width 11 height 11
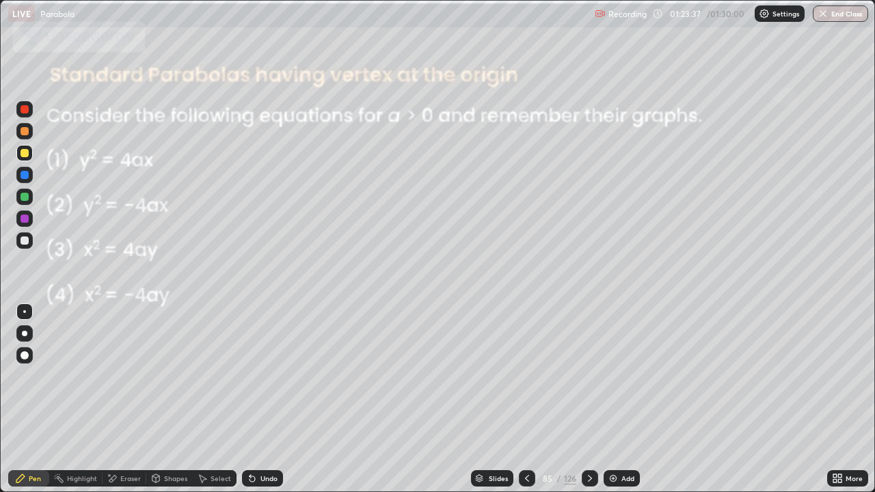
click at [589, 340] on icon at bounding box center [589, 478] width 11 height 11
click at [527, 340] on div at bounding box center [527, 478] width 16 height 27
click at [528, 340] on div at bounding box center [527, 478] width 16 height 16
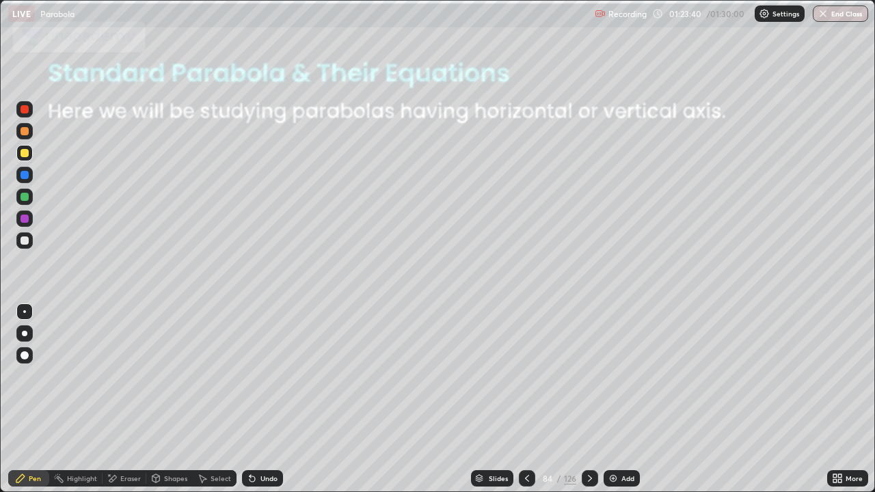
click at [615, 340] on img at bounding box center [613, 478] width 11 height 11
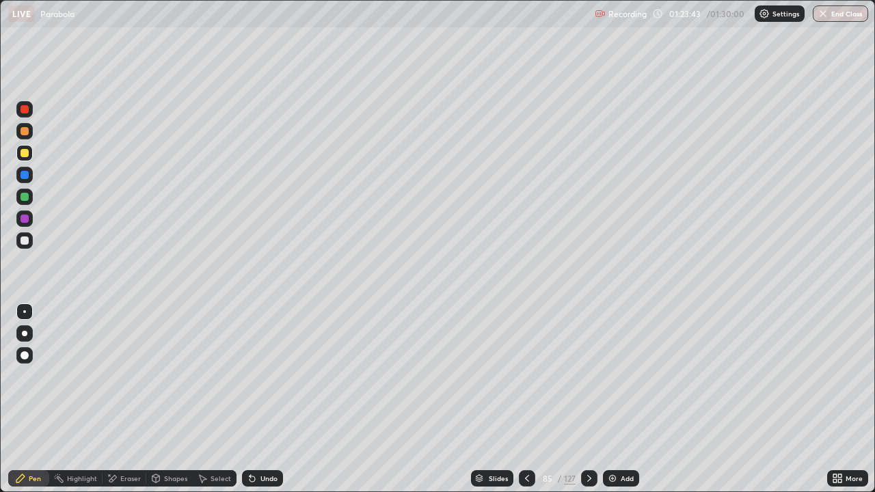
click at [31, 152] on div at bounding box center [24, 153] width 16 height 16
click at [27, 176] on div at bounding box center [25, 175] width 8 height 8
click at [25, 109] on div at bounding box center [25, 109] width 8 height 8
click at [589, 340] on icon at bounding box center [589, 478] width 11 height 11
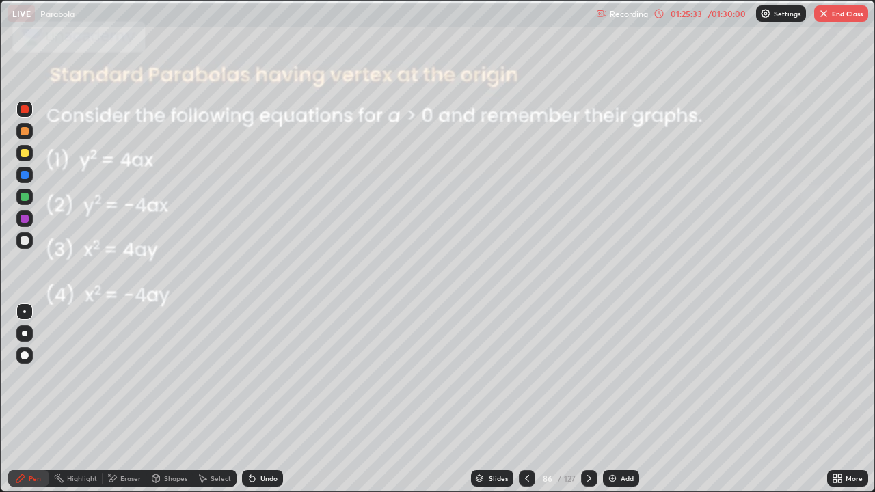
click at [587, 340] on icon at bounding box center [589, 478] width 11 height 11
click at [588, 340] on icon at bounding box center [589, 478] width 11 height 11
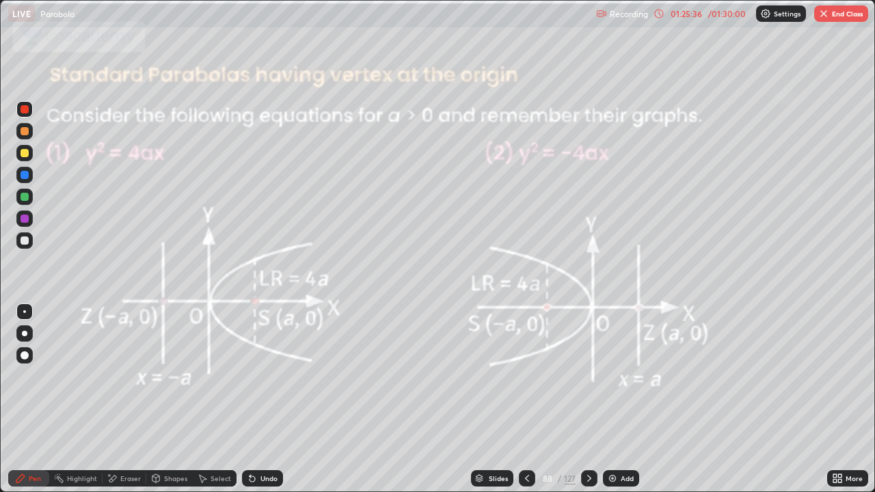
click at [589, 340] on icon at bounding box center [589, 478] width 4 height 7
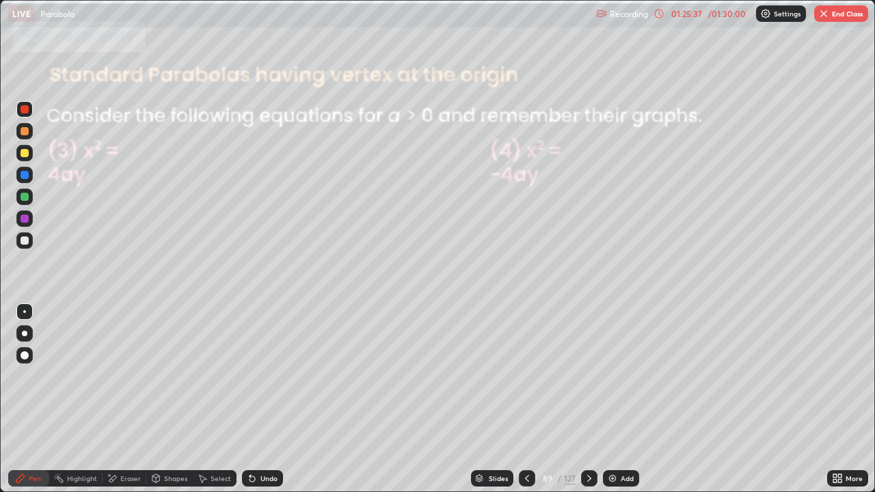
click at [502, 340] on div "Slides" at bounding box center [498, 478] width 19 height 7
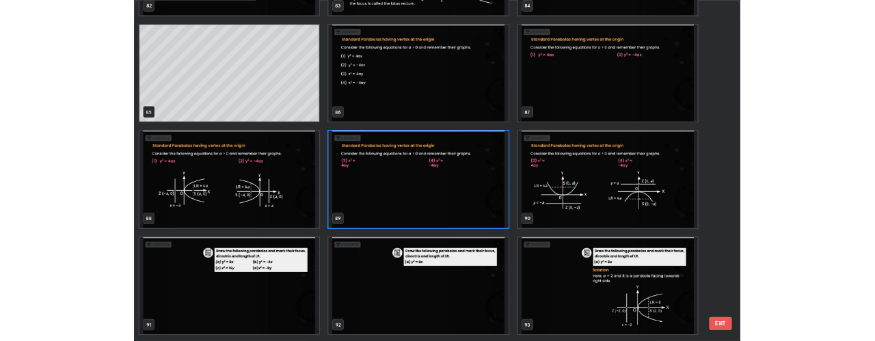
scroll to position [4272, 0]
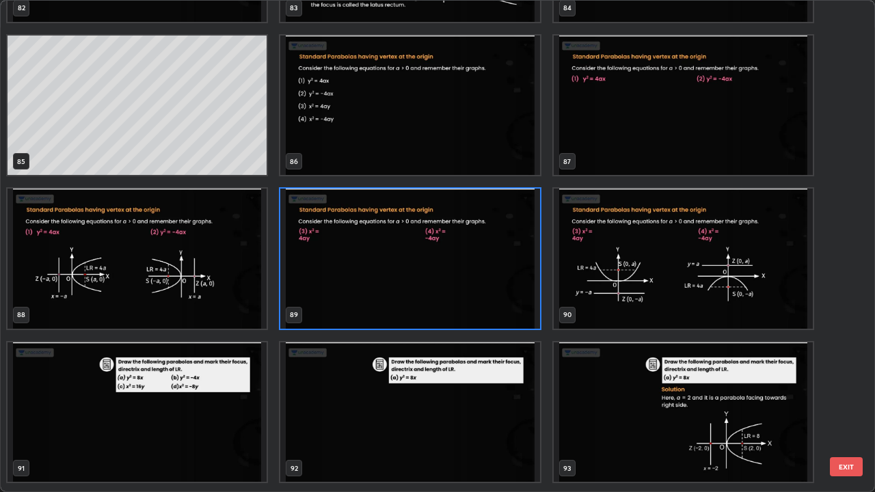
click at [487, 137] on img "grid" at bounding box center [409, 106] width 259 height 140
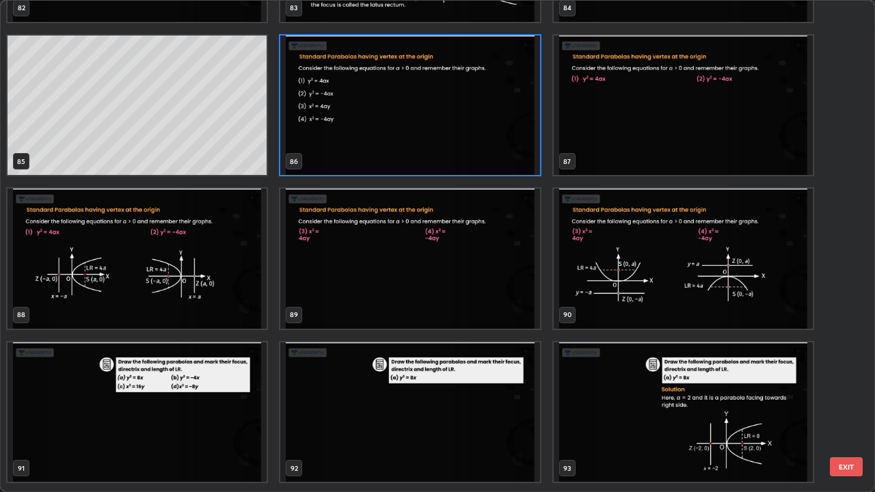
click at [498, 137] on img "grid" at bounding box center [409, 106] width 259 height 140
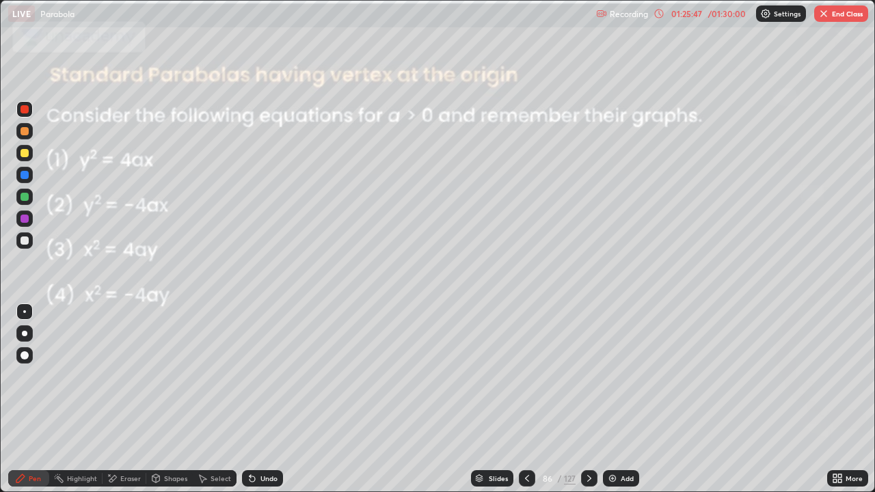
click at [492, 137] on img "grid" at bounding box center [409, 106] width 259 height 140
click at [178, 340] on div "Shapes" at bounding box center [175, 478] width 23 height 7
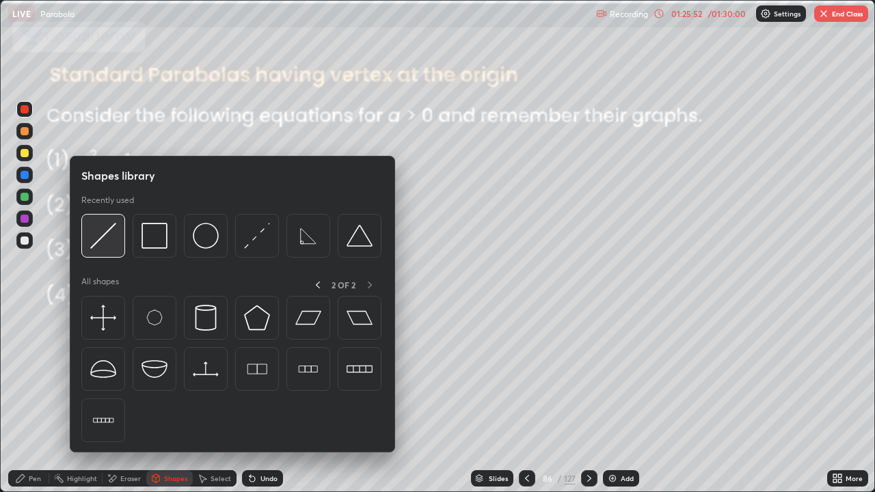
click at [117, 241] on div at bounding box center [103, 236] width 44 height 44
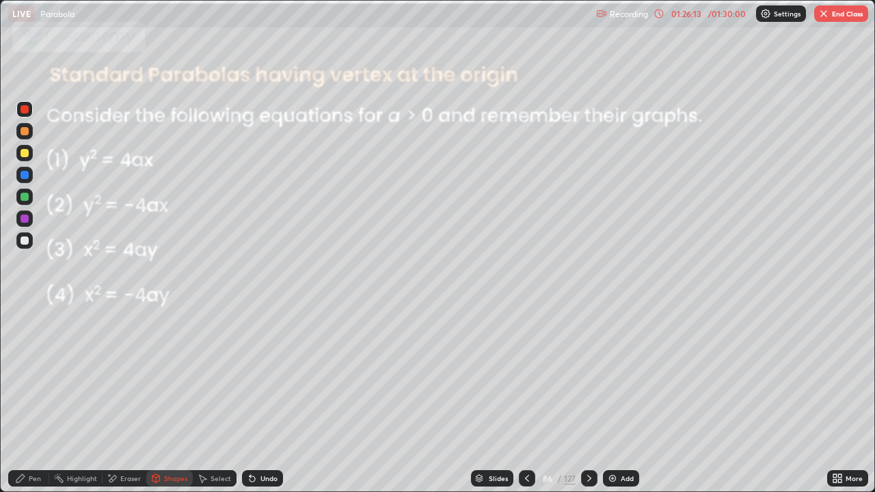
click at [32, 340] on div "Pen" at bounding box center [35, 478] width 12 height 7
click at [25, 240] on div at bounding box center [25, 241] width 8 height 8
click at [27, 154] on div at bounding box center [25, 153] width 8 height 8
click at [28, 193] on div at bounding box center [24, 197] width 16 height 16
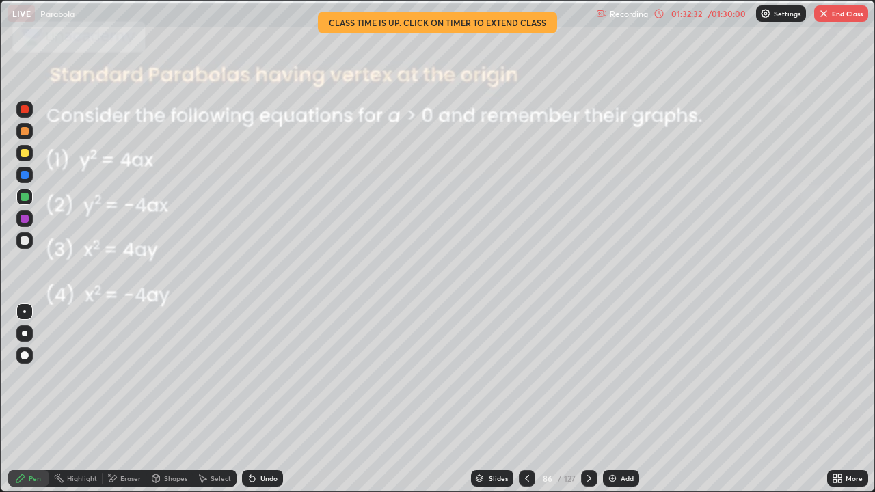
click at [835, 15] on button "End Class" at bounding box center [841, 13] width 54 height 16
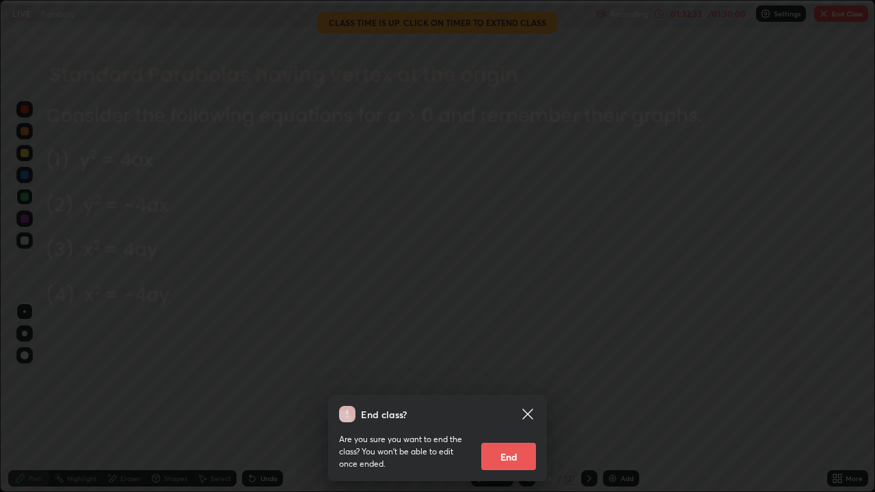
click at [513, 340] on button "End" at bounding box center [508, 456] width 55 height 27
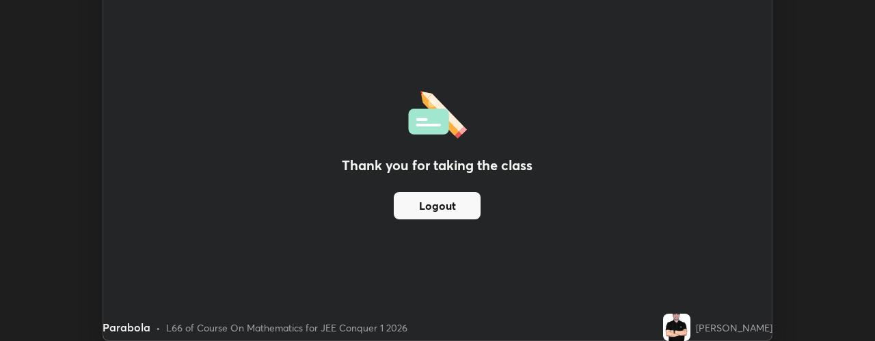
scroll to position [68019, 67485]
